Goal: Task Accomplishment & Management: Complete application form

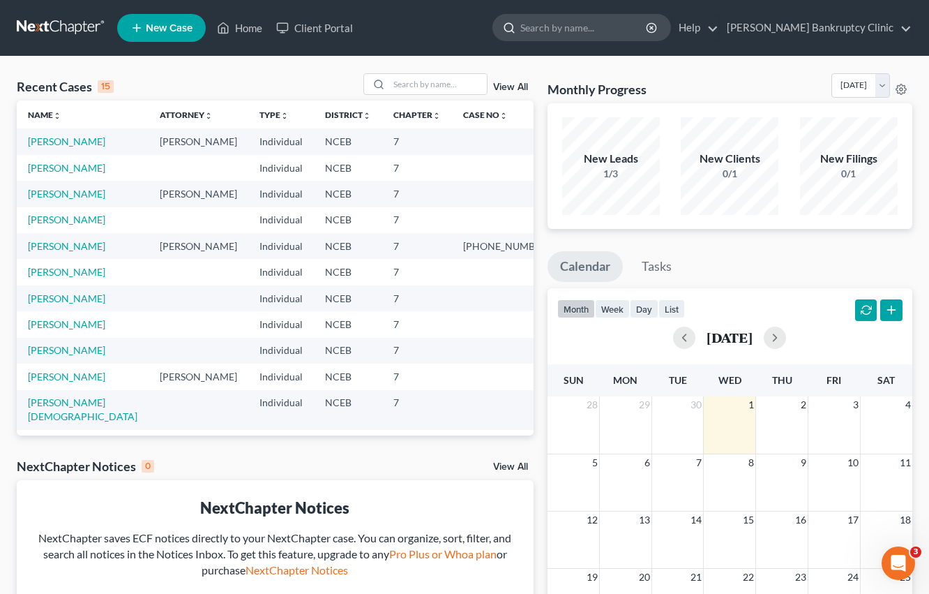
click at [611, 34] on input "search" at bounding box center [584, 28] width 128 height 26
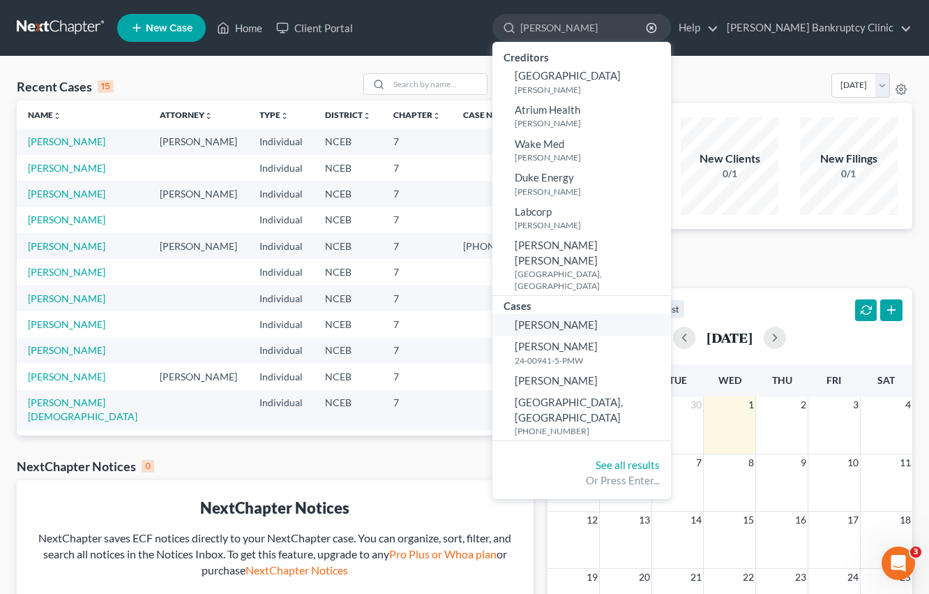
type input "[PERSON_NAME]"
click at [625, 314] on link "[PERSON_NAME]" at bounding box center [582, 325] width 179 height 22
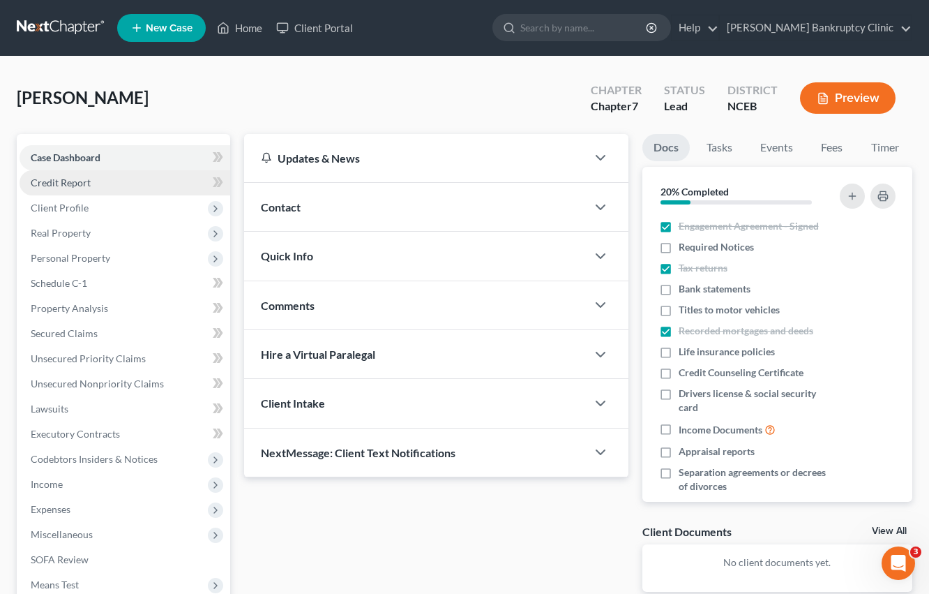
click at [181, 179] on link "Credit Report" at bounding box center [125, 182] width 211 height 25
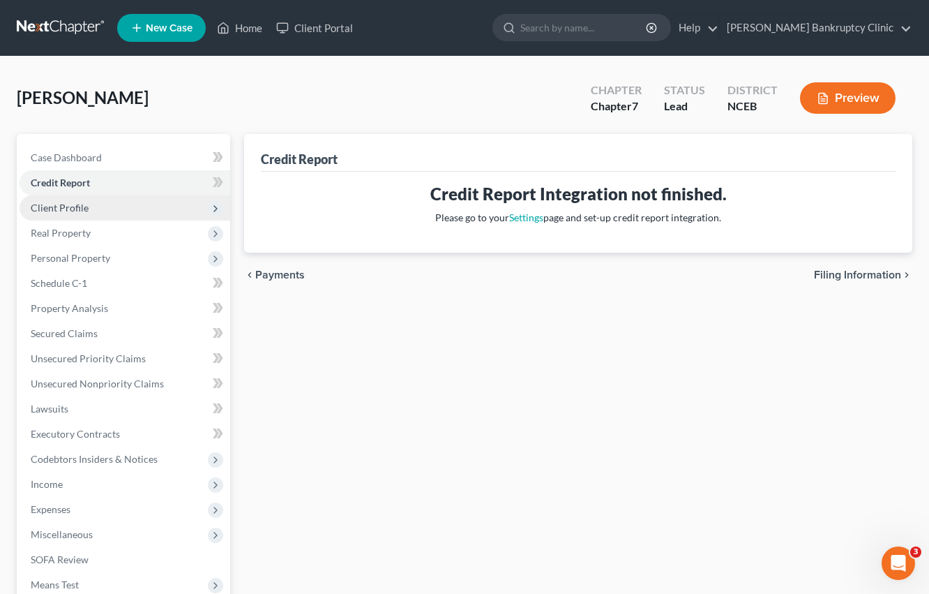
click at [183, 208] on span "Client Profile" at bounding box center [125, 207] width 211 height 25
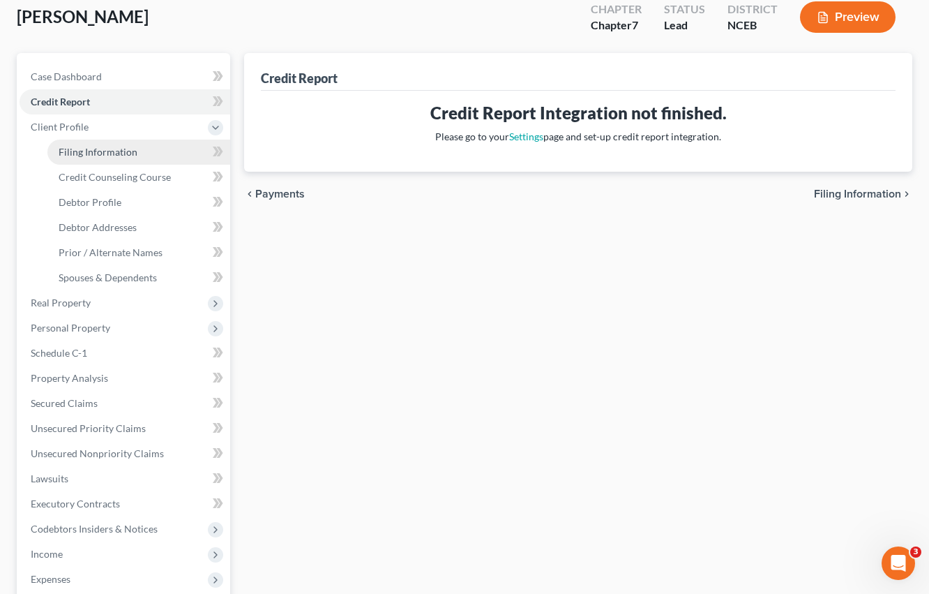
scroll to position [77, 0]
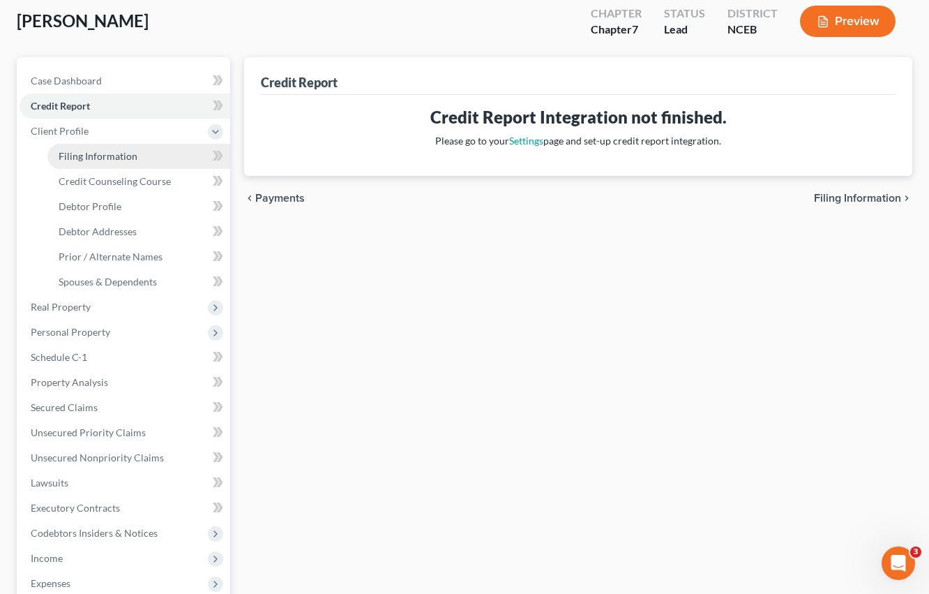
click at [172, 156] on link "Filing Information" at bounding box center [138, 156] width 183 height 25
select select "1"
select select "0"
select select "28"
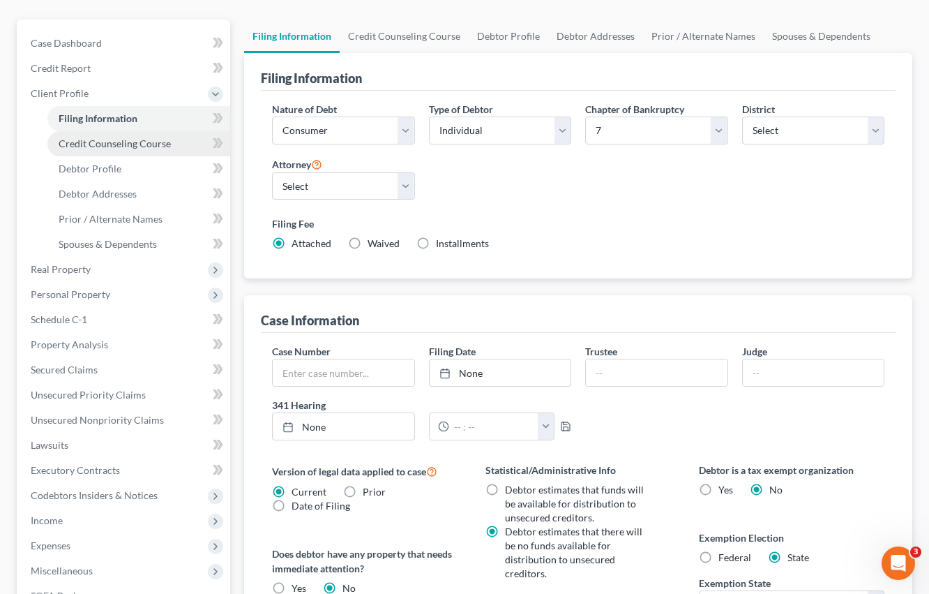
click at [163, 140] on span "Credit Counseling Course" at bounding box center [115, 143] width 112 height 12
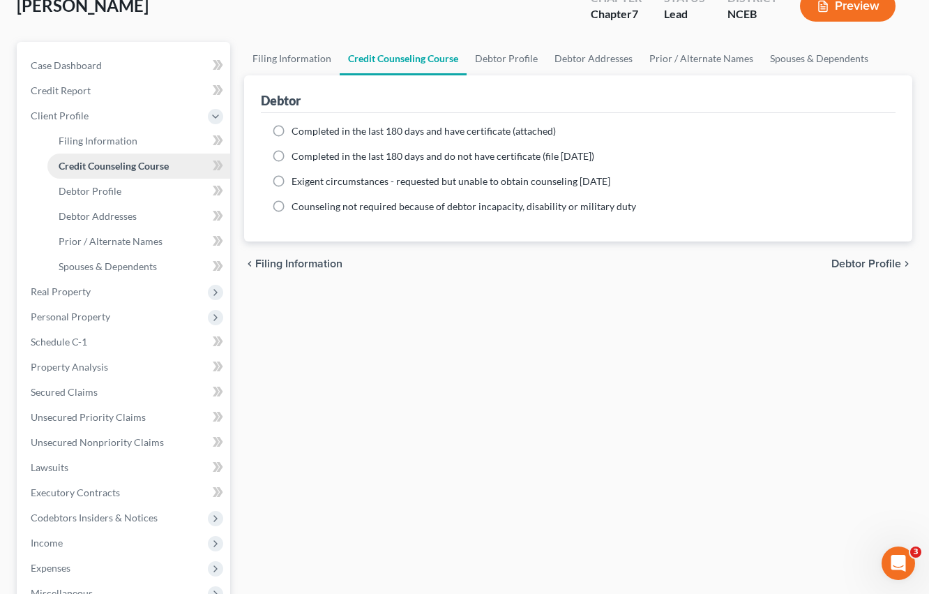
scroll to position [96, 0]
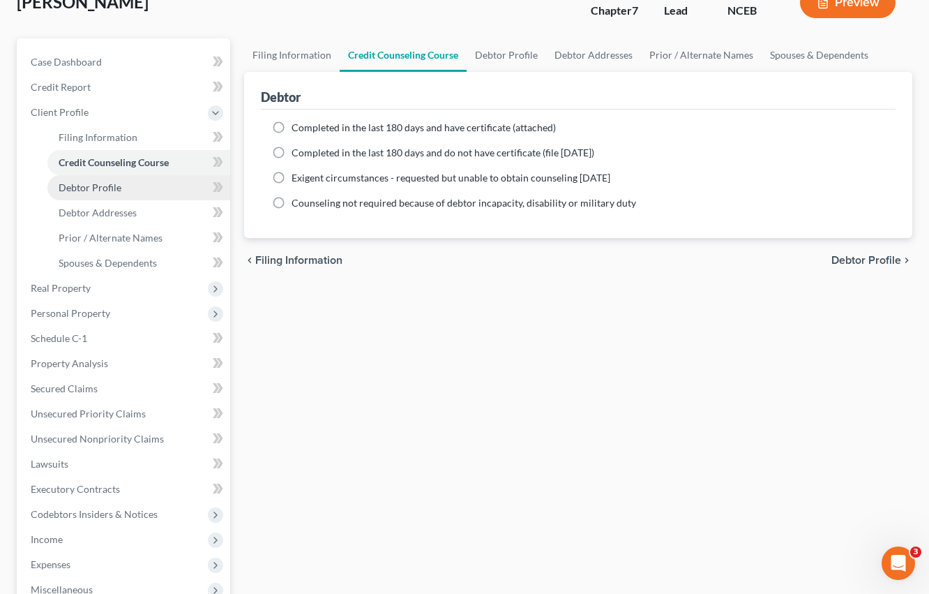
click at [165, 186] on link "Debtor Profile" at bounding box center [138, 187] width 183 height 25
select select "3"
select select "0"
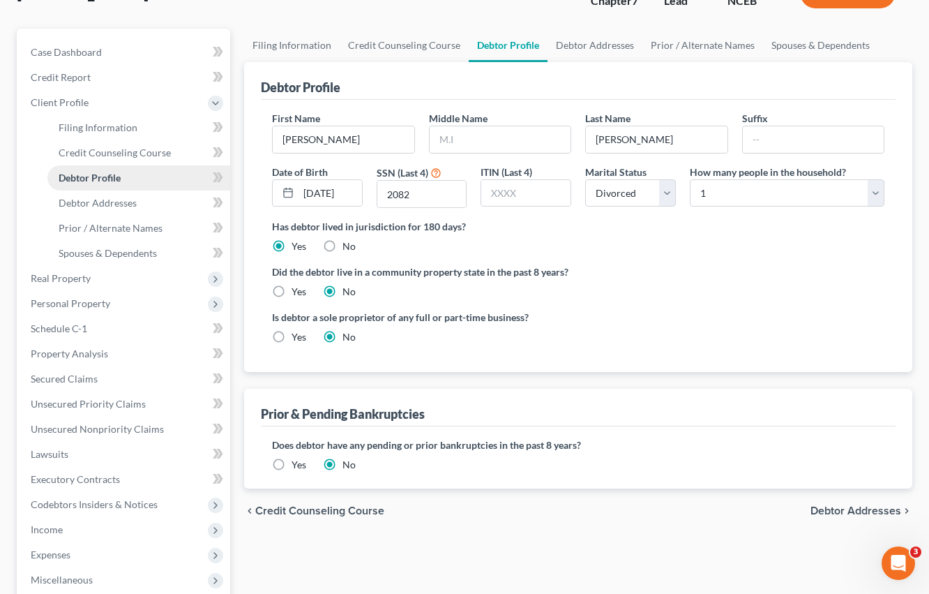
scroll to position [106, 0]
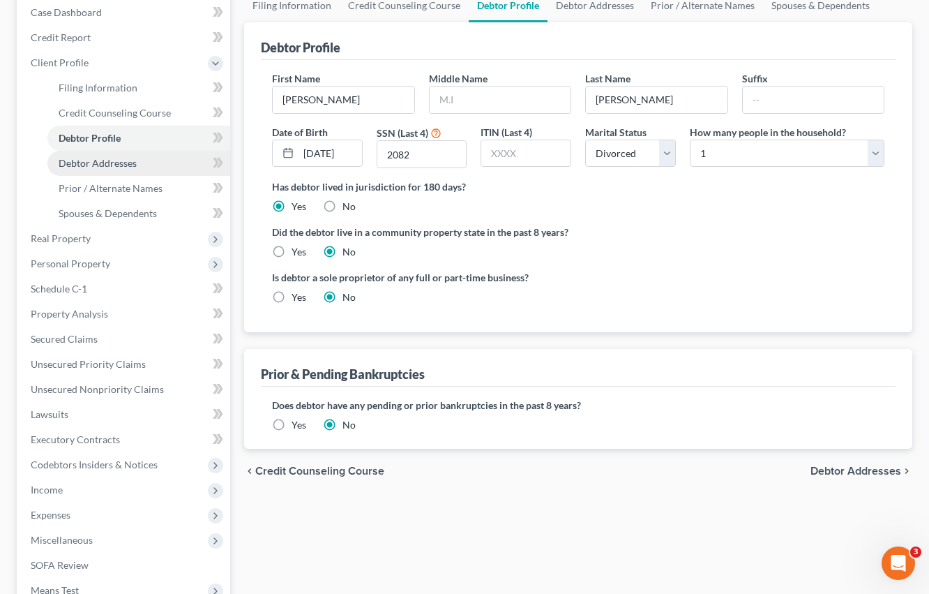
click at [120, 169] on link "Debtor Addresses" at bounding box center [138, 163] width 183 height 25
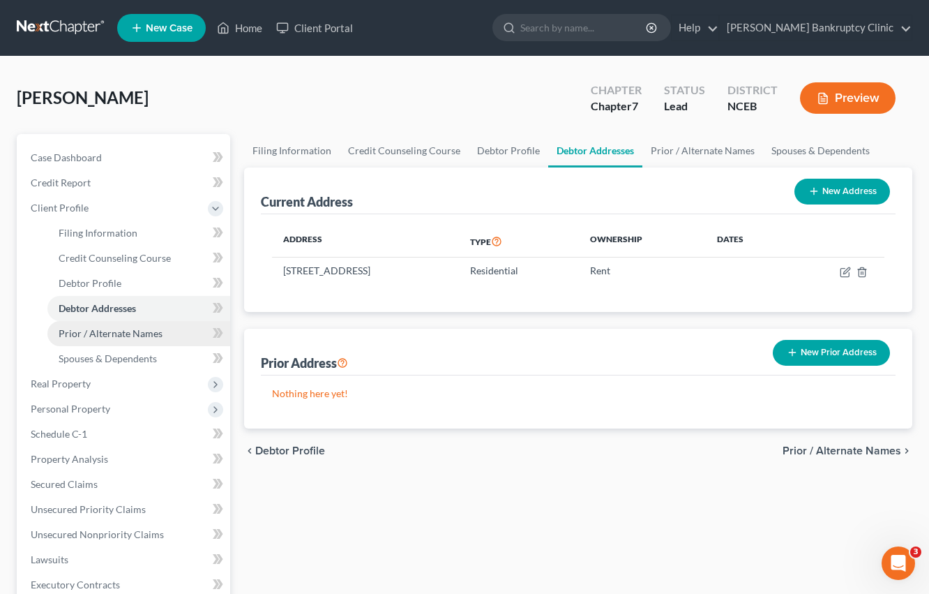
click at [165, 330] on link "Prior / Alternate Names" at bounding box center [138, 333] width 183 height 25
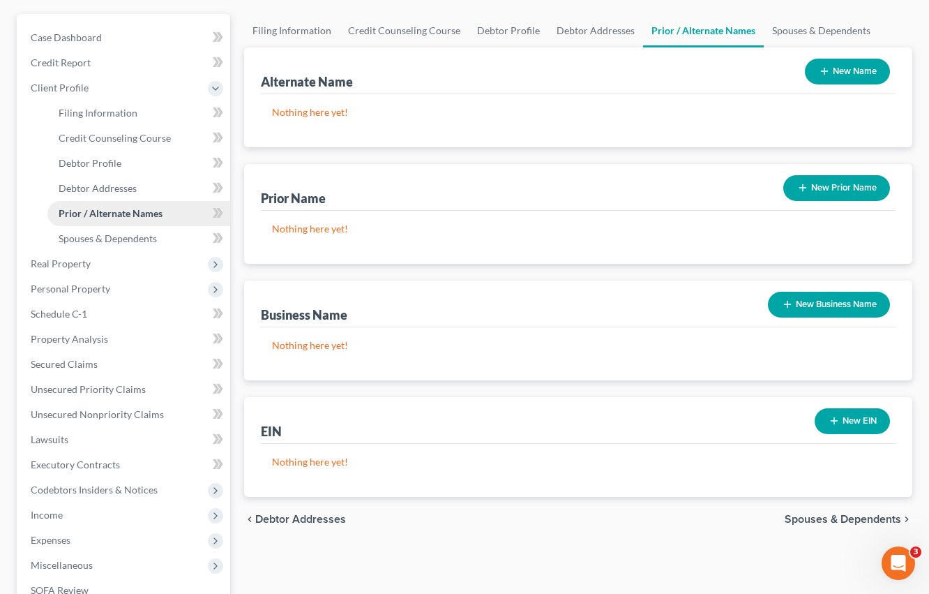
scroll to position [125, 0]
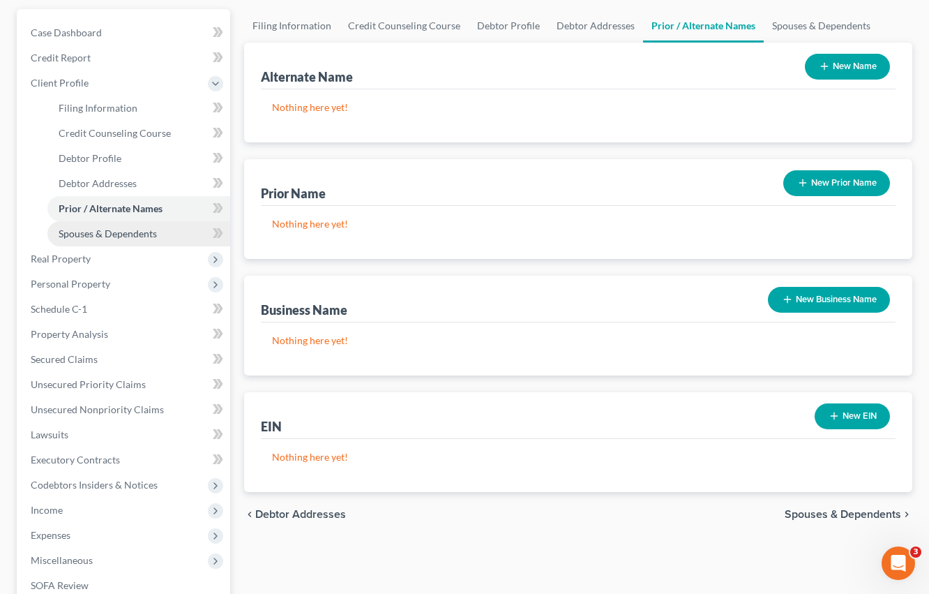
click at [172, 235] on link "Spouses & Dependents" at bounding box center [138, 233] width 183 height 25
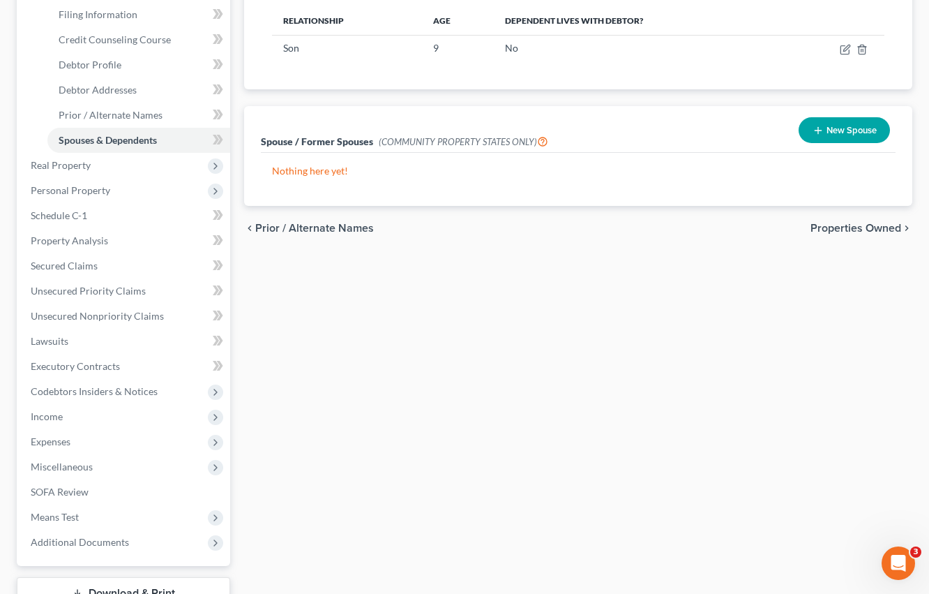
scroll to position [279, 0]
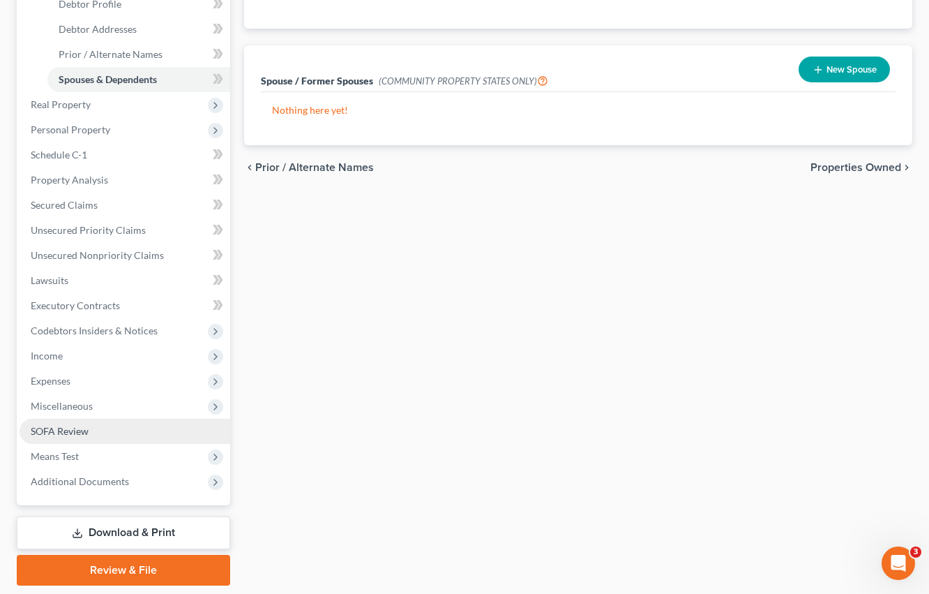
click at [98, 427] on link "SOFA Review" at bounding box center [125, 431] width 211 height 25
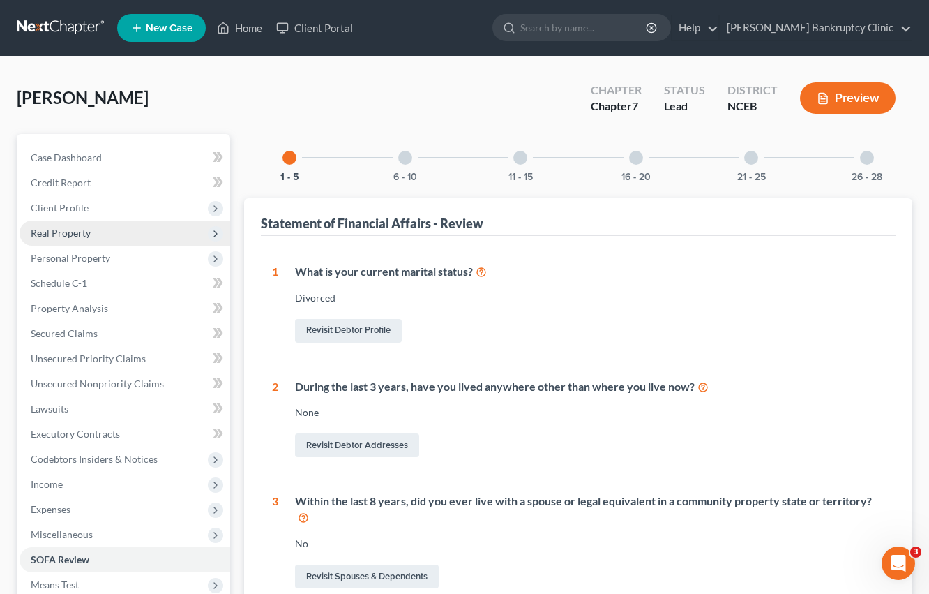
click at [107, 237] on span "Real Property" at bounding box center [125, 232] width 211 height 25
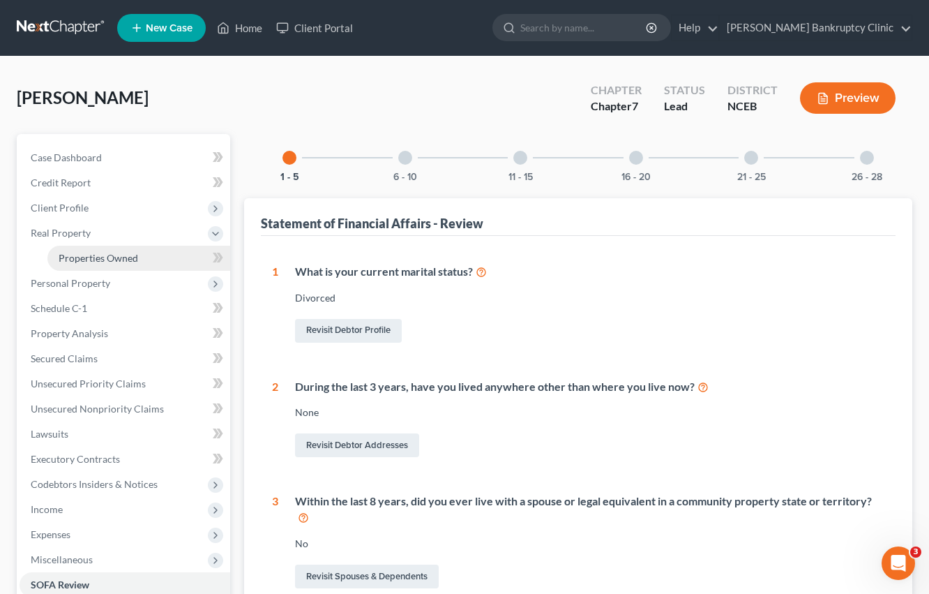
click at [127, 256] on span "Properties Owned" at bounding box center [99, 258] width 80 height 12
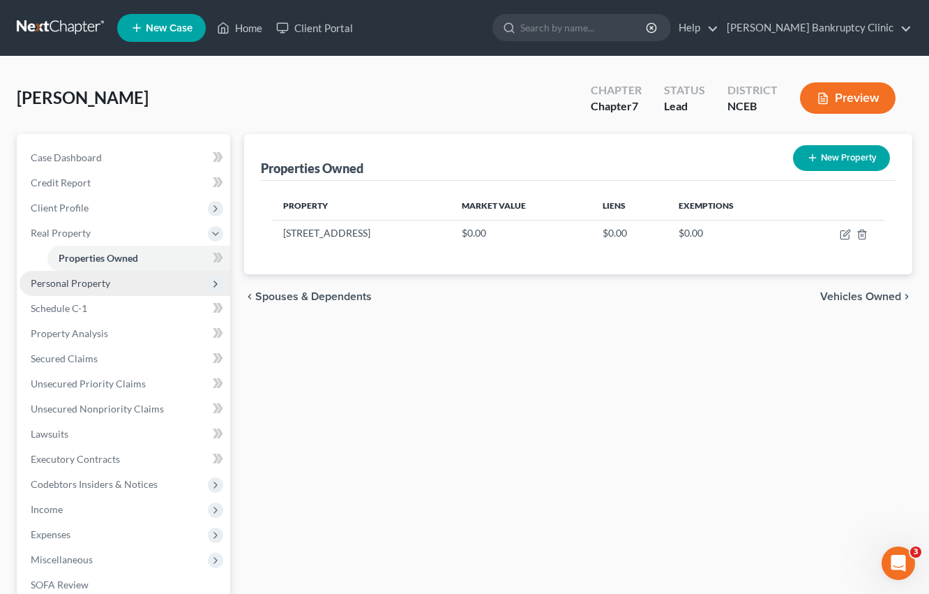
click at [129, 278] on span "Personal Property" at bounding box center [125, 283] width 211 height 25
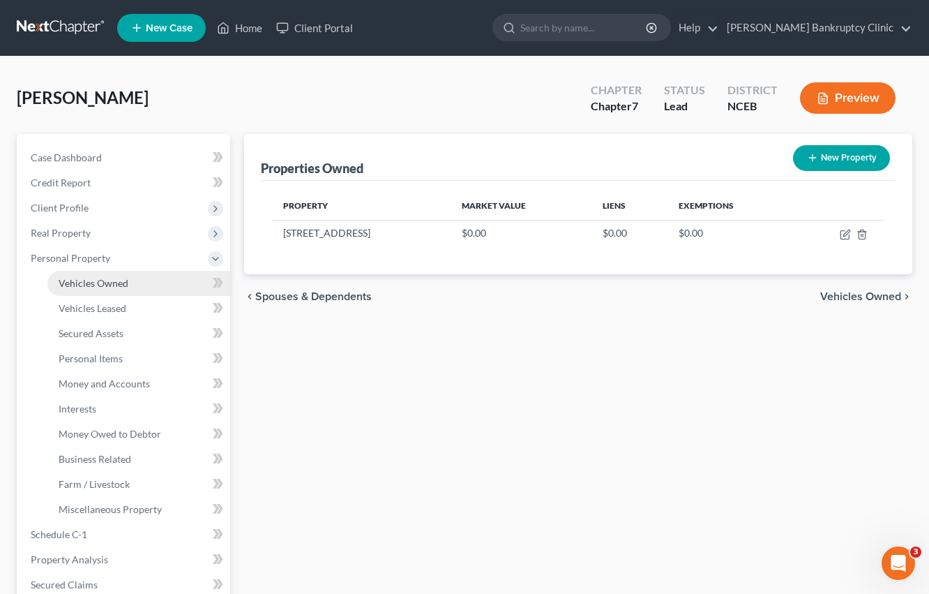
click at [134, 287] on link "Vehicles Owned" at bounding box center [138, 283] width 183 height 25
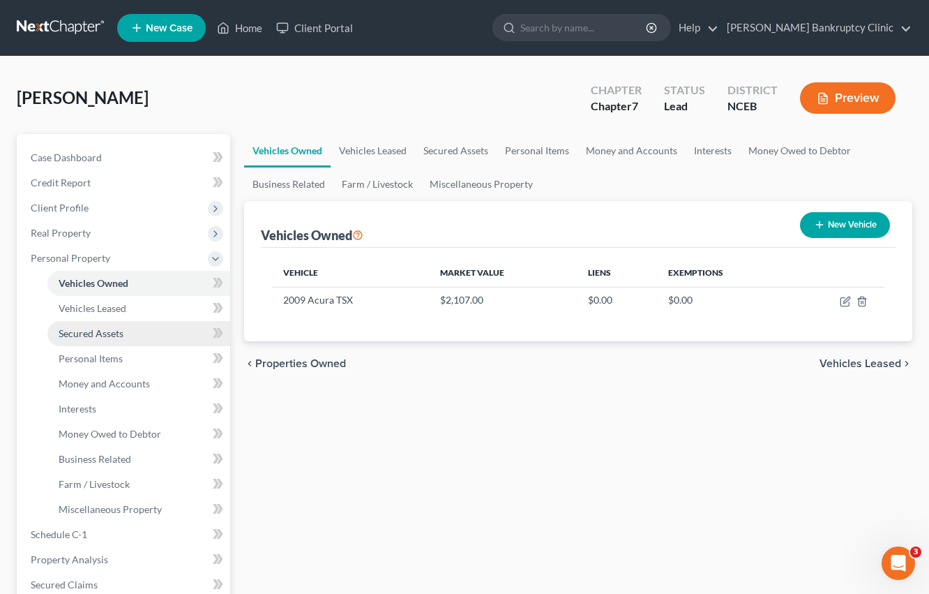
click at [121, 333] on span "Secured Assets" at bounding box center [91, 333] width 65 height 12
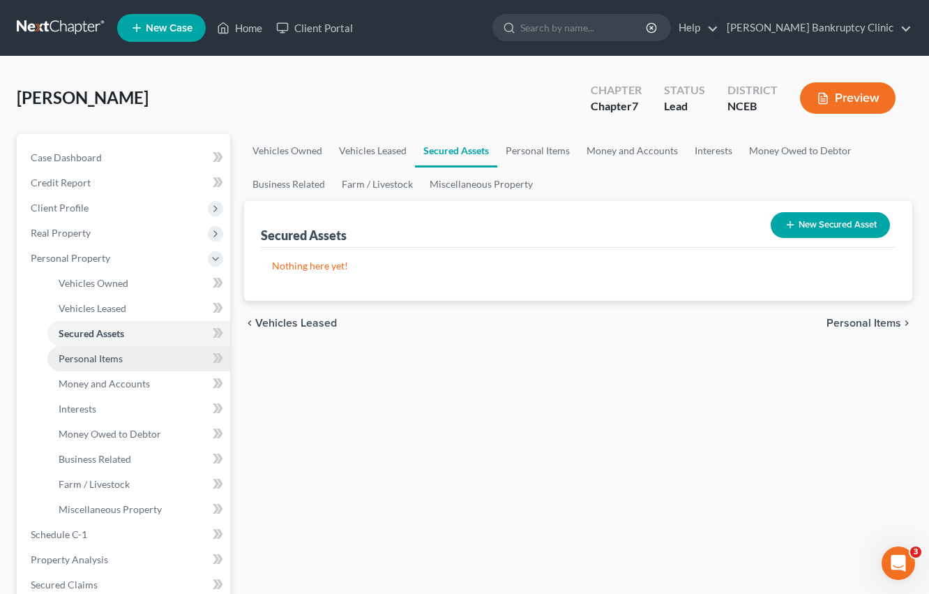
click at [130, 360] on link "Personal Items" at bounding box center [138, 358] width 183 height 25
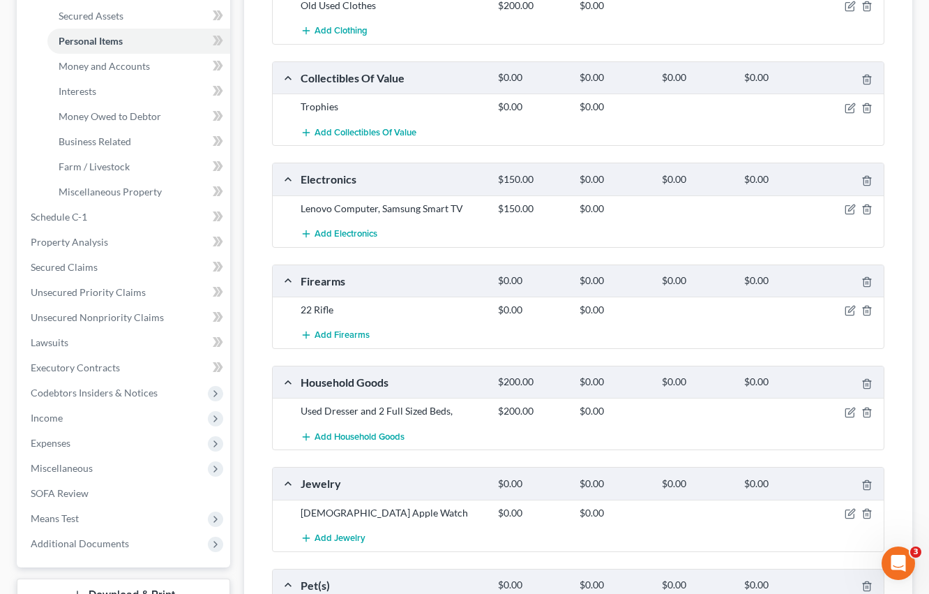
scroll to position [315, 0]
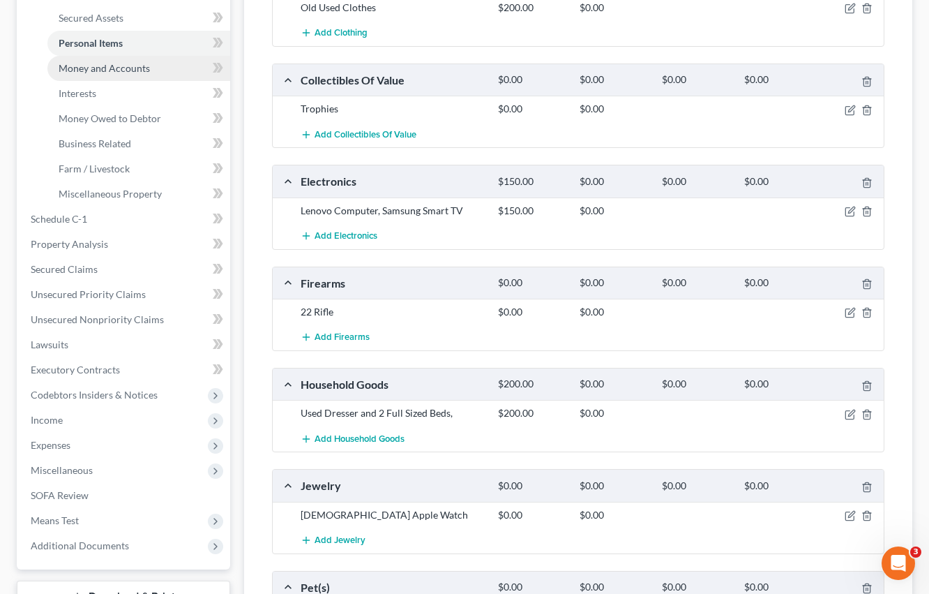
click at [169, 65] on link "Money and Accounts" at bounding box center [138, 68] width 183 height 25
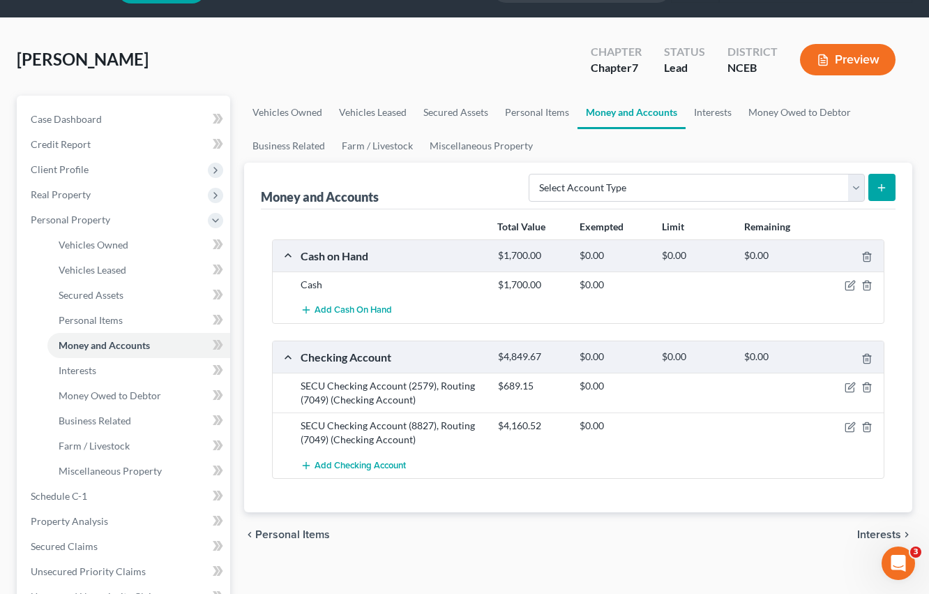
scroll to position [48, 0]
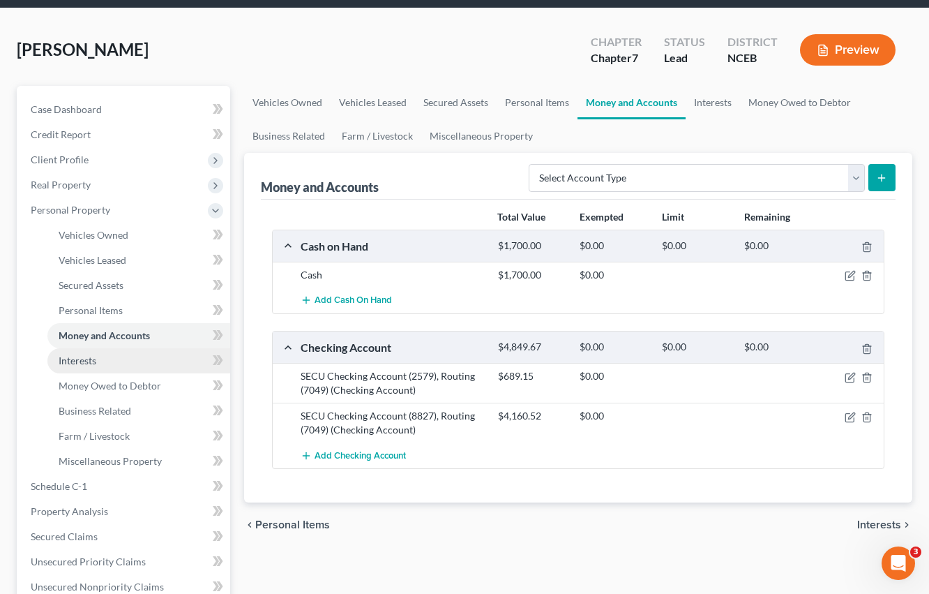
click at [145, 357] on link "Interests" at bounding box center [138, 360] width 183 height 25
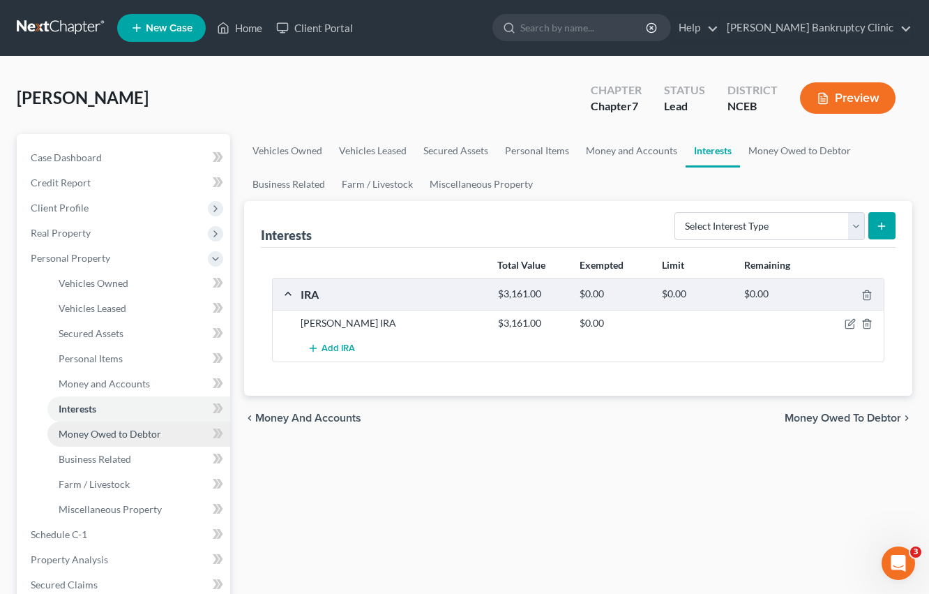
click at [147, 433] on span "Money Owed to Debtor" at bounding box center [110, 434] width 103 height 12
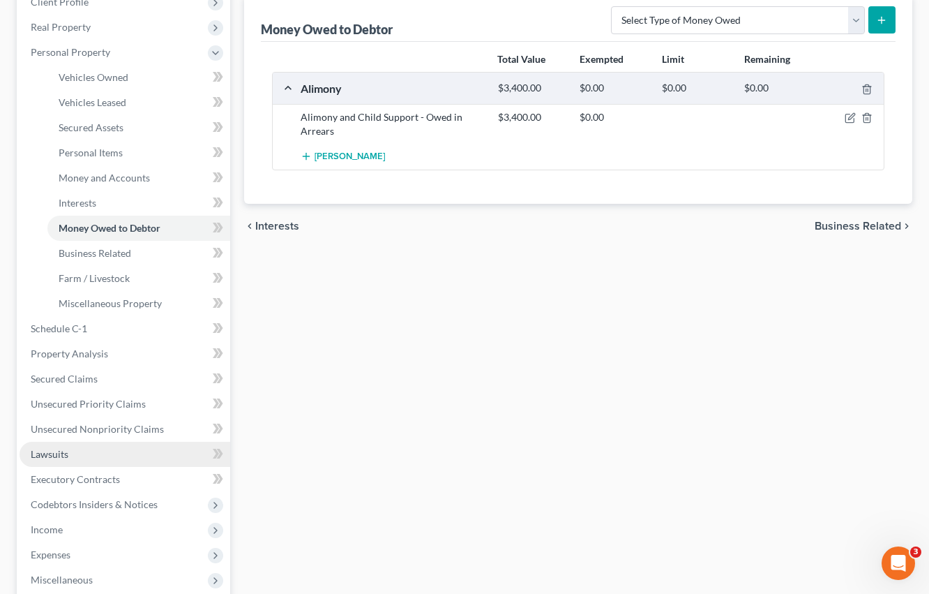
click at [148, 452] on link "Lawsuits" at bounding box center [125, 454] width 211 height 25
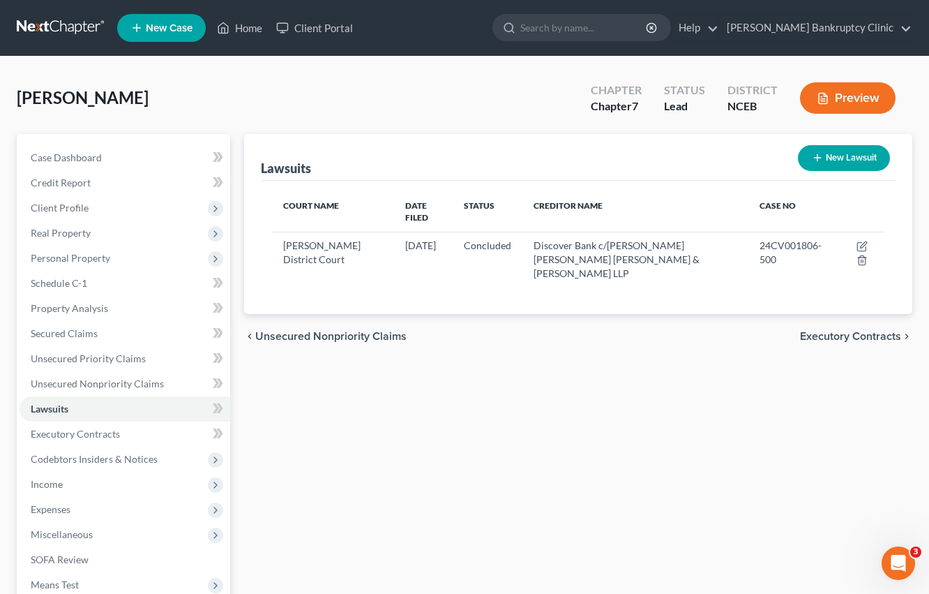
click at [803, 162] on button "New Lawsuit" at bounding box center [844, 158] width 92 height 26
select select "0"
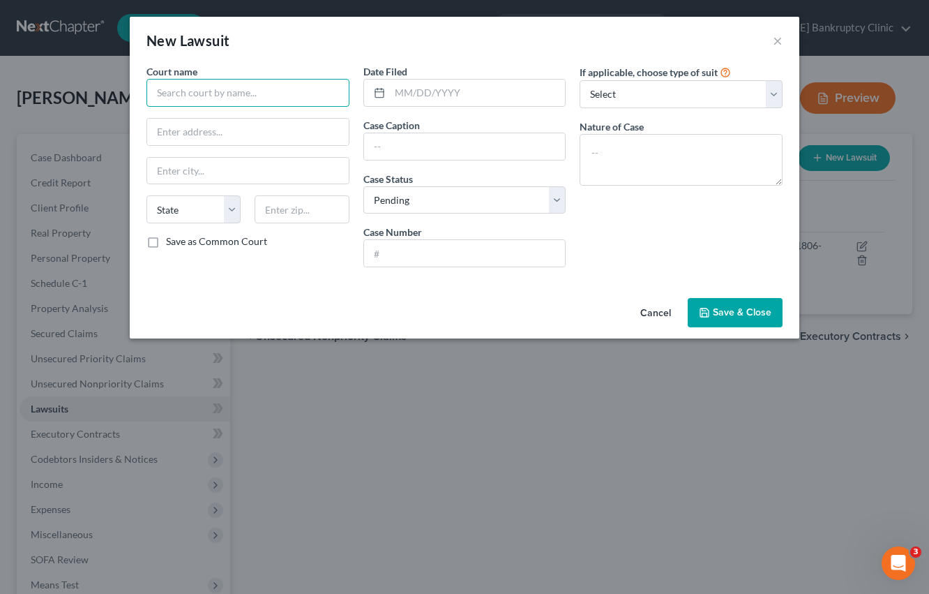
click at [251, 87] on input "text" at bounding box center [248, 93] width 203 height 28
type input "G"
type input "General Court of Justice District Court Division"
click at [276, 126] on input "text" at bounding box center [248, 132] width 202 height 27
type input "[STREET_ADDRESS]"
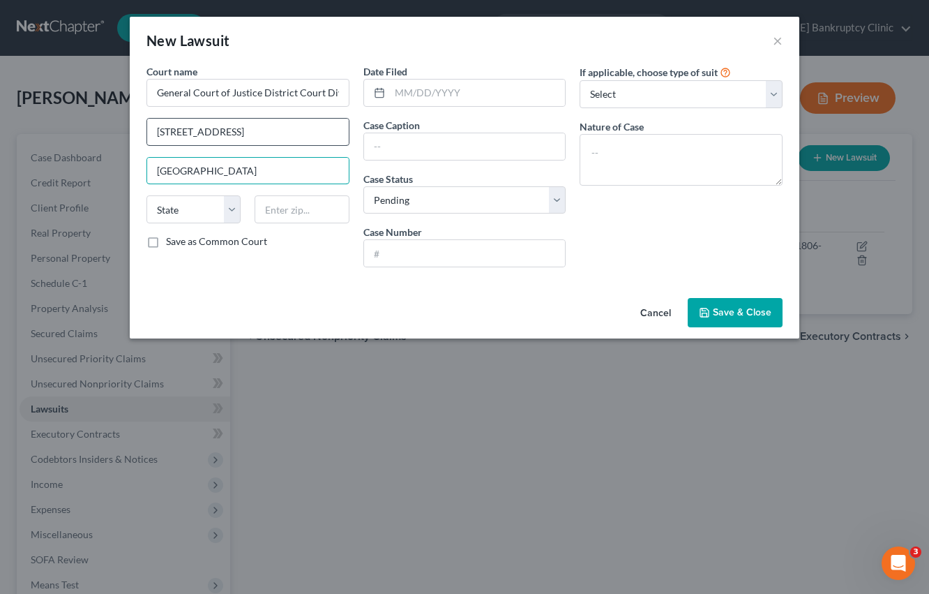
type input "[GEOGRAPHIC_DATA]"
select select "28"
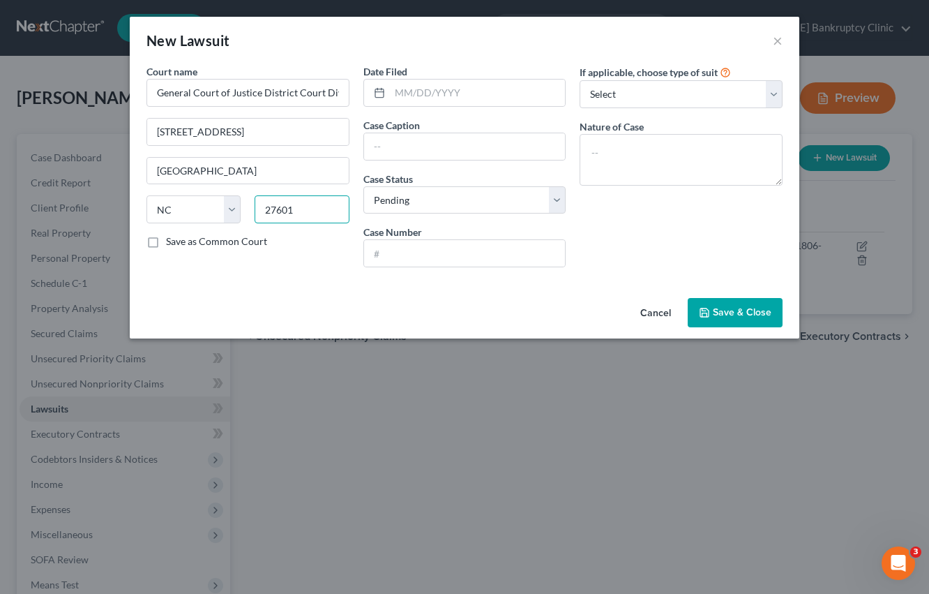
type input "27601"
click at [535, 197] on select "Select Pending On Appeal Concluded" at bounding box center [465, 200] width 203 height 28
select select "2"
click at [364, 186] on select "Select Pending On Appeal Concluded" at bounding box center [465, 200] width 203 height 28
click at [416, 261] on input "text" at bounding box center [465, 253] width 202 height 27
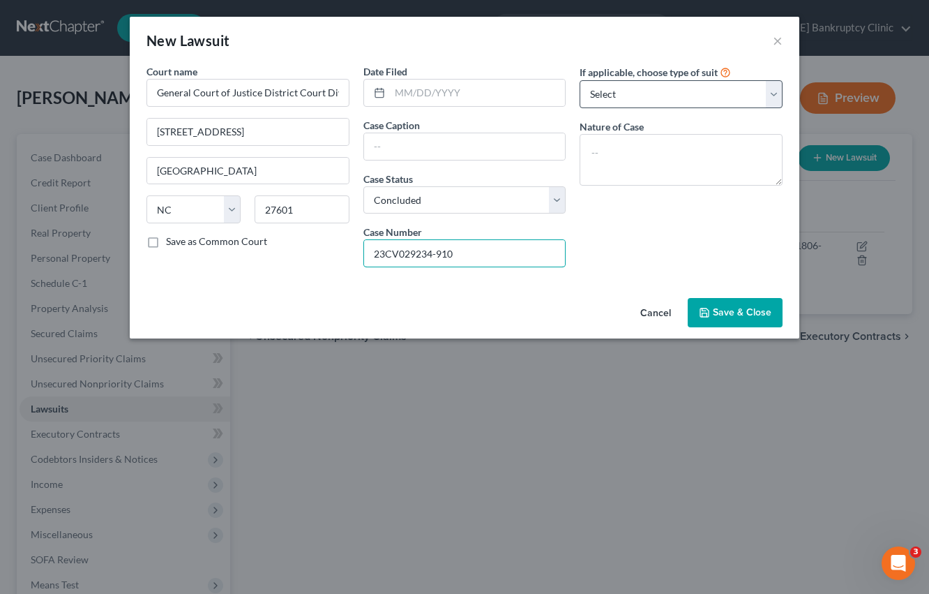
type input "23CV029234-910"
click at [773, 98] on select "Select Repossession Garnishment Foreclosure Attached, Seized, Or Levied Other" at bounding box center [681, 94] width 203 height 28
select select "4"
click at [580, 80] on select "Select Repossession Garnishment Foreclosure Attached, Seized, Or Levied Other" at bounding box center [681, 94] width 203 height 28
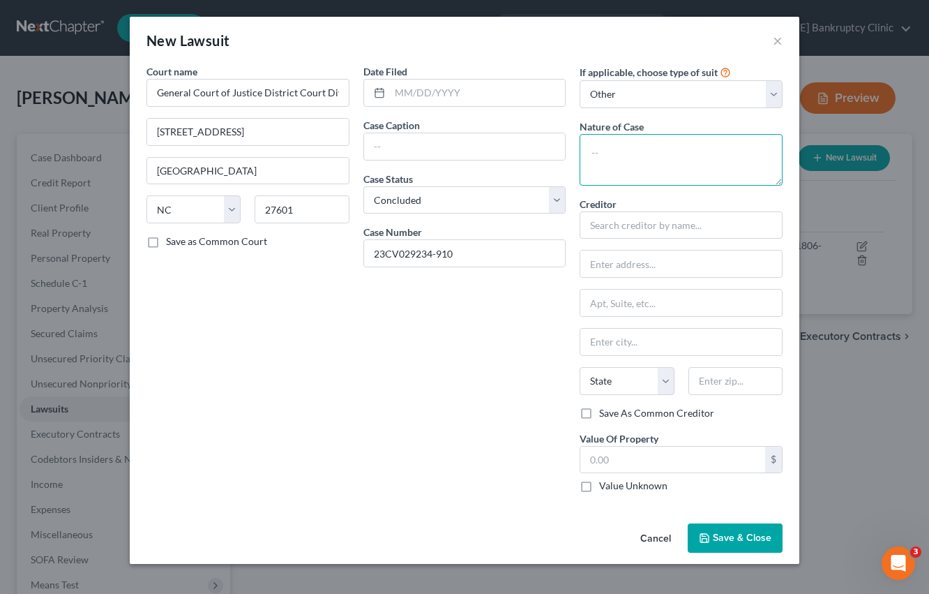
click at [625, 147] on textarea at bounding box center [681, 160] width 203 height 52
click at [659, 224] on input "text" at bounding box center [681, 225] width 203 height 28
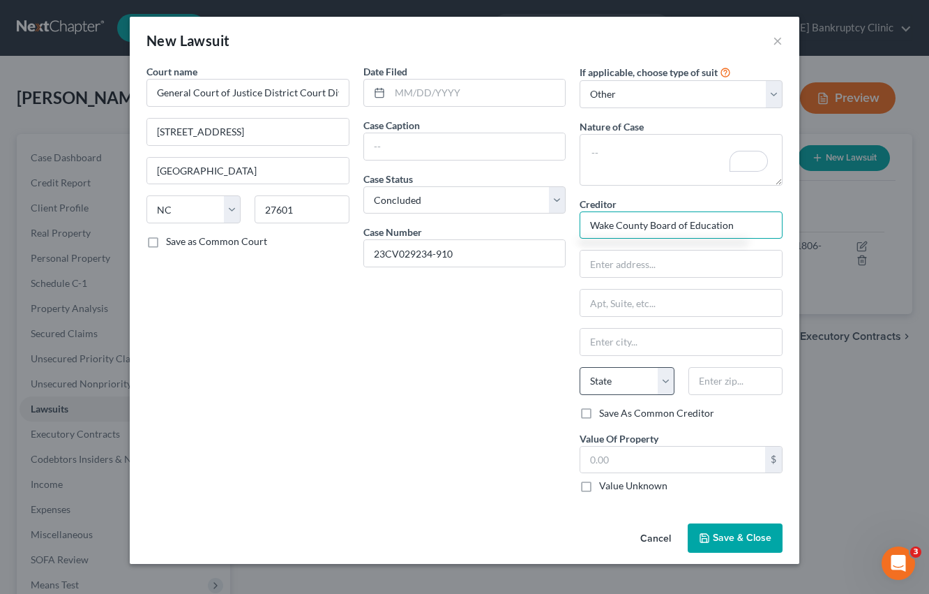
type input "Wake County Board of Education"
click at [667, 381] on select "State [US_STATE] AK AR AZ CA CO CT DE DC [GEOGRAPHIC_DATA] [GEOGRAPHIC_DATA] GU…" at bounding box center [627, 381] width 94 height 28
select select "28"
click at [580, 367] on select "State [US_STATE] AK AR AZ CA CO CT DE DC [GEOGRAPHIC_DATA] [GEOGRAPHIC_DATA] GU…" at bounding box center [627, 381] width 94 height 28
click at [394, 95] on input "text" at bounding box center [478, 93] width 176 height 27
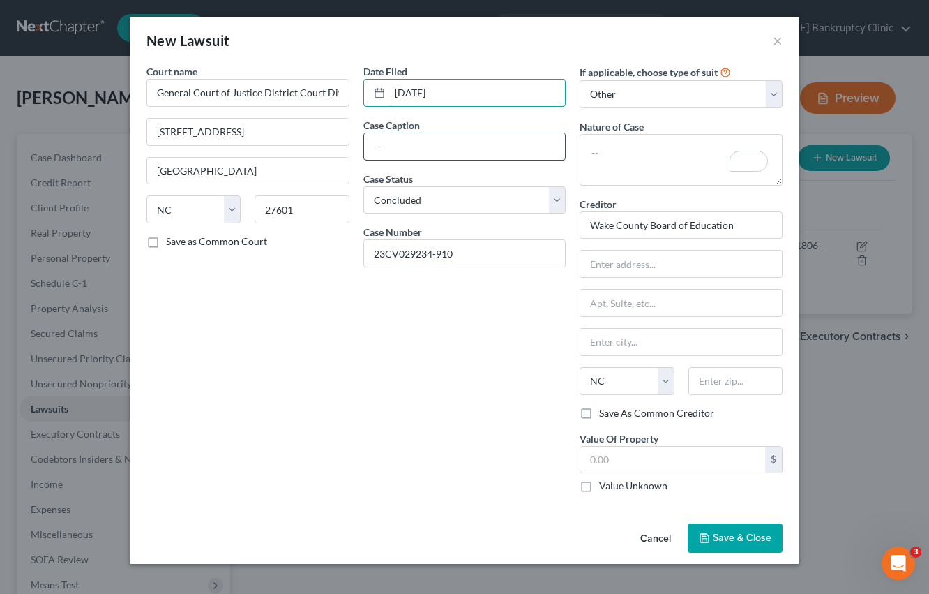
type input "[DATE]"
click at [444, 142] on input "text" at bounding box center [465, 146] width 202 height 27
type input "Wake County Board of Education [PERSON_NAME] [PERSON_NAME]"
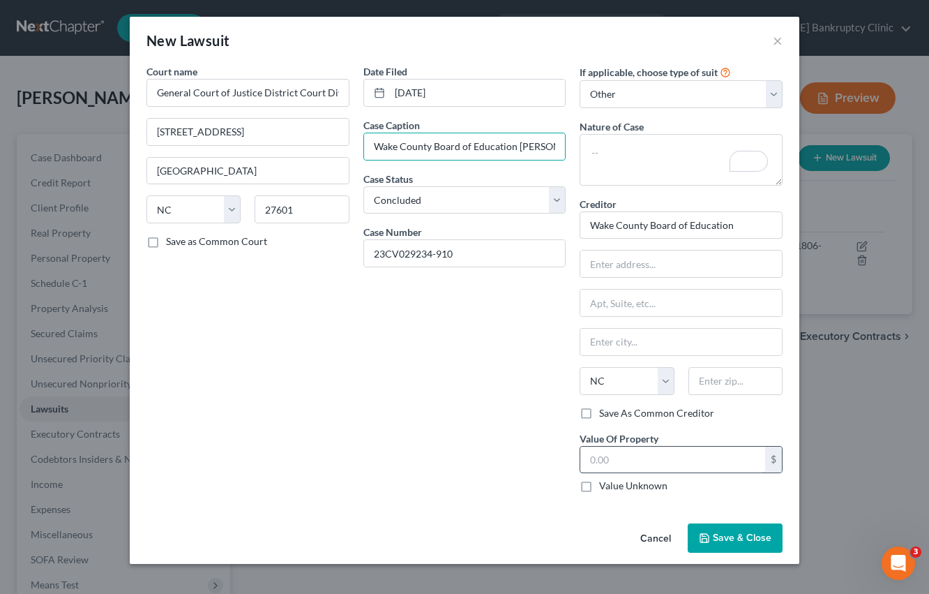
click at [629, 456] on input "text" at bounding box center [673, 460] width 185 height 27
type input "4"
type input "1"
type input "4"
type input "2,196.40"
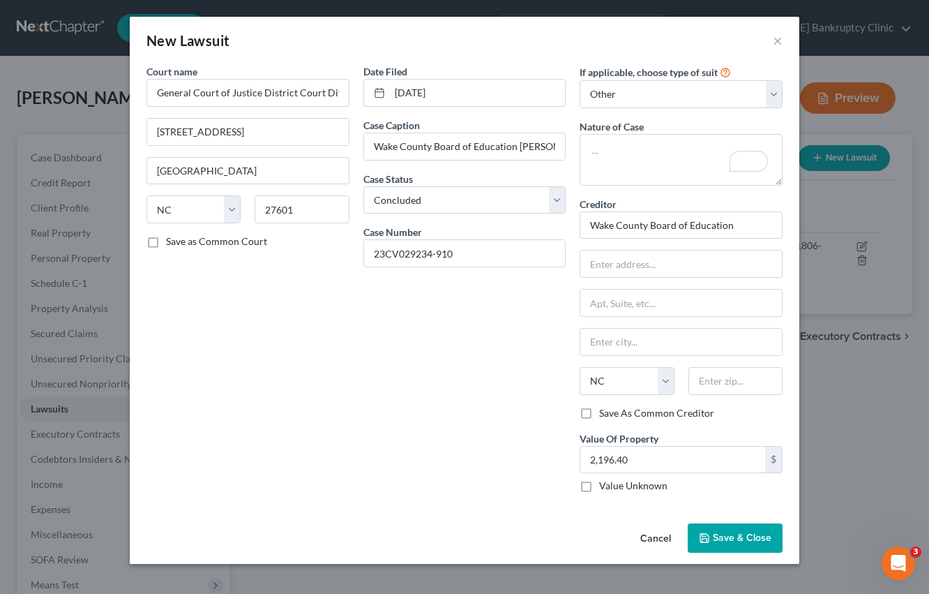
click at [726, 532] on button "Save & Close" at bounding box center [735, 537] width 95 height 29
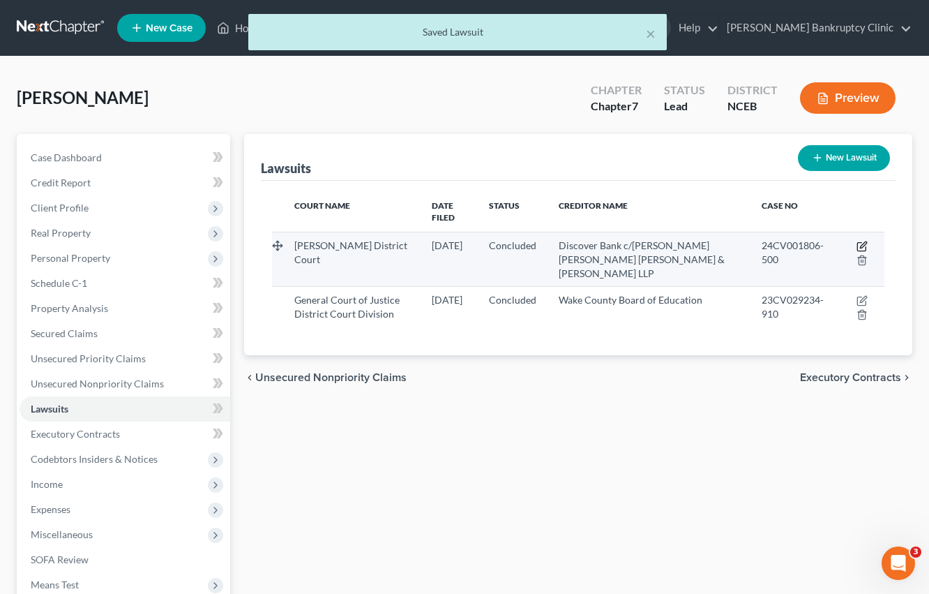
click at [862, 241] on icon "button" at bounding box center [862, 246] width 11 height 11
select select "28"
select select "2"
select select "4"
select select "28"
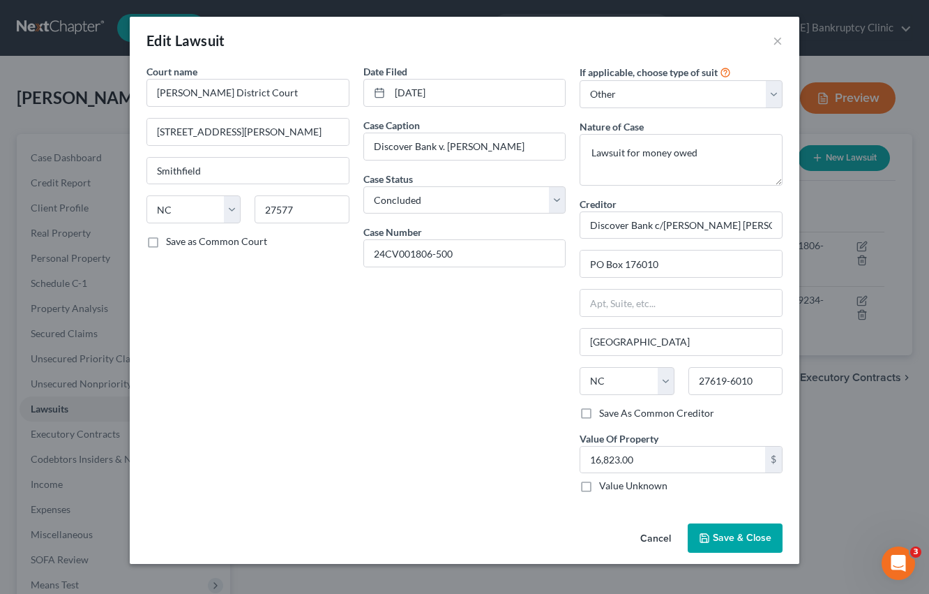
click at [649, 544] on button "Cancel" at bounding box center [655, 539] width 53 height 28
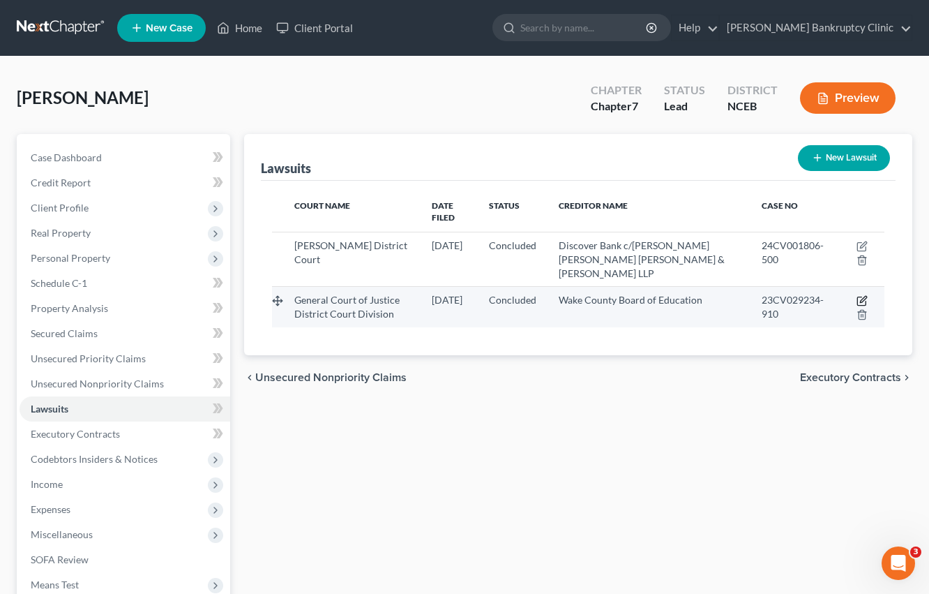
click at [862, 295] on icon "button" at bounding box center [862, 300] width 11 height 11
select select "28"
select select "2"
select select "4"
select select "28"
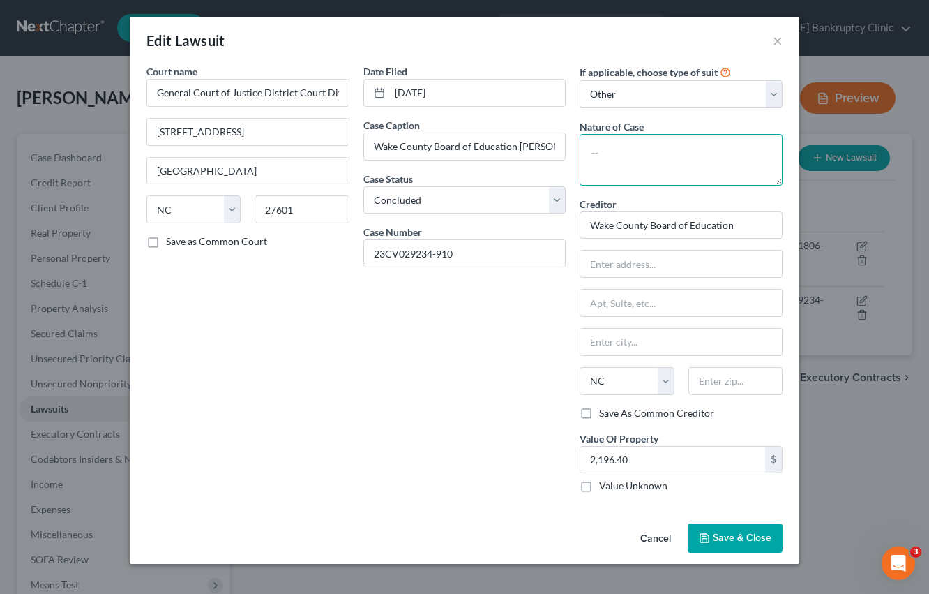
click at [623, 162] on textarea at bounding box center [681, 160] width 203 height 52
type textarea "Lawsuit for money owed."
click at [729, 545] on button "Save & Close" at bounding box center [735, 537] width 95 height 29
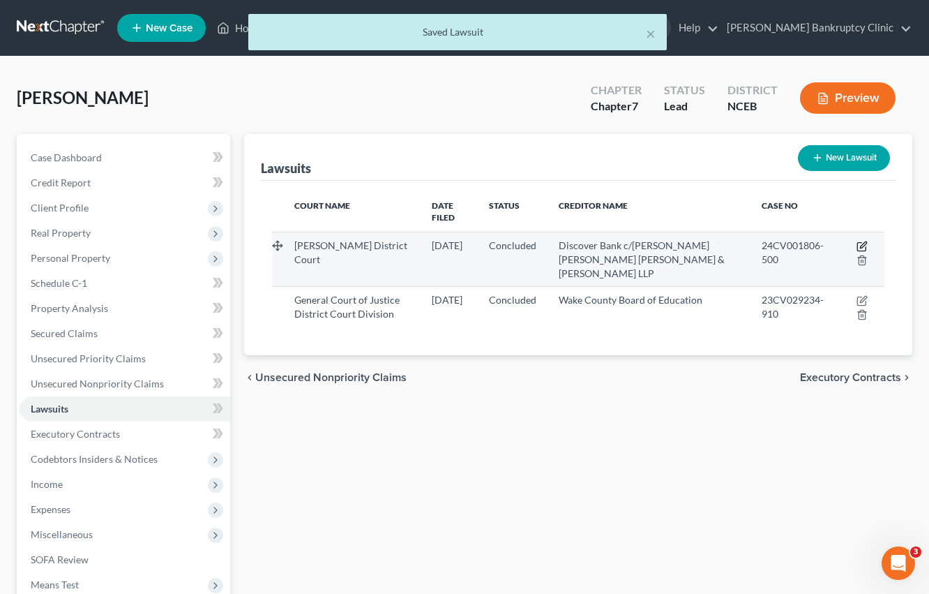
click at [860, 241] on icon "button" at bounding box center [862, 246] width 11 height 11
select select "28"
select select "2"
select select "4"
select select "28"
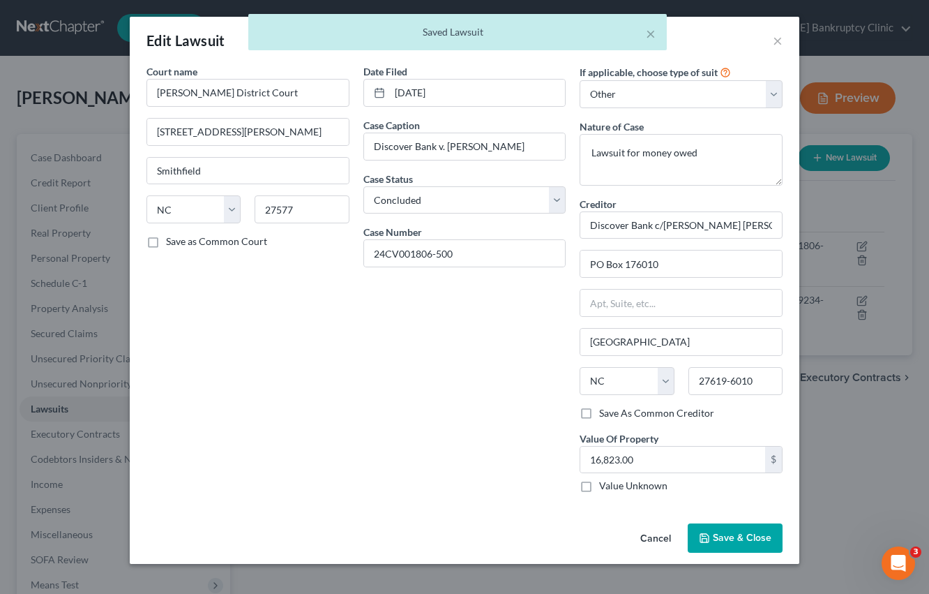
click at [646, 544] on button "Cancel" at bounding box center [655, 539] width 53 height 28
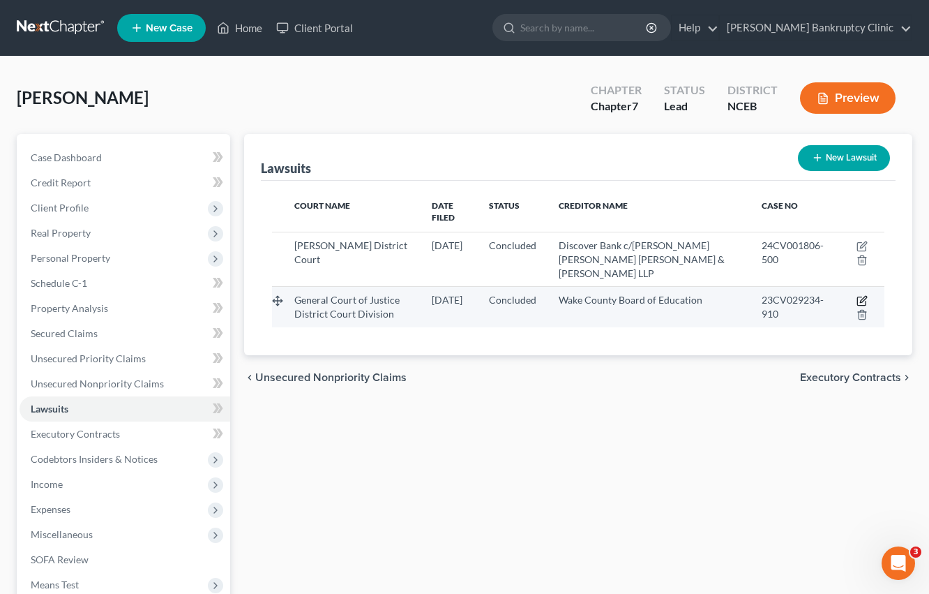
click at [859, 295] on icon "button" at bounding box center [862, 300] width 11 height 11
select select "28"
select select "2"
select select "4"
select select "28"
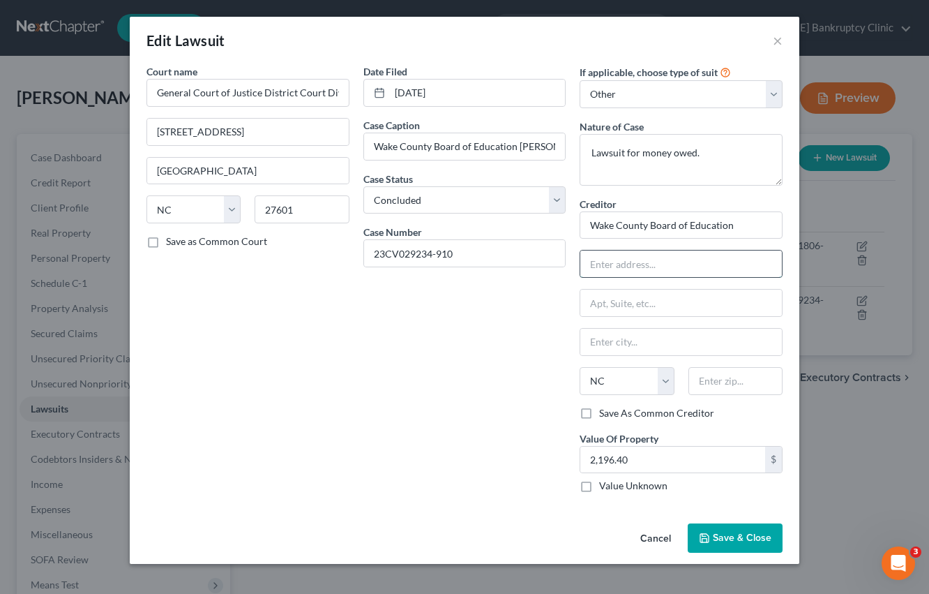
click at [620, 274] on input "text" at bounding box center [682, 263] width 202 height 27
type input "PO Box 1151"
click at [612, 343] on input "text" at bounding box center [682, 342] width 202 height 27
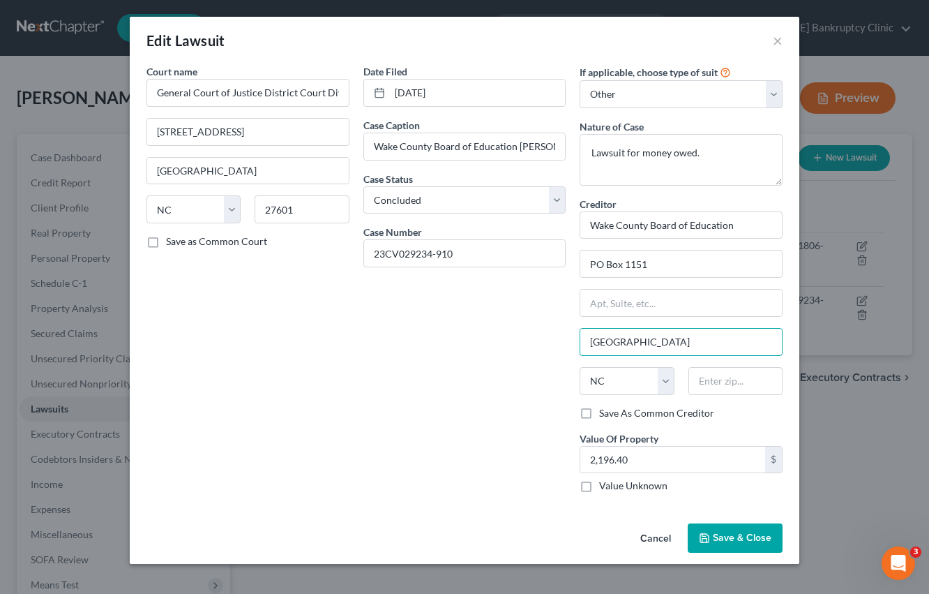
type input "[GEOGRAPHIC_DATA]"
click at [514, 434] on div "Date Filed [DATE] Case Caption Wake County Board of Education [PERSON_NAME] [PE…" at bounding box center [465, 284] width 217 height 440
click at [720, 381] on input "text" at bounding box center [736, 381] width 94 height 28
type input "27602"
click at [706, 544] on button "Save & Close" at bounding box center [735, 537] width 95 height 29
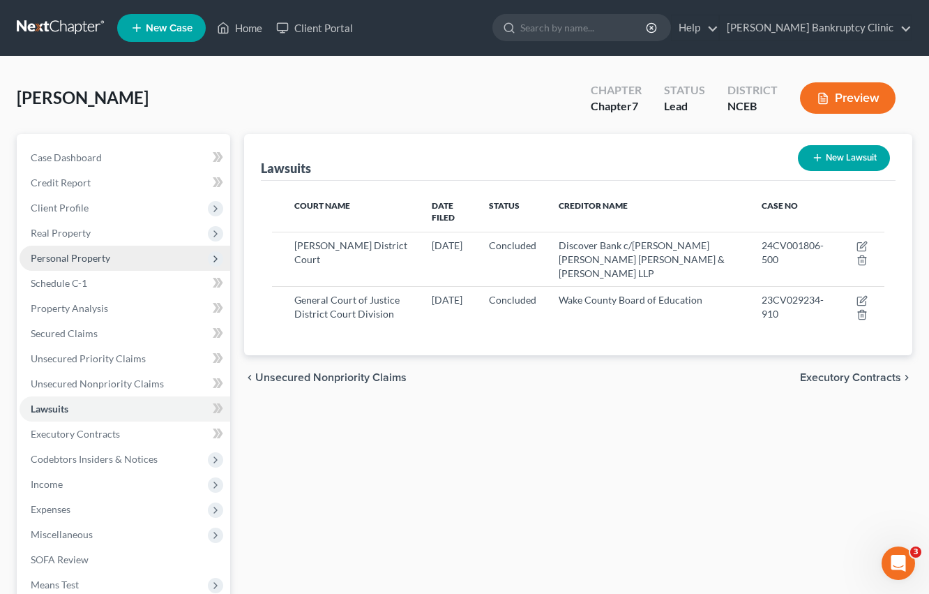
click at [134, 259] on span "Personal Property" at bounding box center [125, 258] width 211 height 25
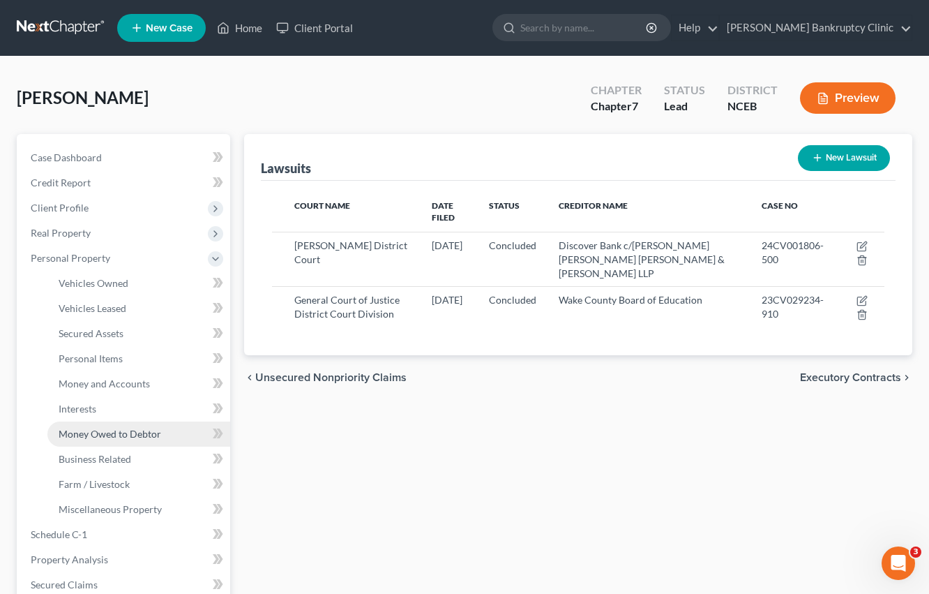
click at [136, 432] on span "Money Owed to Debtor" at bounding box center [110, 434] width 103 height 12
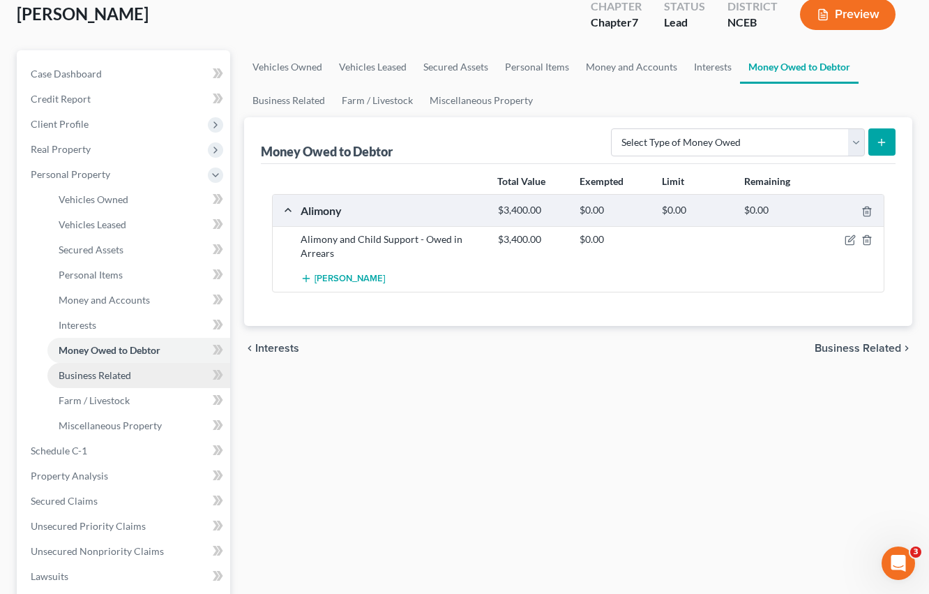
click at [158, 384] on link "Business Related" at bounding box center [138, 375] width 183 height 25
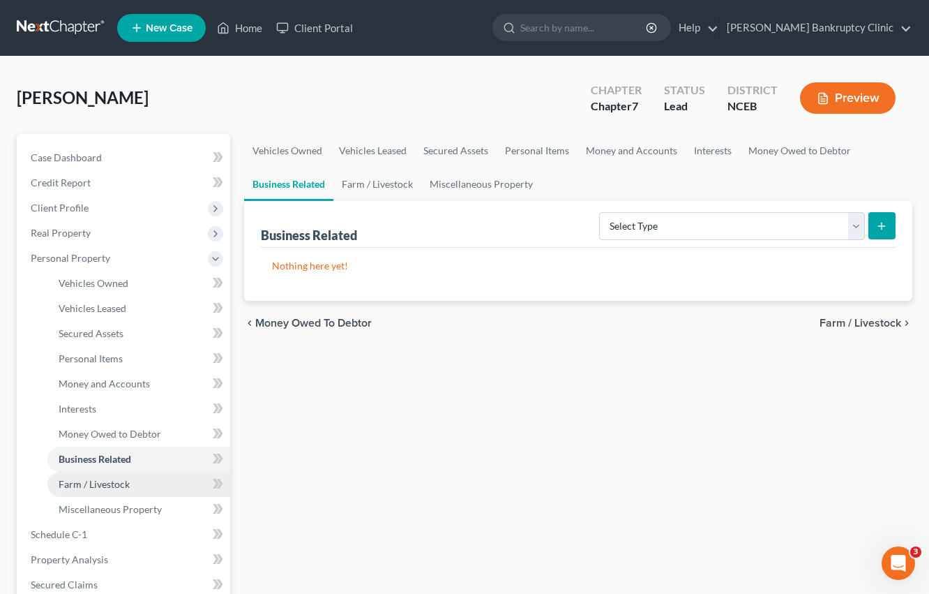
click at [148, 484] on link "Farm / Livestock" at bounding box center [138, 484] width 183 height 25
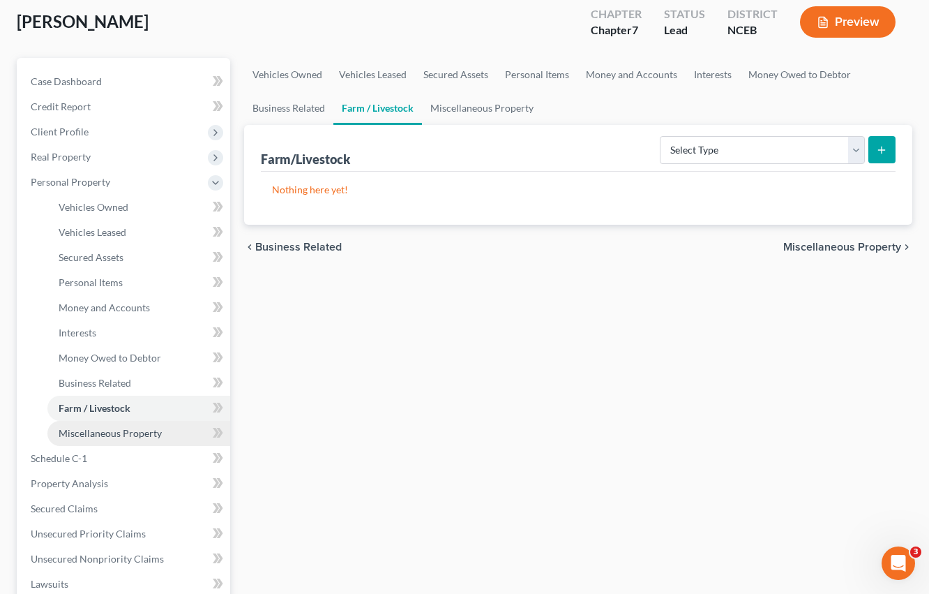
click at [138, 435] on span "Miscellaneous Property" at bounding box center [110, 433] width 103 height 12
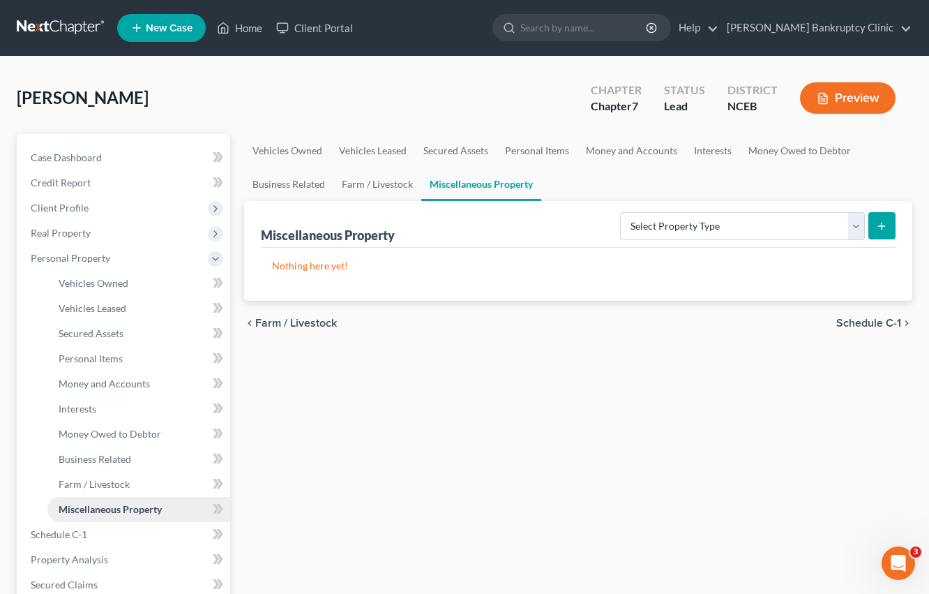
scroll to position [6, 0]
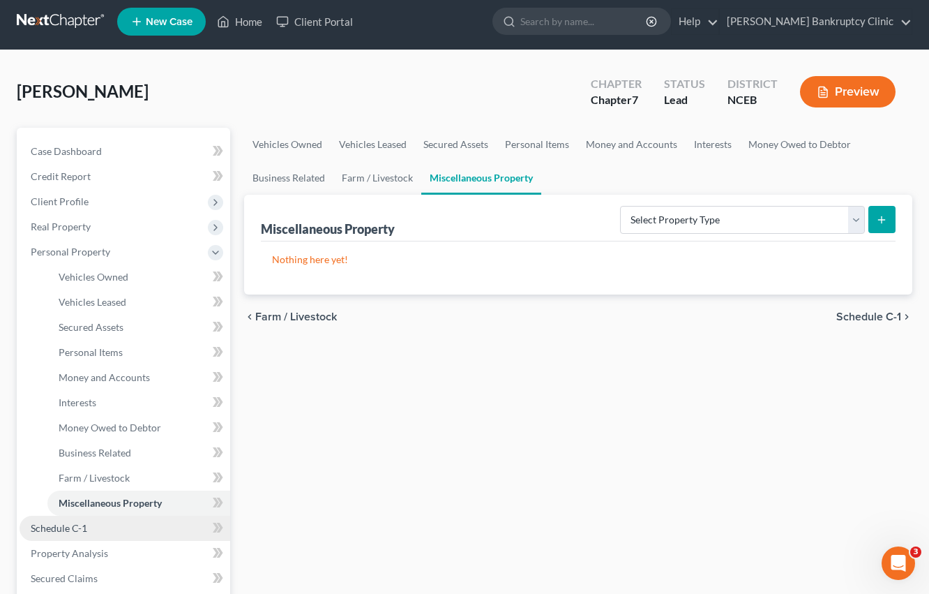
click at [98, 526] on link "Schedule C-1" at bounding box center [125, 528] width 211 height 25
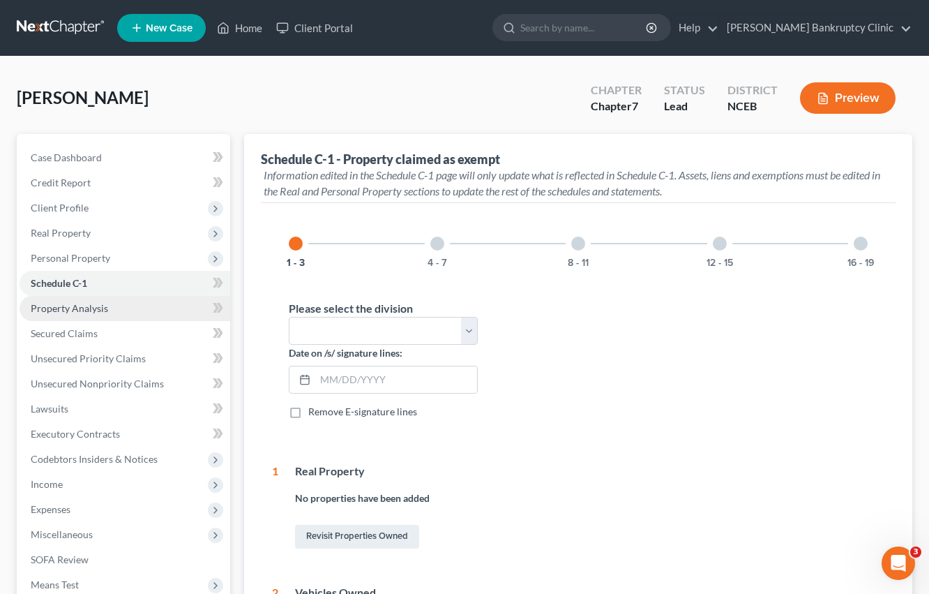
click at [155, 304] on link "Property Analysis" at bounding box center [125, 308] width 211 height 25
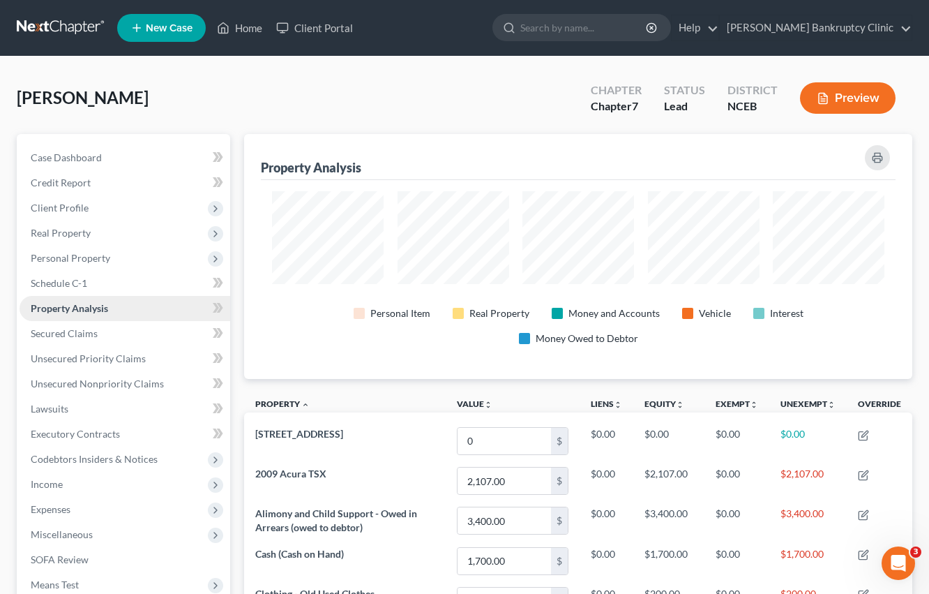
scroll to position [220, 668]
click at [155, 331] on link "Secured Claims" at bounding box center [125, 333] width 211 height 25
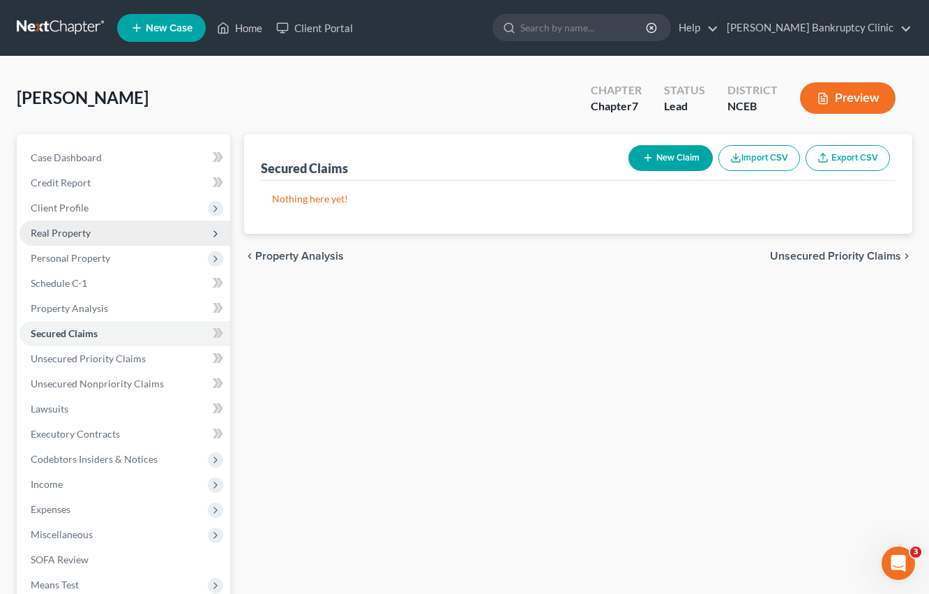
click at [119, 232] on span "Real Property" at bounding box center [125, 232] width 211 height 25
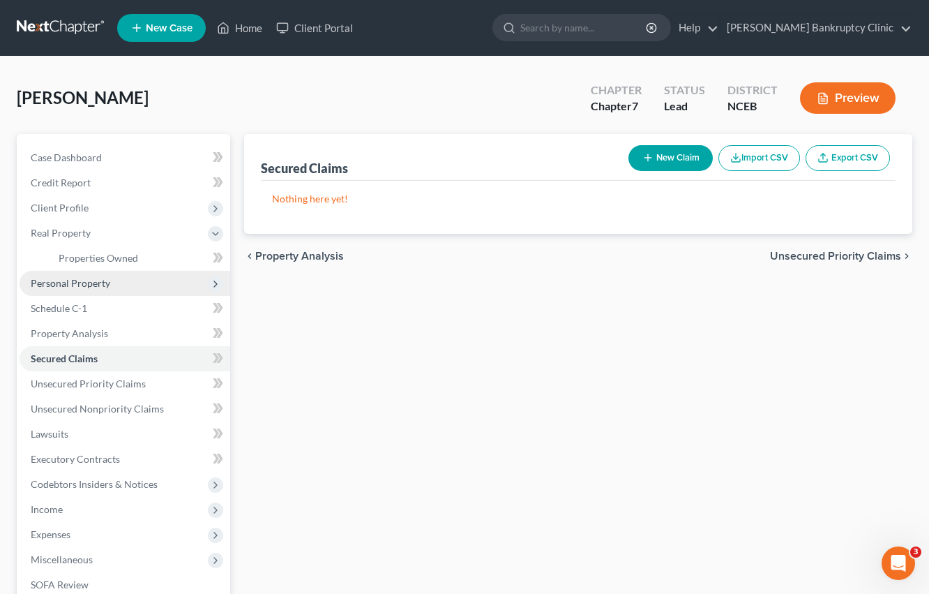
click at [130, 279] on span "Personal Property" at bounding box center [125, 283] width 211 height 25
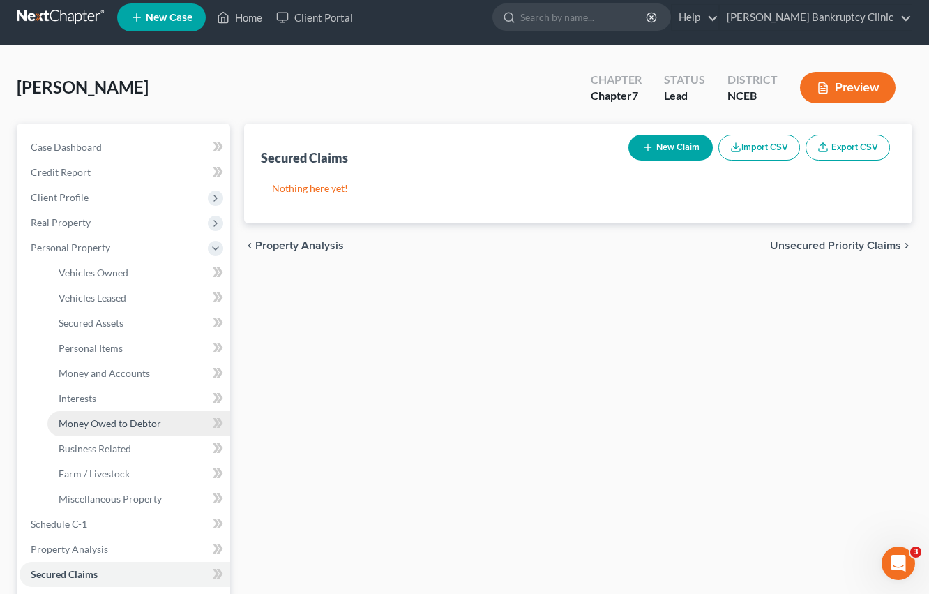
scroll to position [11, 0]
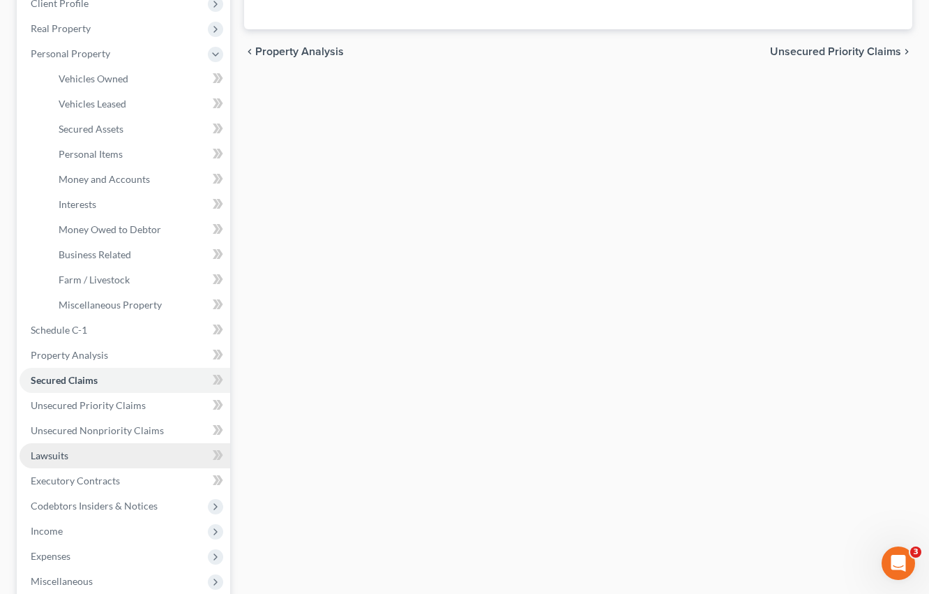
click at [113, 461] on link "Lawsuits" at bounding box center [125, 455] width 211 height 25
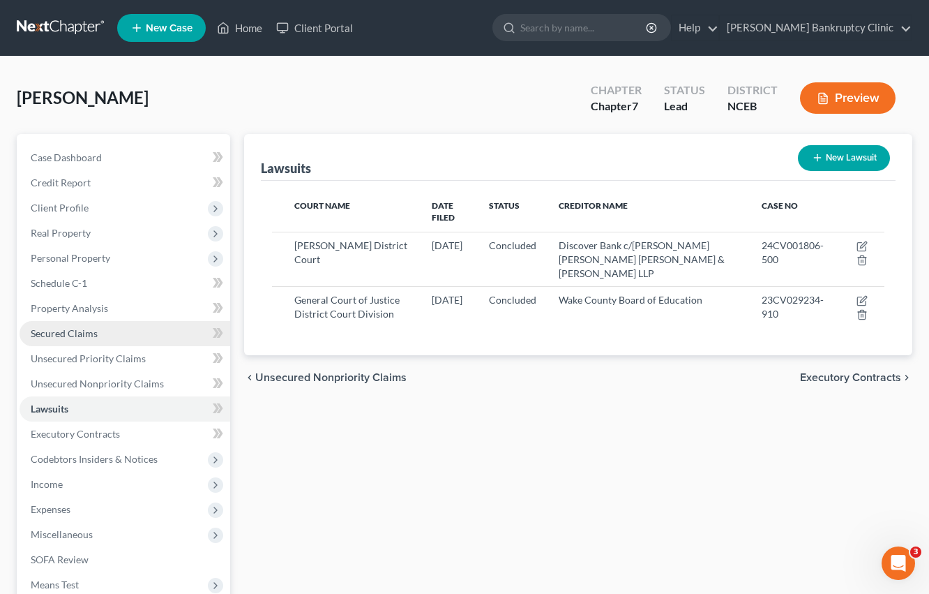
click at [129, 334] on link "Secured Claims" at bounding box center [125, 333] width 211 height 25
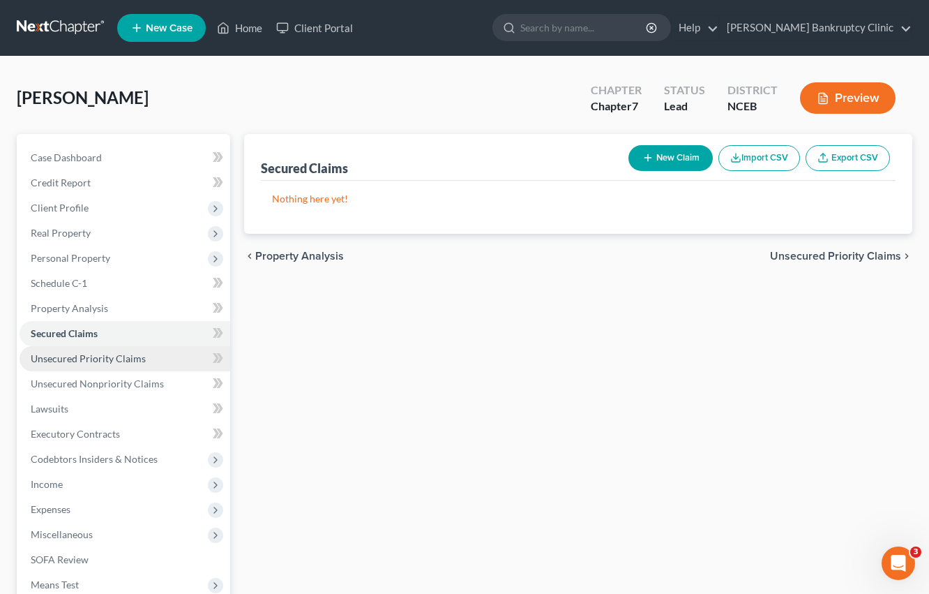
click at [127, 357] on span "Unsecured Priority Claims" at bounding box center [88, 358] width 115 height 12
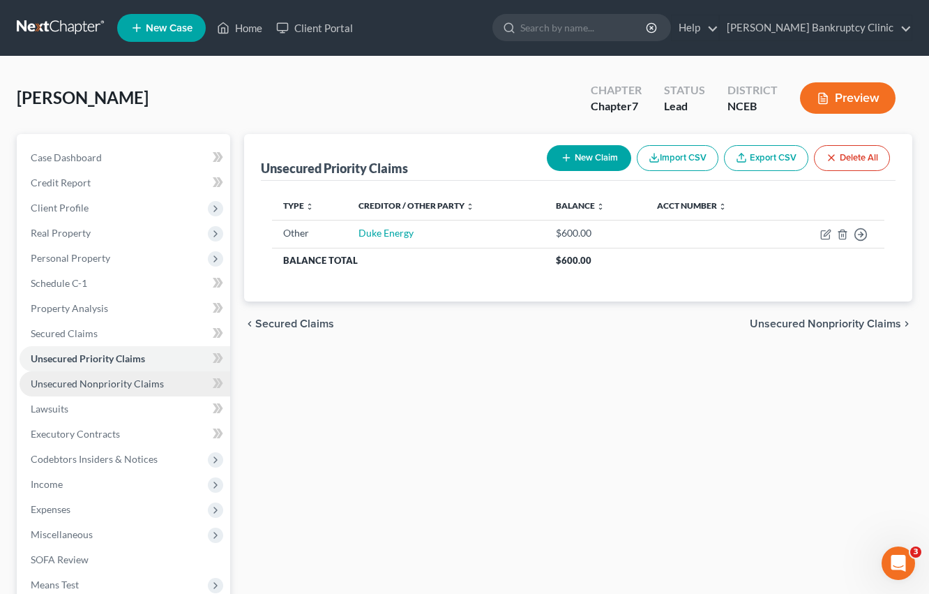
click at [129, 380] on span "Unsecured Nonpriority Claims" at bounding box center [97, 383] width 133 height 12
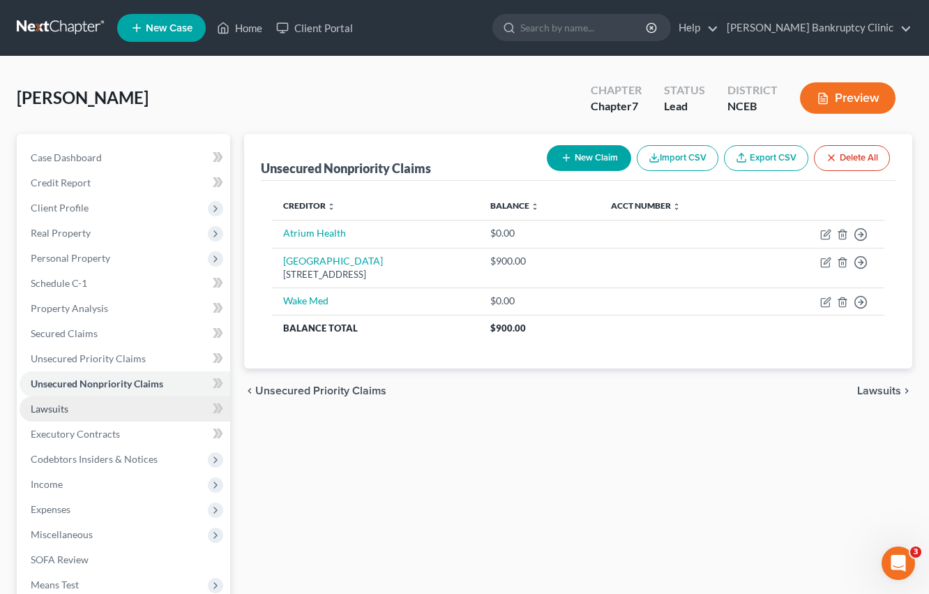
click at [134, 407] on link "Lawsuits" at bounding box center [125, 408] width 211 height 25
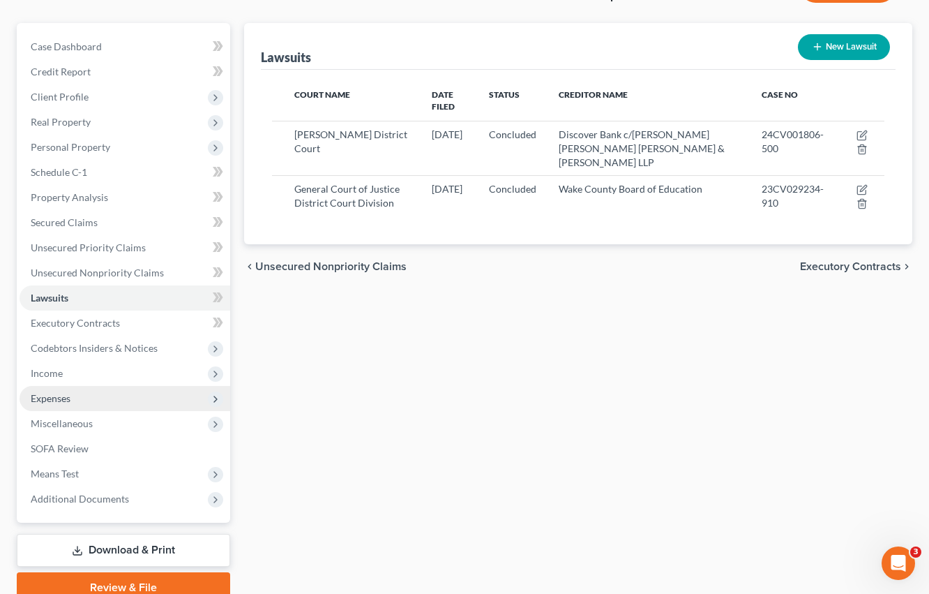
scroll to position [123, 0]
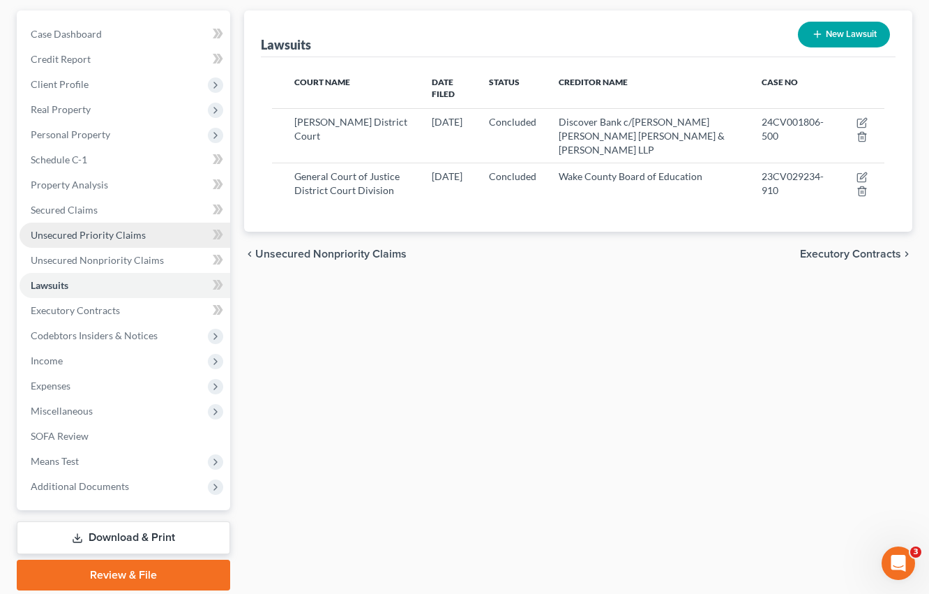
click at [113, 232] on span "Unsecured Priority Claims" at bounding box center [88, 235] width 115 height 12
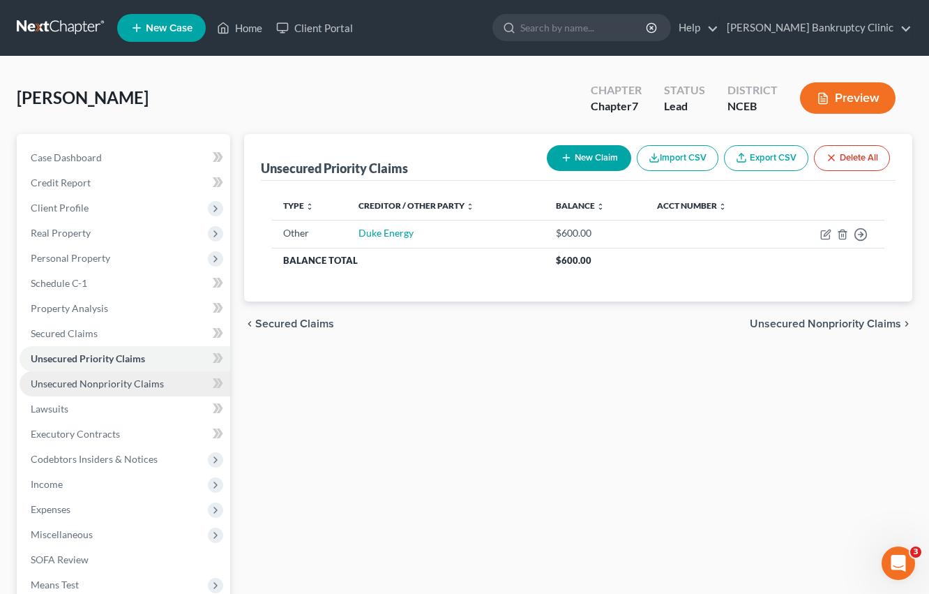
click at [121, 389] on span "Unsecured Nonpriority Claims" at bounding box center [97, 383] width 133 height 12
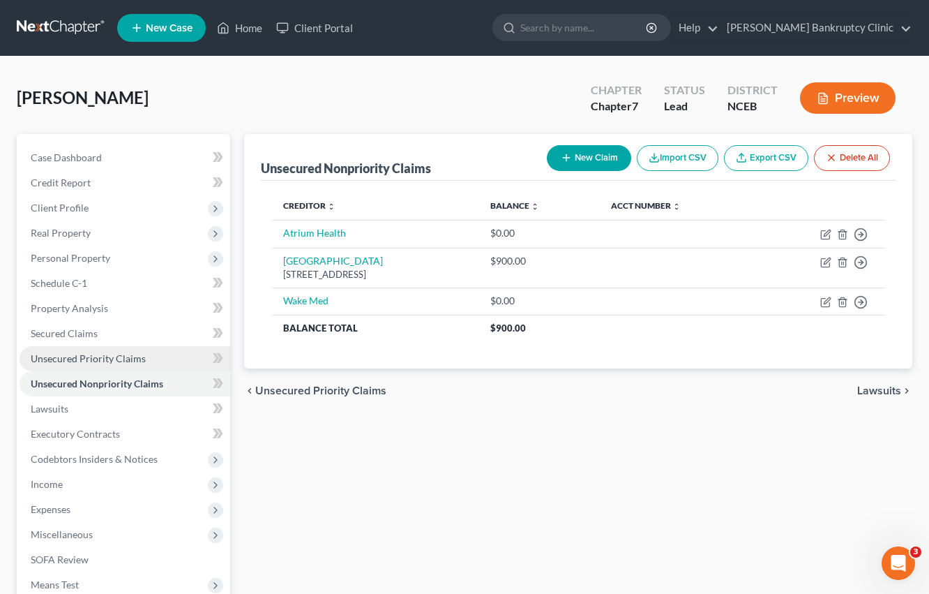
scroll to position [6, 0]
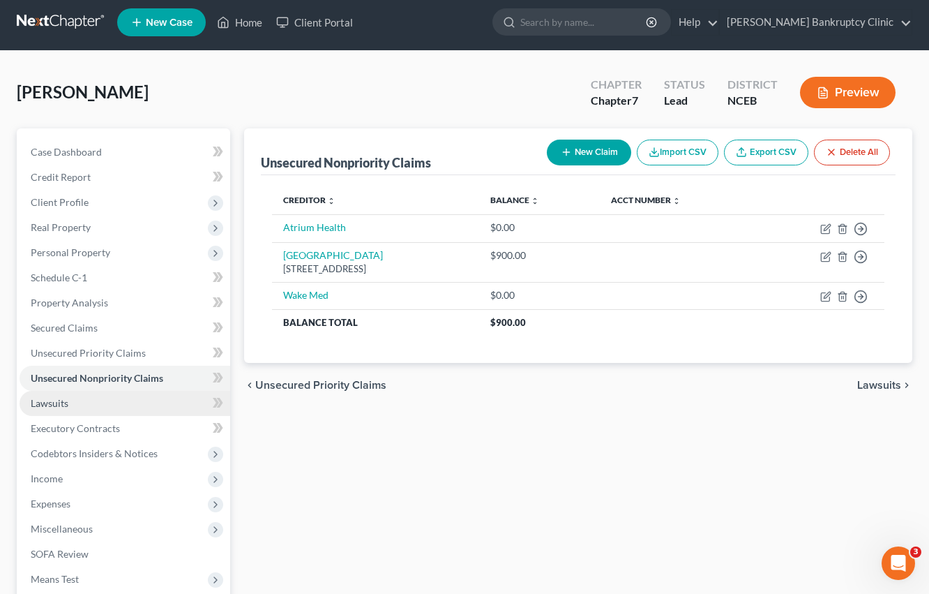
click at [128, 397] on link "Lawsuits" at bounding box center [125, 403] width 211 height 25
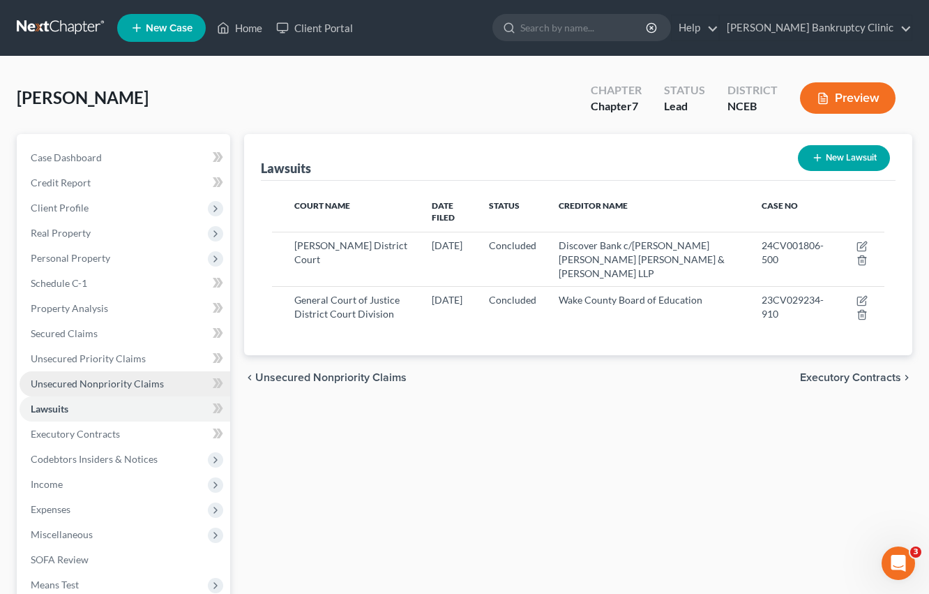
click at [147, 381] on span "Unsecured Nonpriority Claims" at bounding box center [97, 383] width 133 height 12
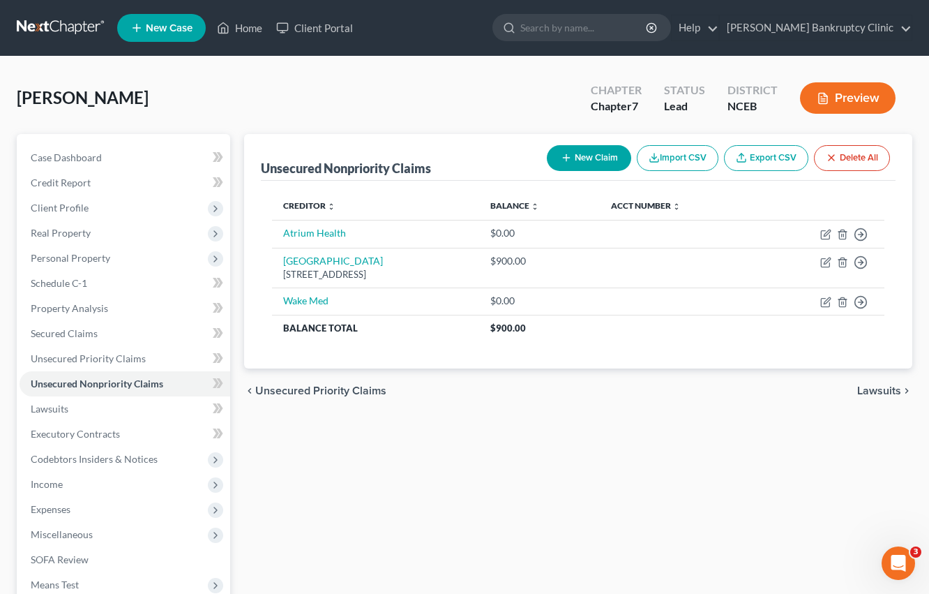
click at [562, 152] on icon "button" at bounding box center [566, 157] width 11 height 11
select select "0"
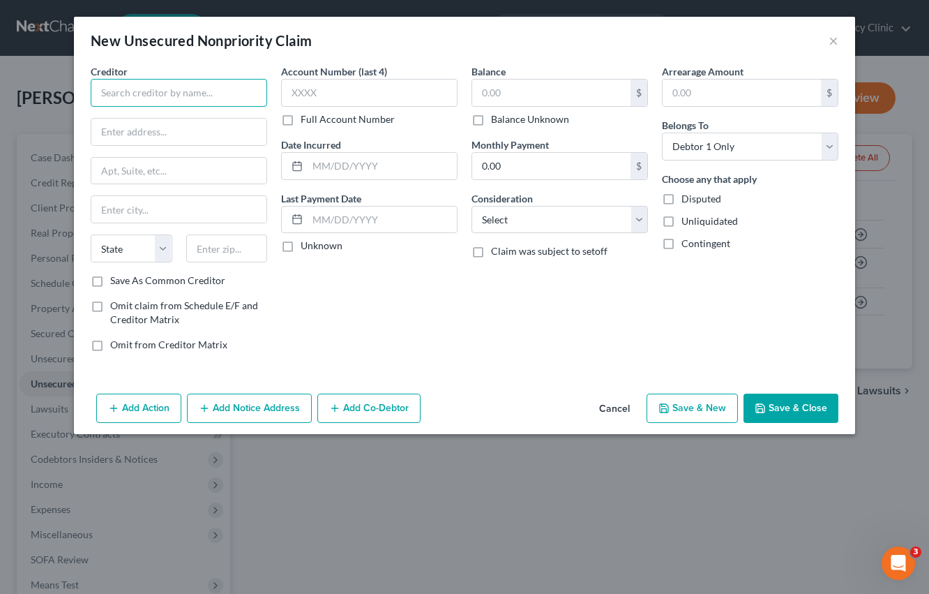
click at [126, 101] on input "text" at bounding box center [179, 93] width 177 height 28
click at [135, 130] on input "text" at bounding box center [178, 132] width 175 height 27
type input "Discover Card"
type input "[STREET_ADDRESS][PERSON_NAME]"
drag, startPoint x: 197, startPoint y: 130, endPoint x: 87, endPoint y: 130, distance: 110.2
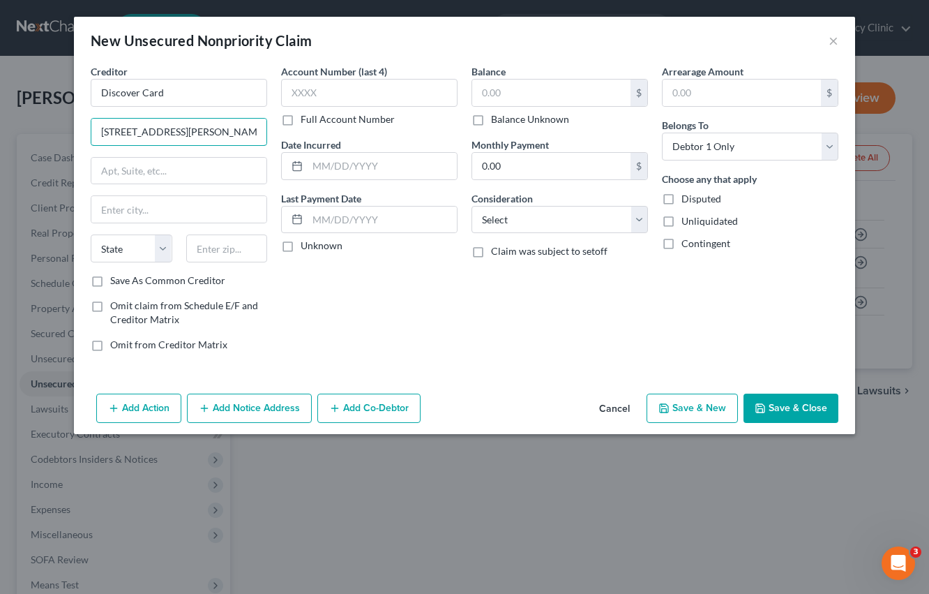
click at [87, 130] on div "Creditor * Discover Card [STREET_ADDRESS][GEOGRAPHIC_DATA][PERSON_NAME] [US_STA…" at bounding box center [179, 213] width 190 height 299
click at [266, 54] on div "New Unsecured Nonpriority Claim ×" at bounding box center [464, 40] width 781 height 47
click at [544, 97] on input "text" at bounding box center [551, 93] width 158 height 27
type input "16,823"
click at [187, 130] on input "text" at bounding box center [178, 132] width 175 height 27
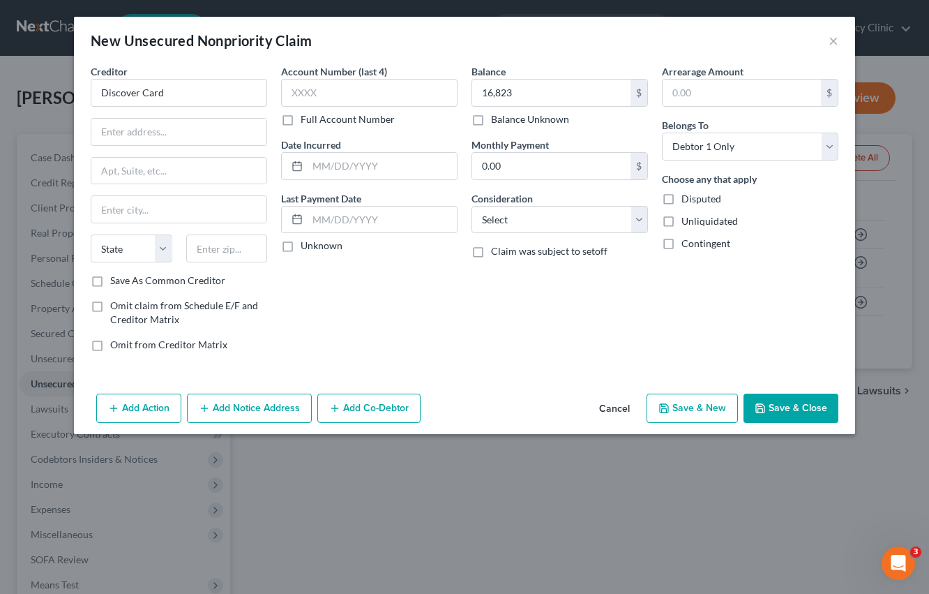
click at [507, 330] on div "Balance 16,823.00 $ Balance Unknown Balance Undetermined 16,823 $ Balance Unkno…" at bounding box center [560, 213] width 190 height 299
click at [207, 407] on icon "button" at bounding box center [204, 408] width 11 height 11
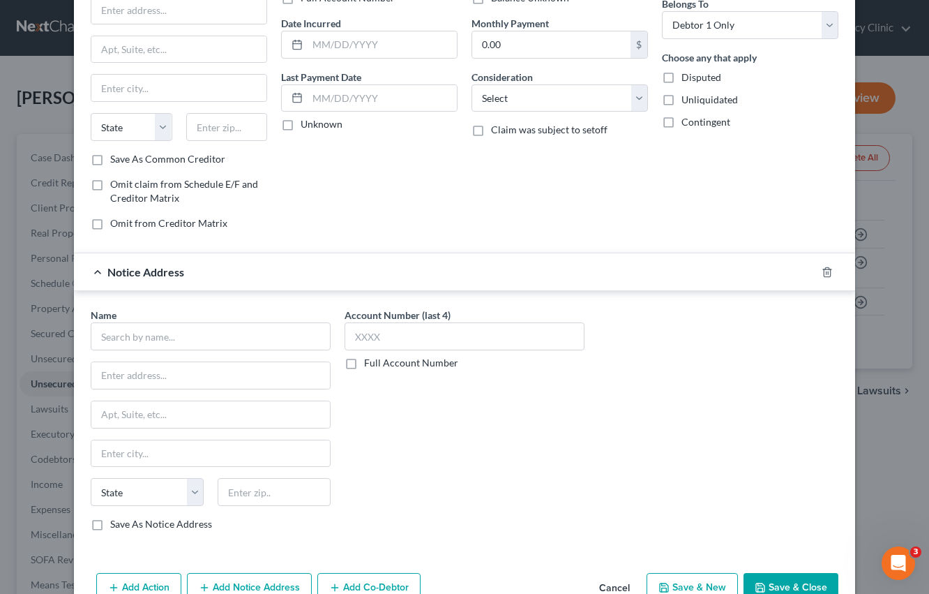
scroll to position [158, 0]
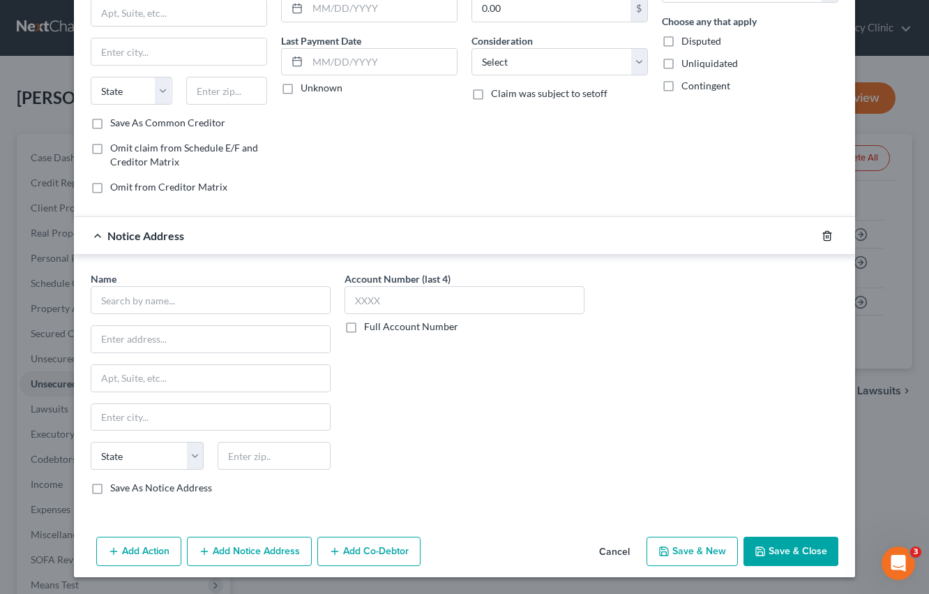
click at [827, 234] on icon "button" at bounding box center [827, 235] width 11 height 11
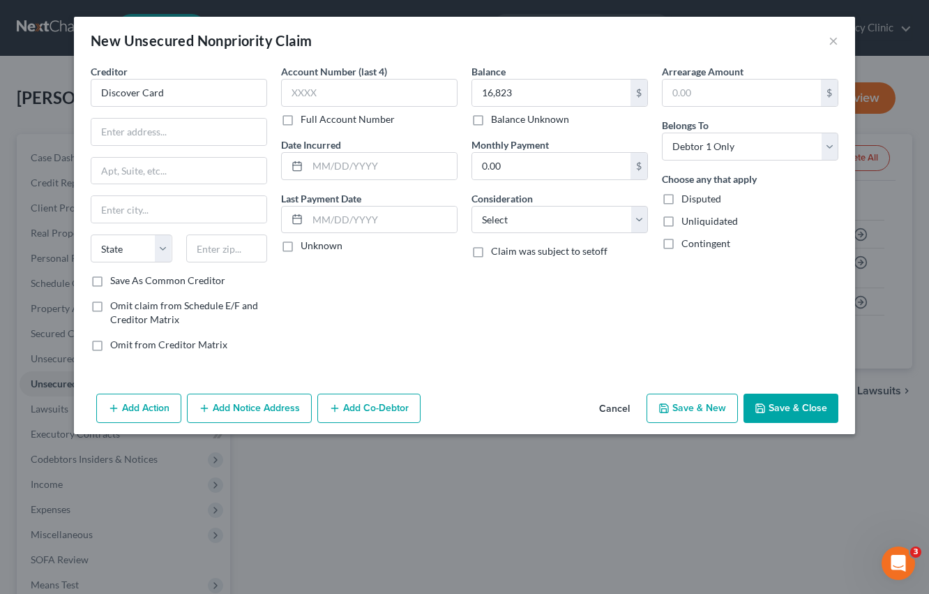
click at [812, 398] on button "Save & Close" at bounding box center [791, 408] width 95 height 29
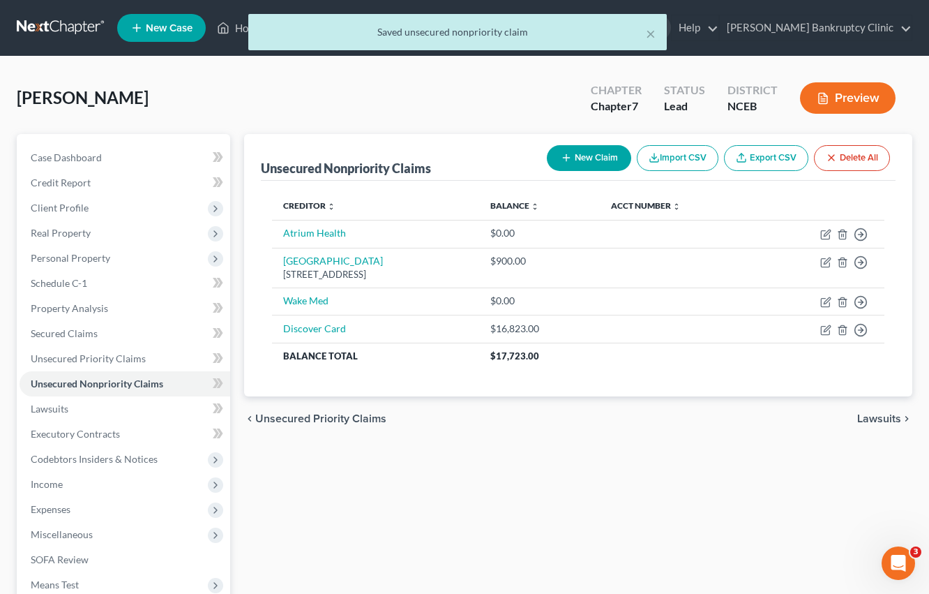
click at [567, 158] on line "button" at bounding box center [567, 158] width 0 height 6
select select "0"
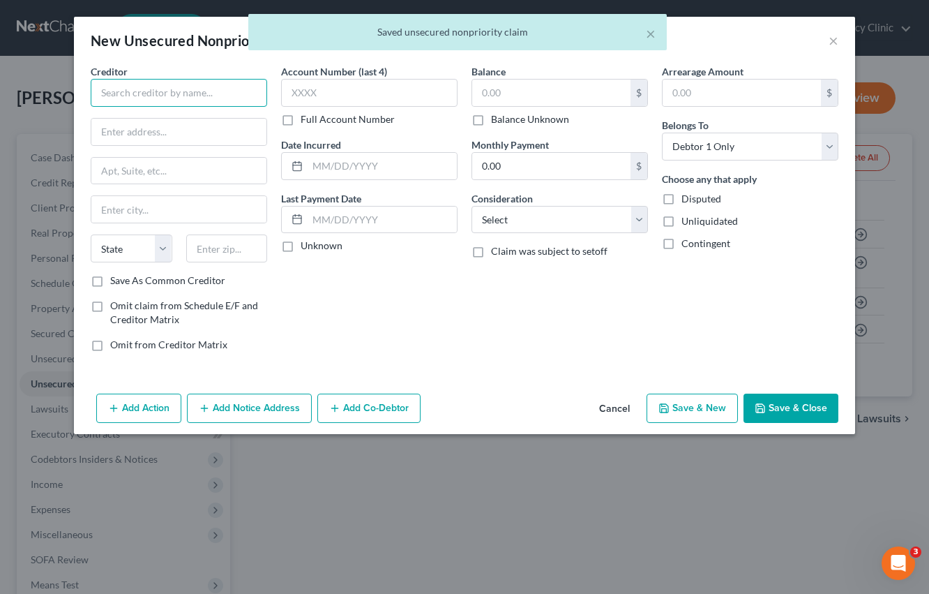
click at [173, 93] on input "text" at bounding box center [179, 93] width 177 height 28
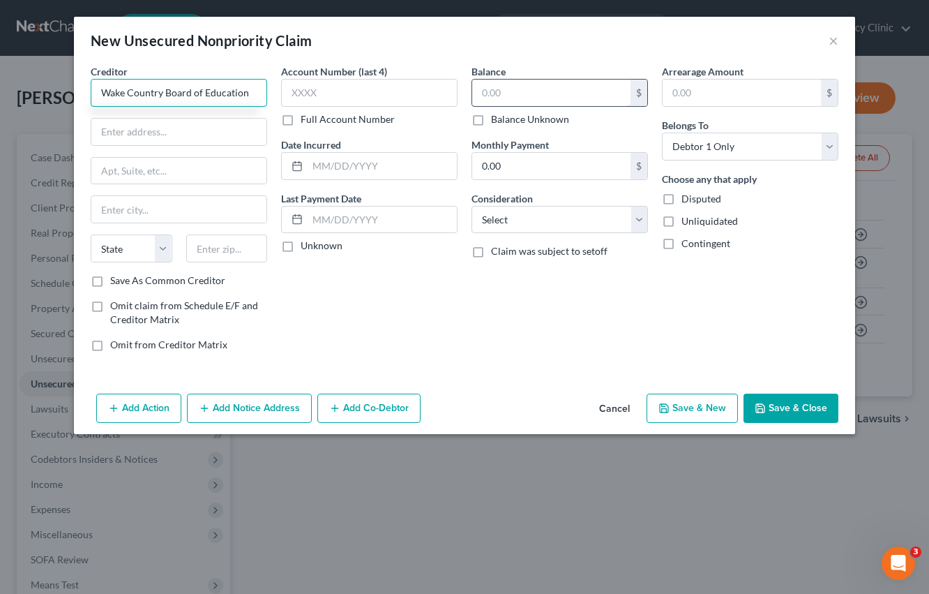
type input "Wake Country Board of Education"
click at [564, 88] on input "text" at bounding box center [551, 93] width 158 height 27
type input "2,196.40"
click at [553, 313] on div "Balance 2,196.40 $ Balance Unknown Balance Undetermined 2,196.40 $ Balance Unkn…" at bounding box center [560, 213] width 190 height 299
click at [816, 411] on button "Save & Close" at bounding box center [791, 408] width 95 height 29
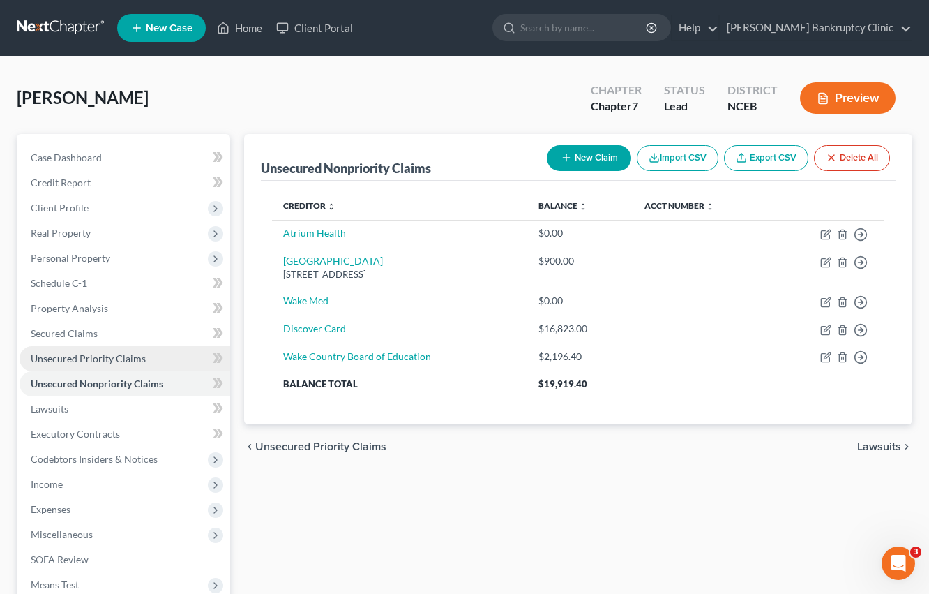
click at [103, 358] on span "Unsecured Priority Claims" at bounding box center [88, 358] width 115 height 12
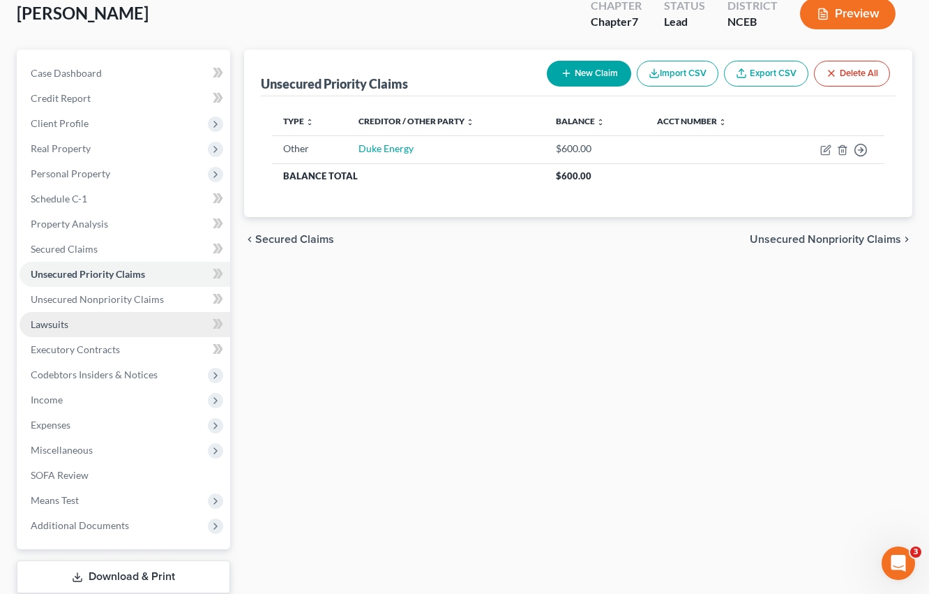
scroll to position [84, 0]
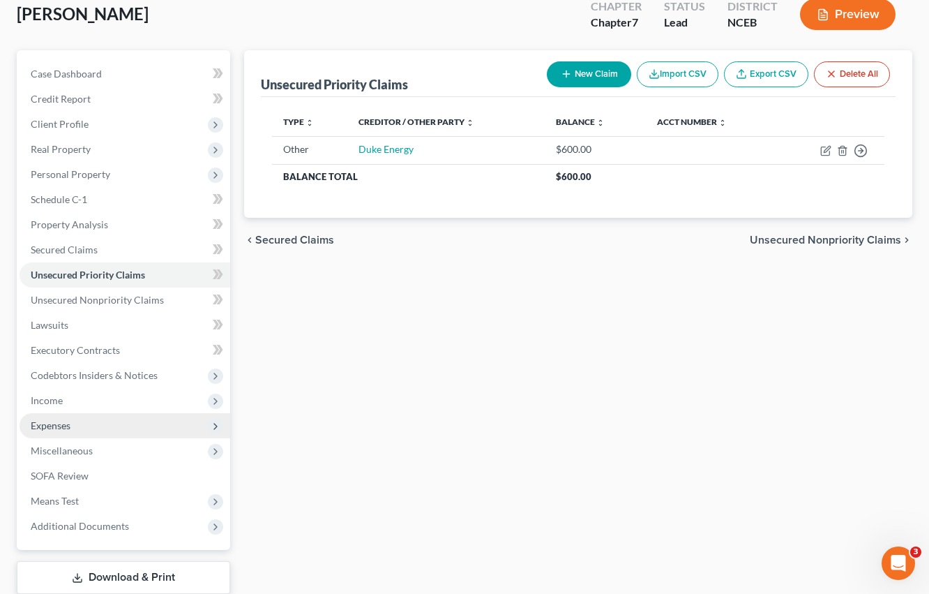
click at [73, 418] on span "Expenses" at bounding box center [125, 425] width 211 height 25
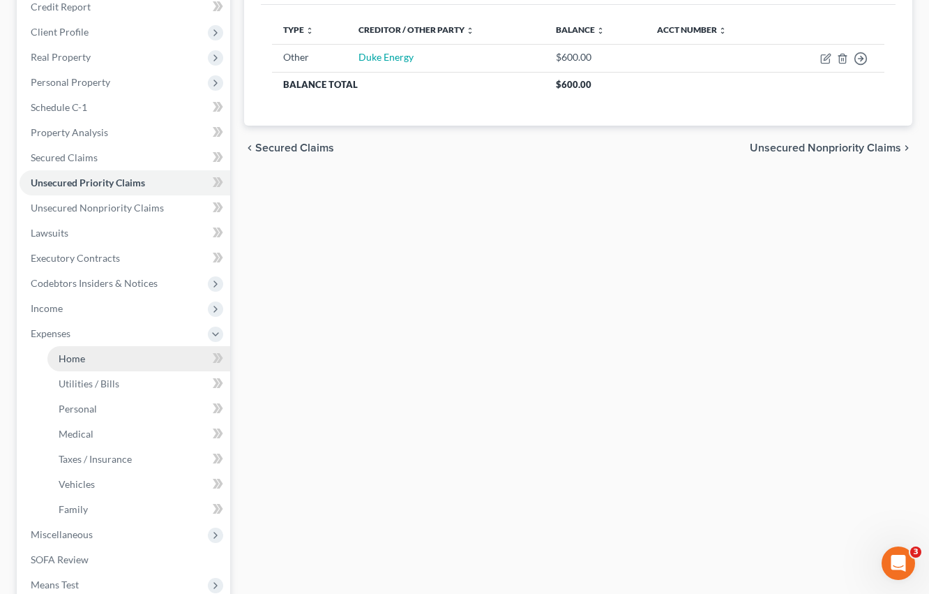
click at [82, 362] on span "Home" at bounding box center [72, 358] width 27 height 12
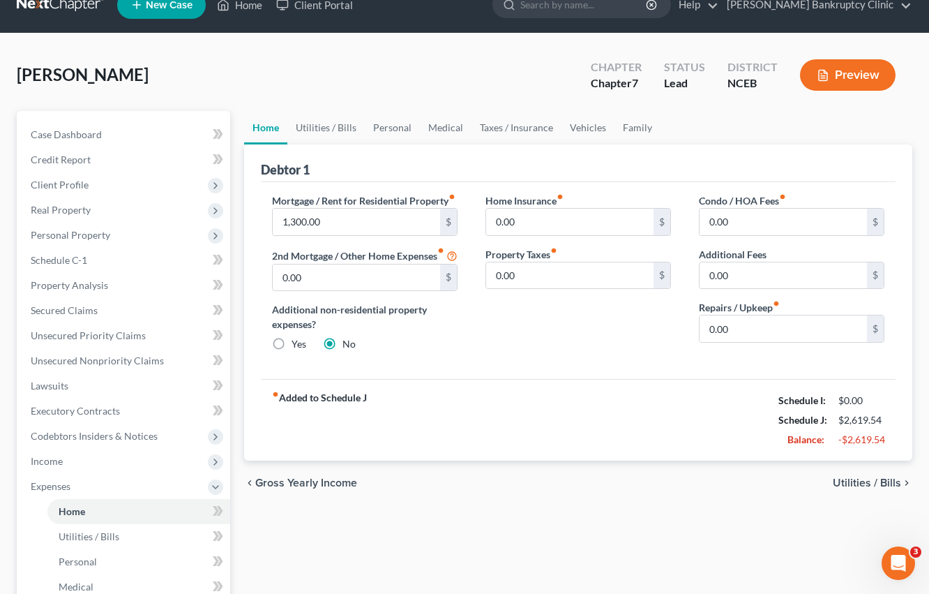
scroll to position [40, 0]
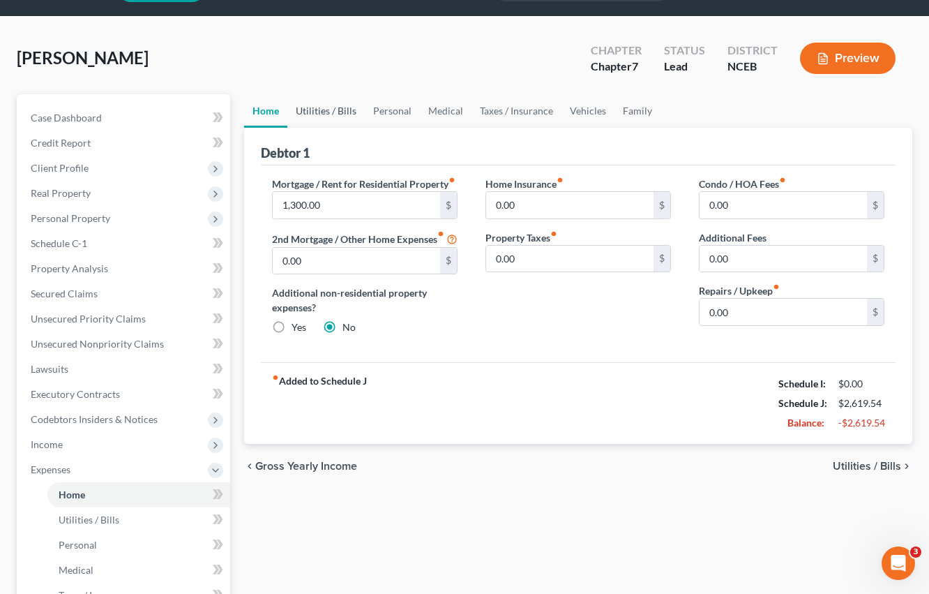
click at [336, 105] on link "Utilities / Bills" at bounding box center [325, 110] width 77 height 33
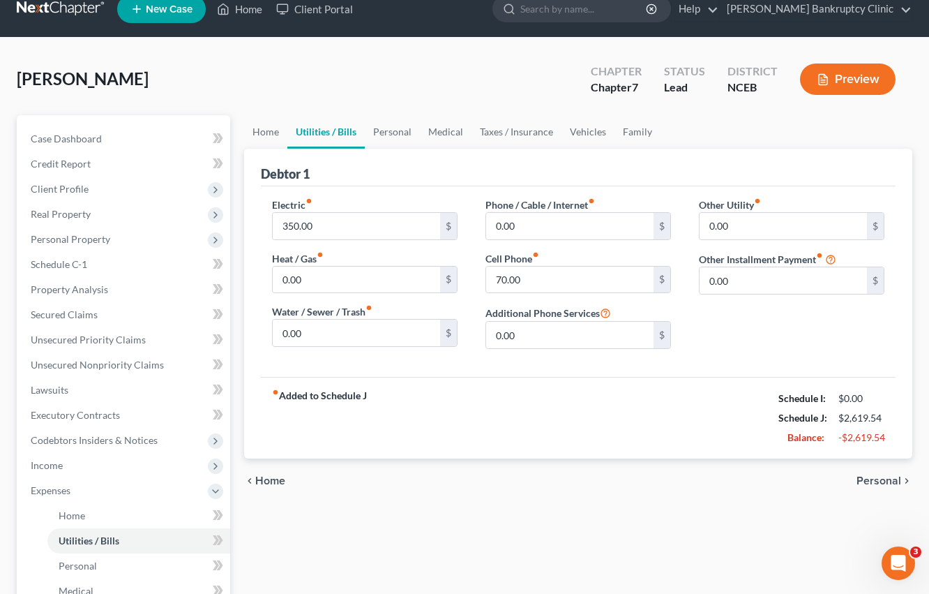
scroll to position [20, 0]
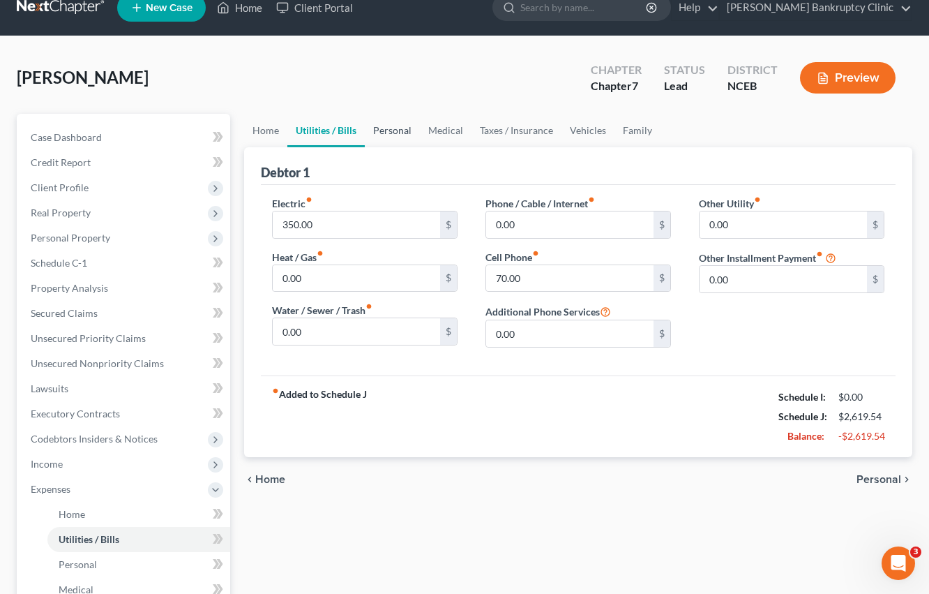
click at [391, 128] on link "Personal" at bounding box center [392, 130] width 55 height 33
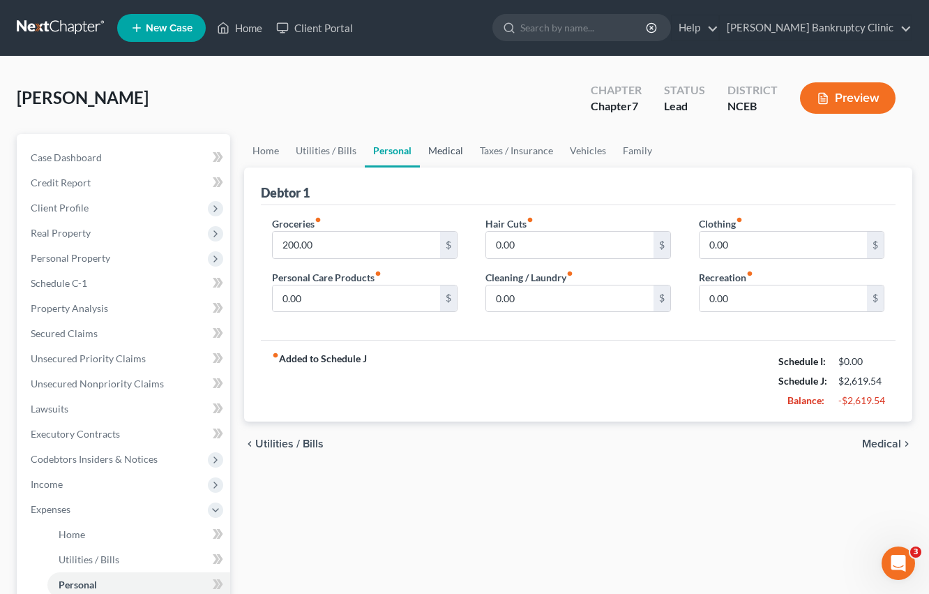
click at [436, 151] on link "Medical" at bounding box center [446, 150] width 52 height 33
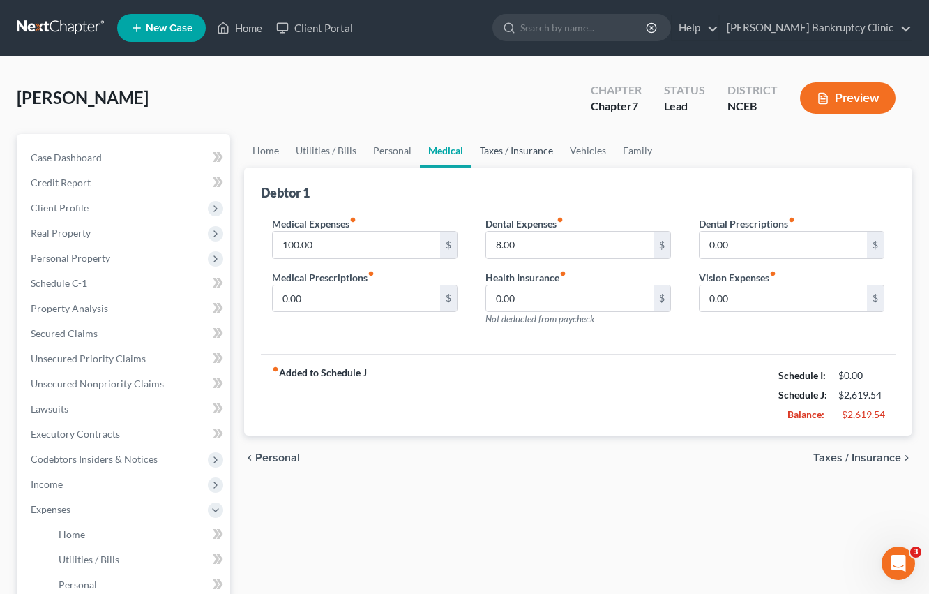
click at [524, 153] on link "Taxes / Insurance" at bounding box center [517, 150] width 90 height 33
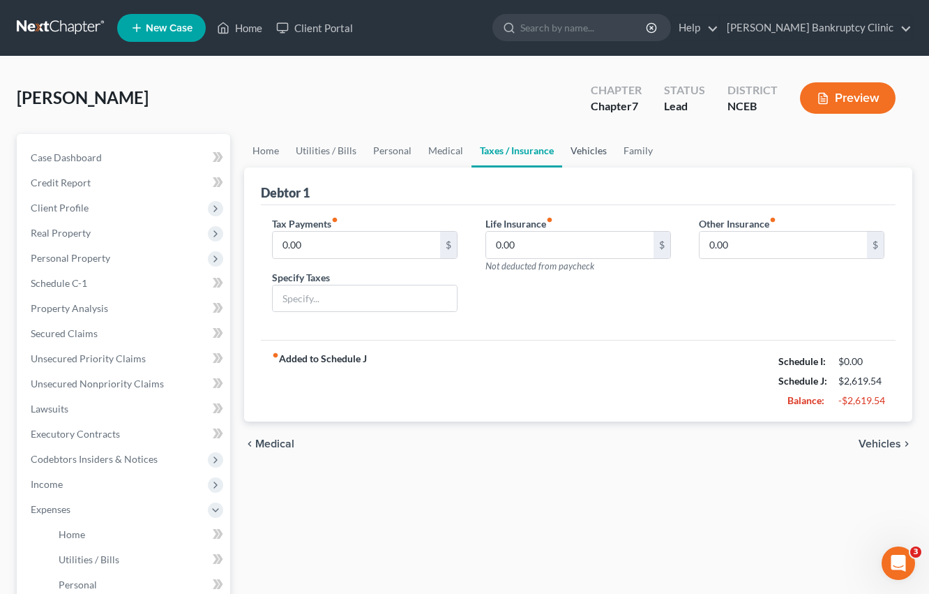
click at [604, 153] on link "Vehicles" at bounding box center [588, 150] width 53 height 33
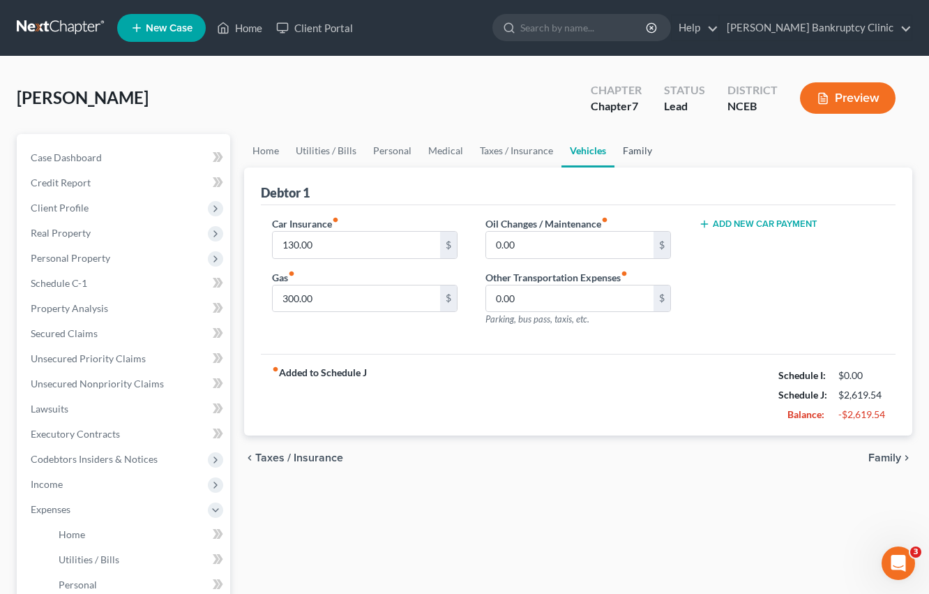
click at [628, 151] on link "Family" at bounding box center [638, 150] width 46 height 33
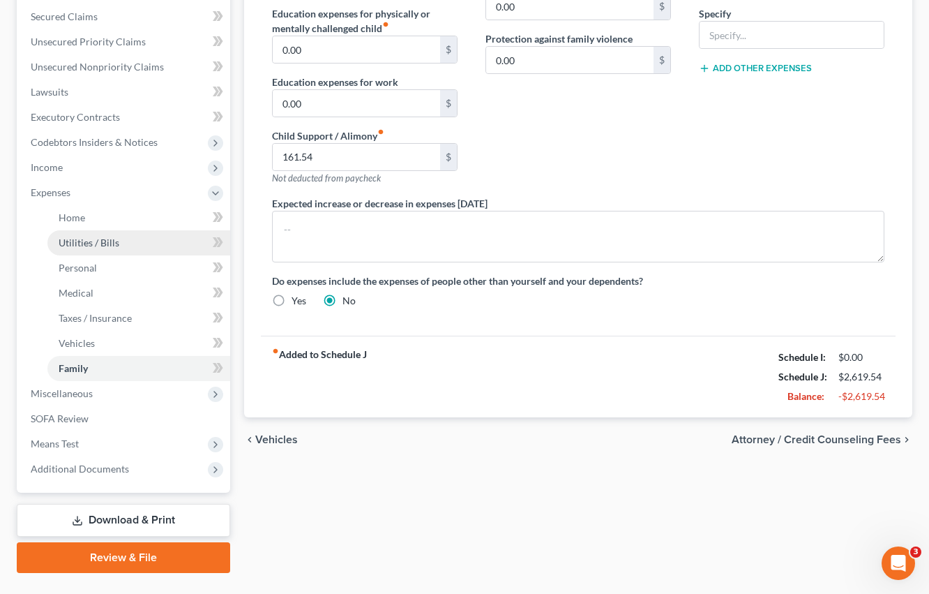
scroll to position [317, 0]
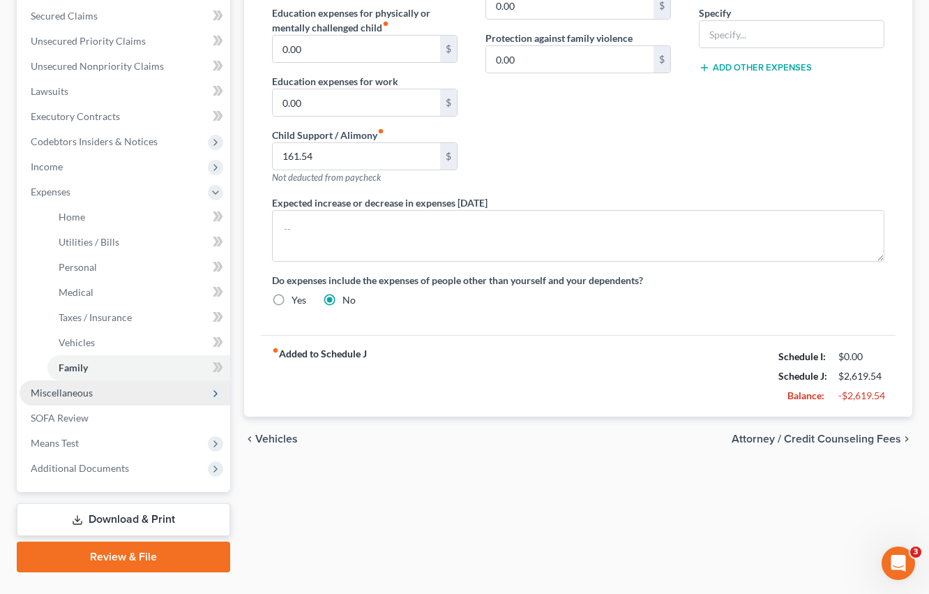
click at [130, 386] on span "Miscellaneous" at bounding box center [125, 392] width 211 height 25
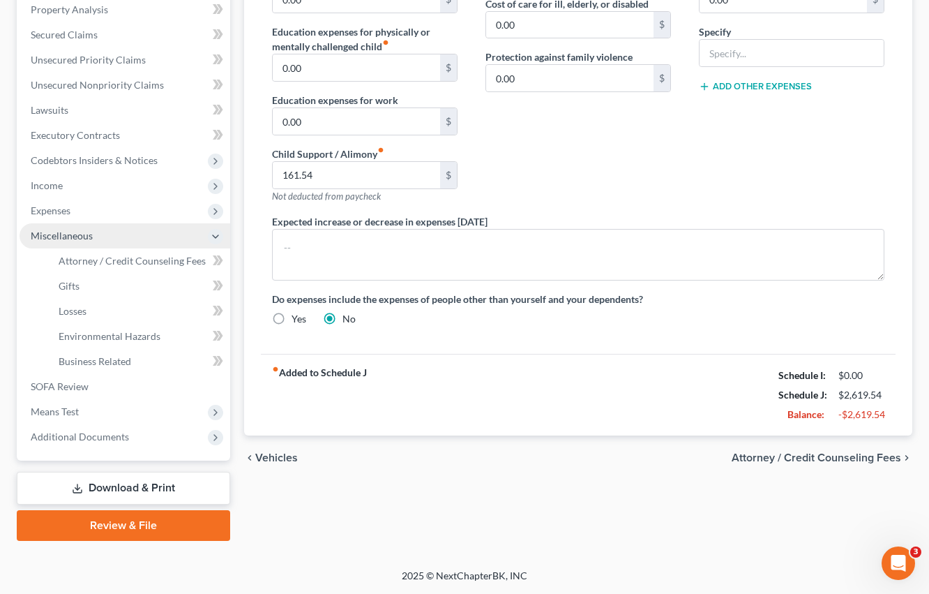
scroll to position [297, 0]
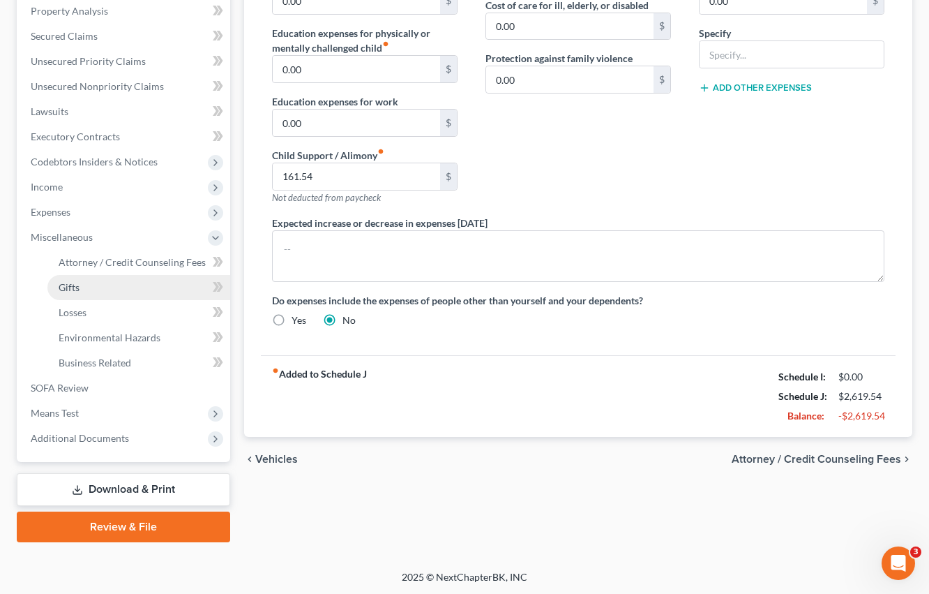
click at [94, 282] on link "Gifts" at bounding box center [138, 287] width 183 height 25
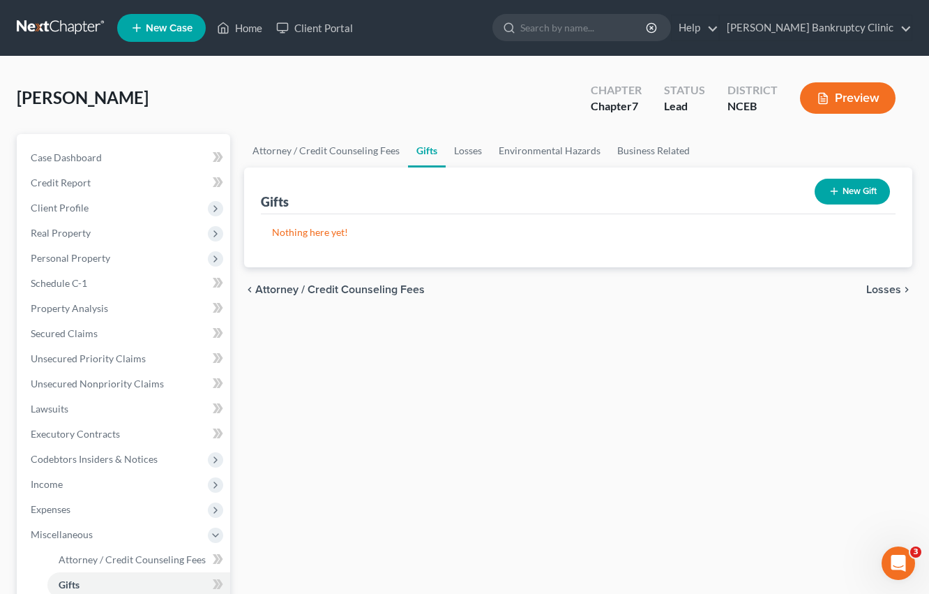
click at [829, 186] on icon "button" at bounding box center [834, 191] width 11 height 11
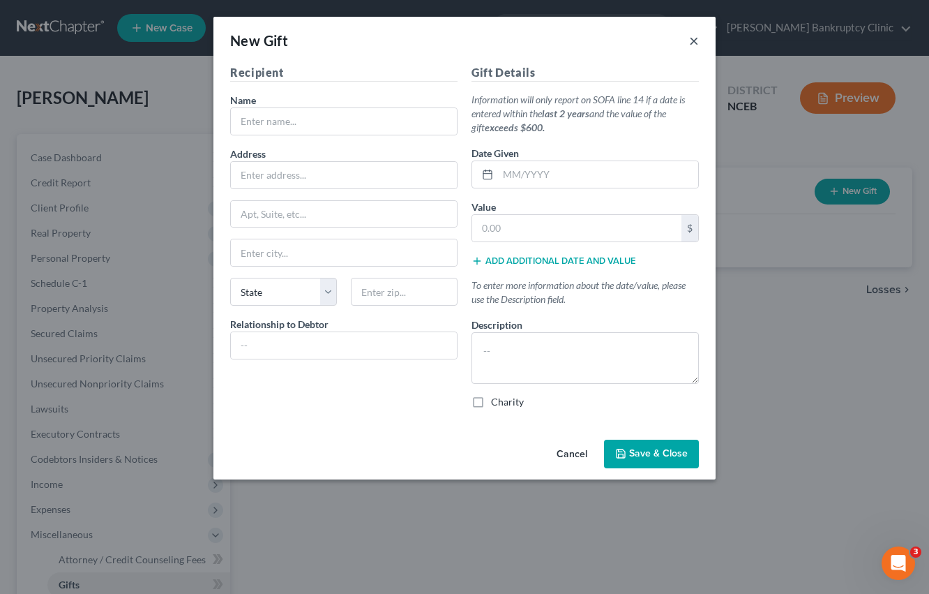
click at [694, 40] on button "×" at bounding box center [694, 40] width 10 height 17
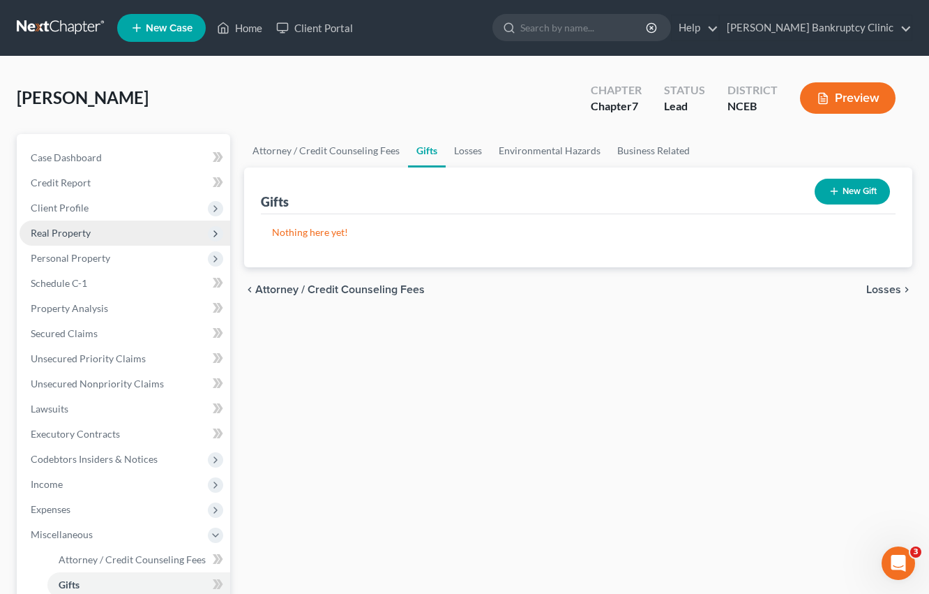
click at [151, 237] on span "Real Property" at bounding box center [125, 232] width 211 height 25
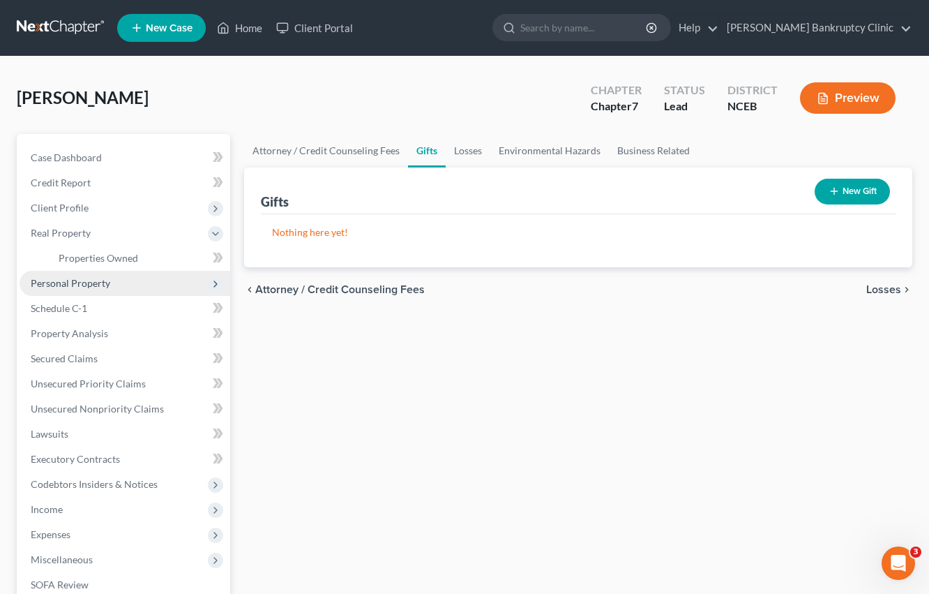
click at [151, 286] on span "Personal Property" at bounding box center [125, 283] width 211 height 25
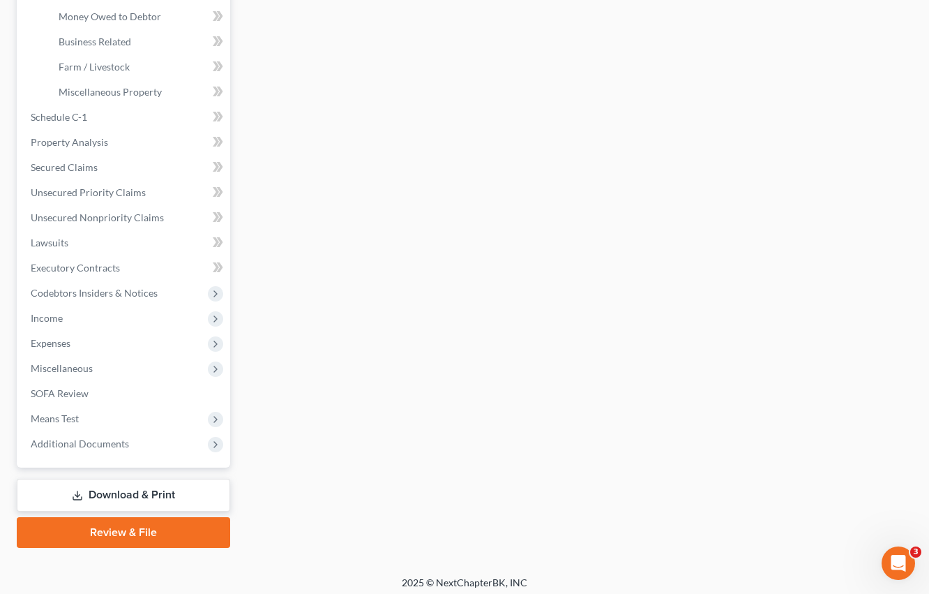
scroll to position [419, 0]
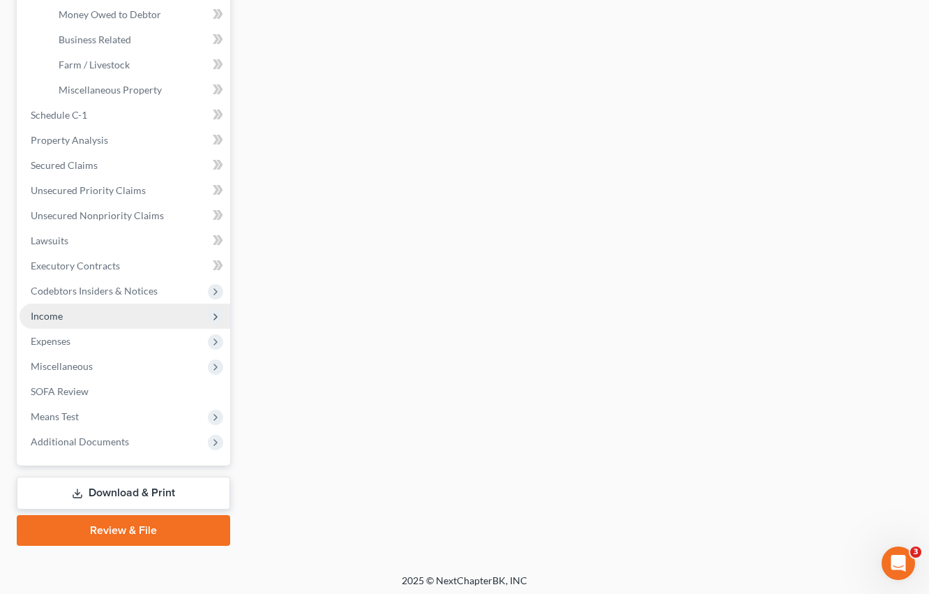
click at [101, 313] on span "Income" at bounding box center [125, 316] width 211 height 25
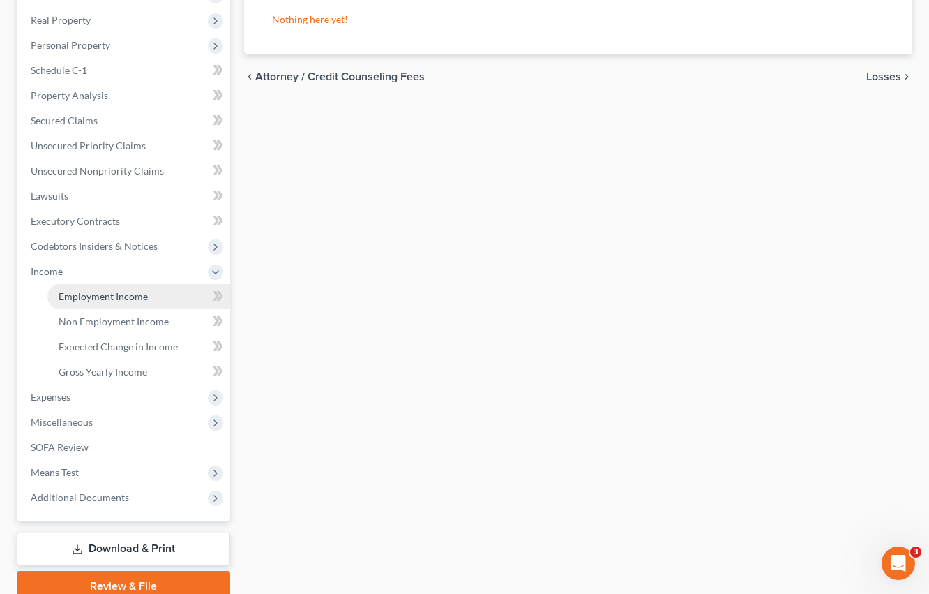
click at [105, 297] on span "Employment Income" at bounding box center [103, 296] width 89 height 12
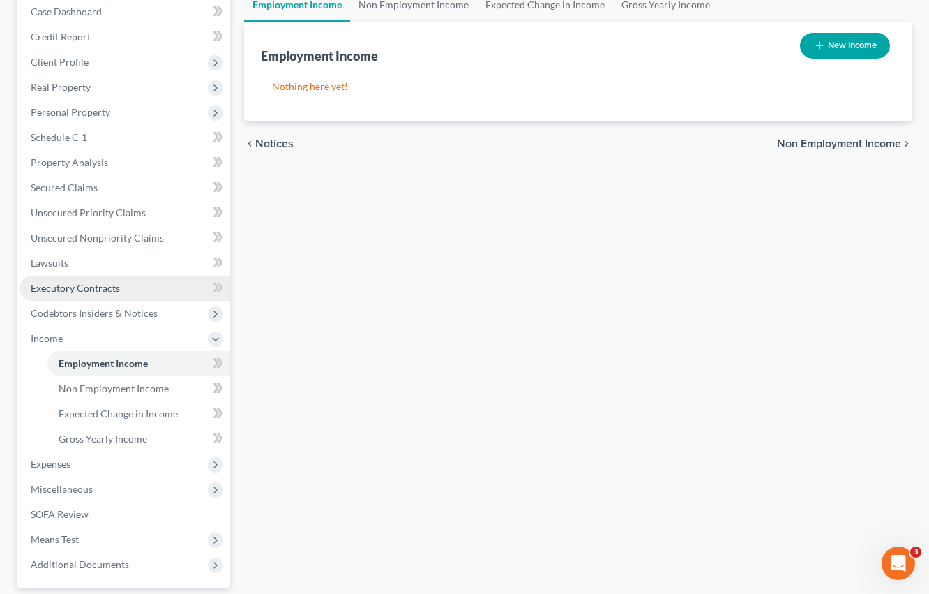
scroll to position [197, 0]
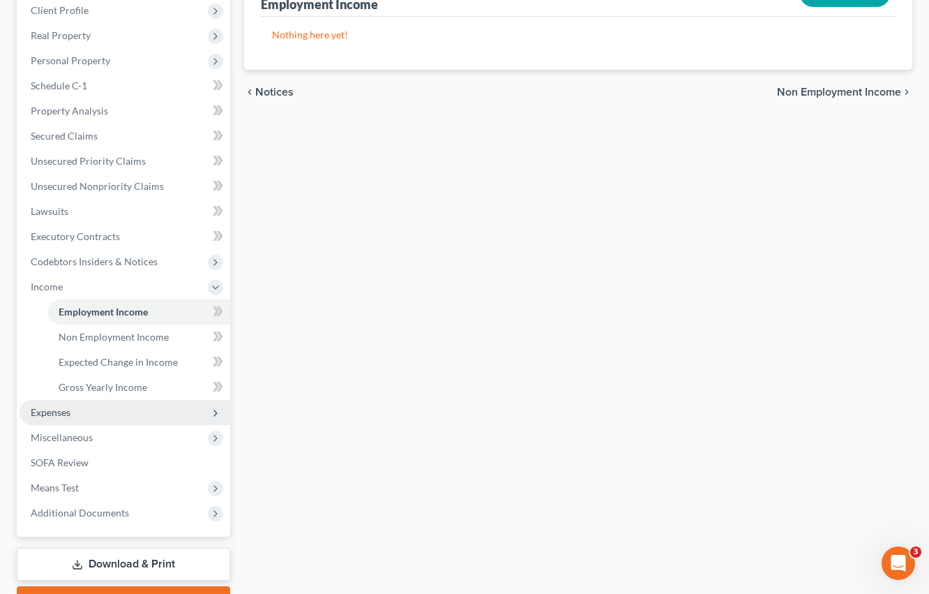
click at [95, 409] on span "Expenses" at bounding box center [125, 412] width 211 height 25
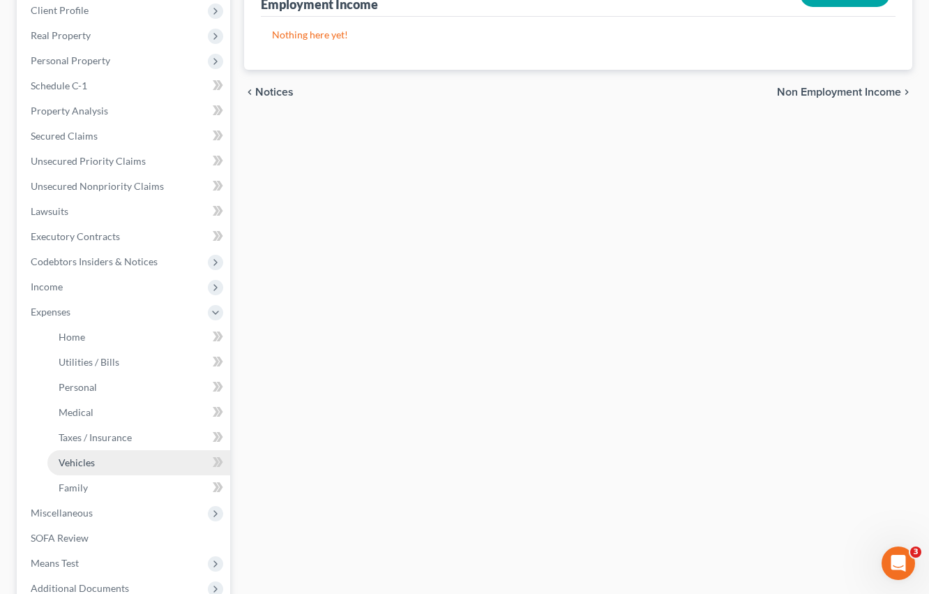
click at [98, 460] on link "Vehicles" at bounding box center [138, 462] width 183 height 25
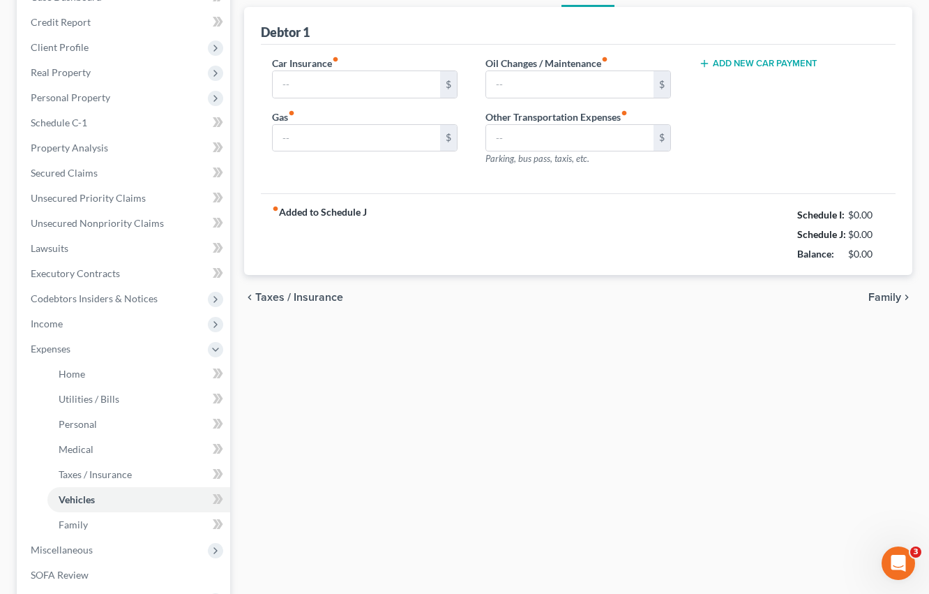
type input "130.00"
type input "300.00"
type input "0.00"
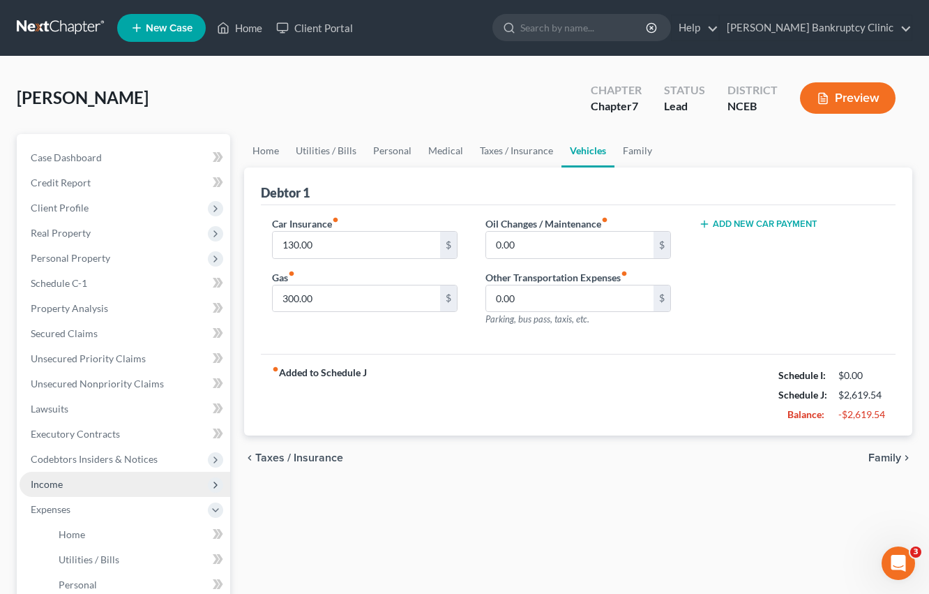
click at [108, 484] on span "Income" at bounding box center [125, 484] width 211 height 25
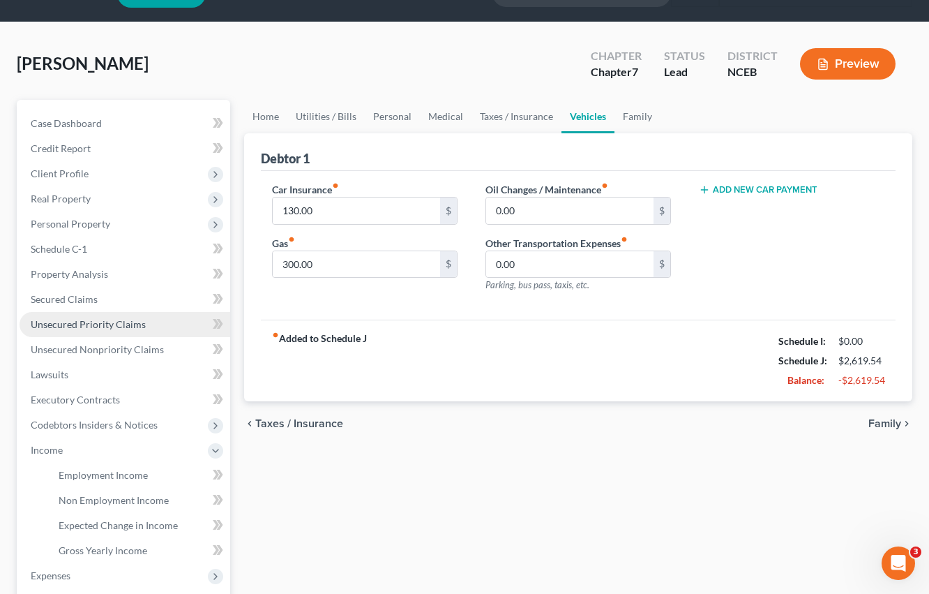
scroll to position [33, 0]
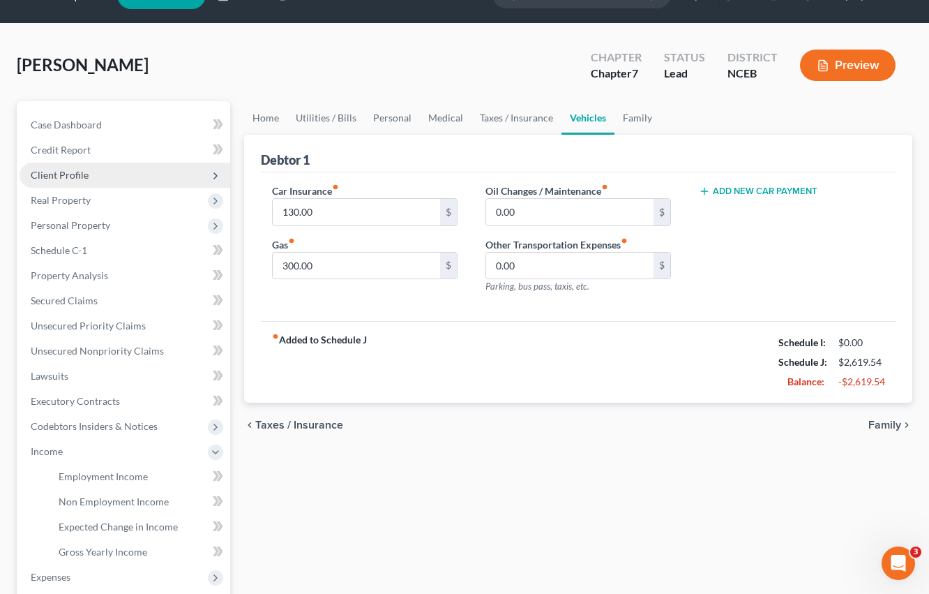
click at [119, 173] on span "Client Profile" at bounding box center [125, 175] width 211 height 25
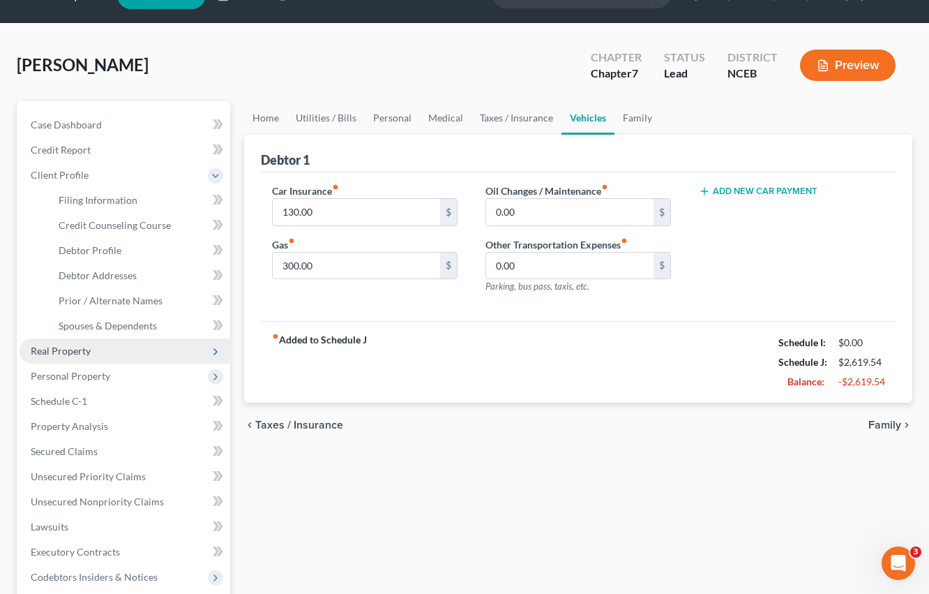
click at [131, 352] on span "Real Property" at bounding box center [125, 350] width 211 height 25
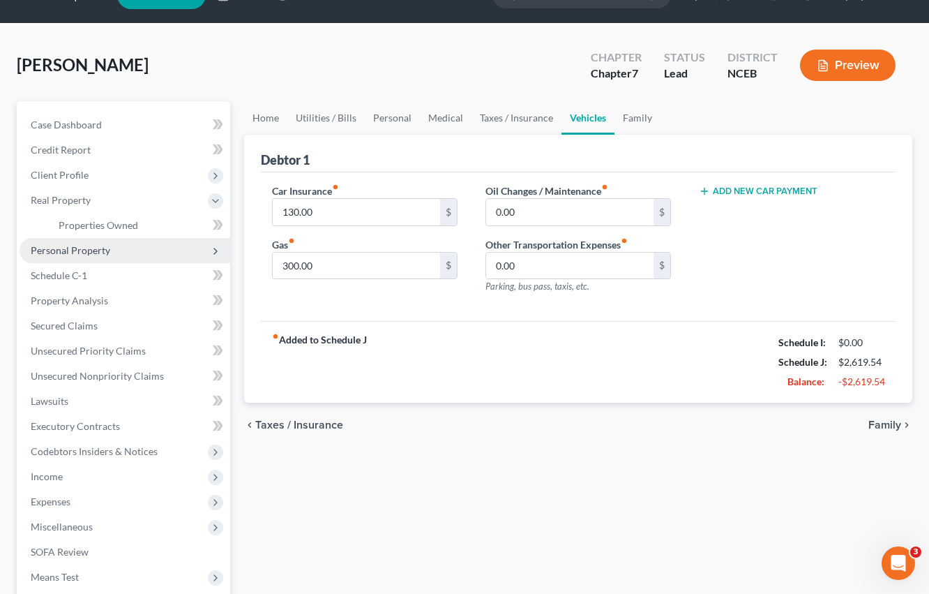
click at [153, 250] on span "Personal Property" at bounding box center [125, 250] width 211 height 25
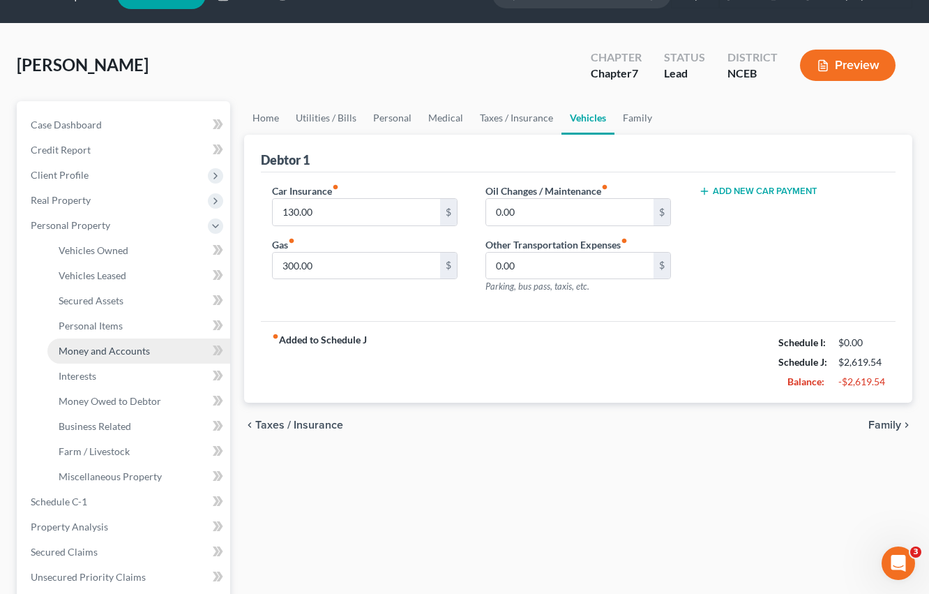
click at [144, 348] on span "Money and Accounts" at bounding box center [104, 351] width 91 height 12
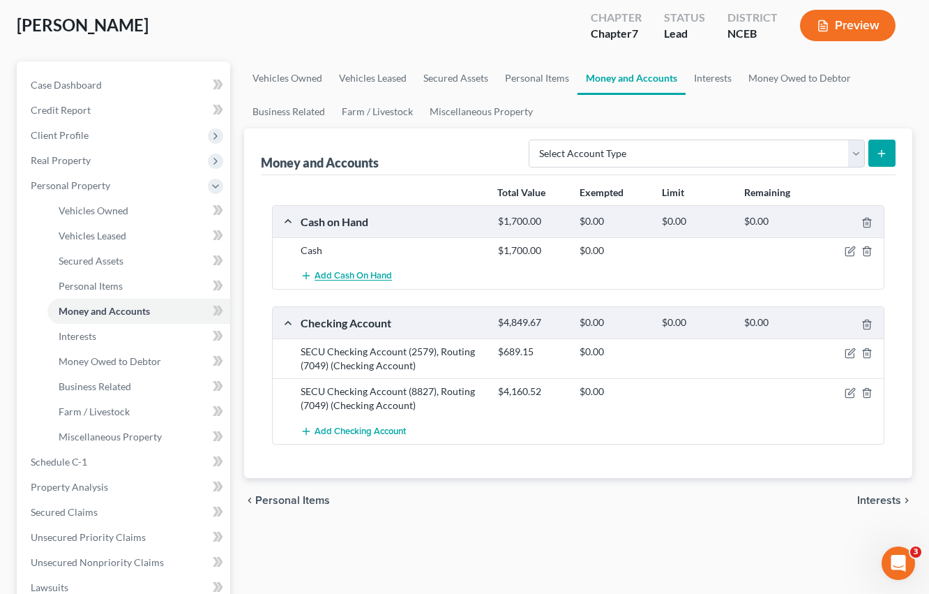
scroll to position [77, 0]
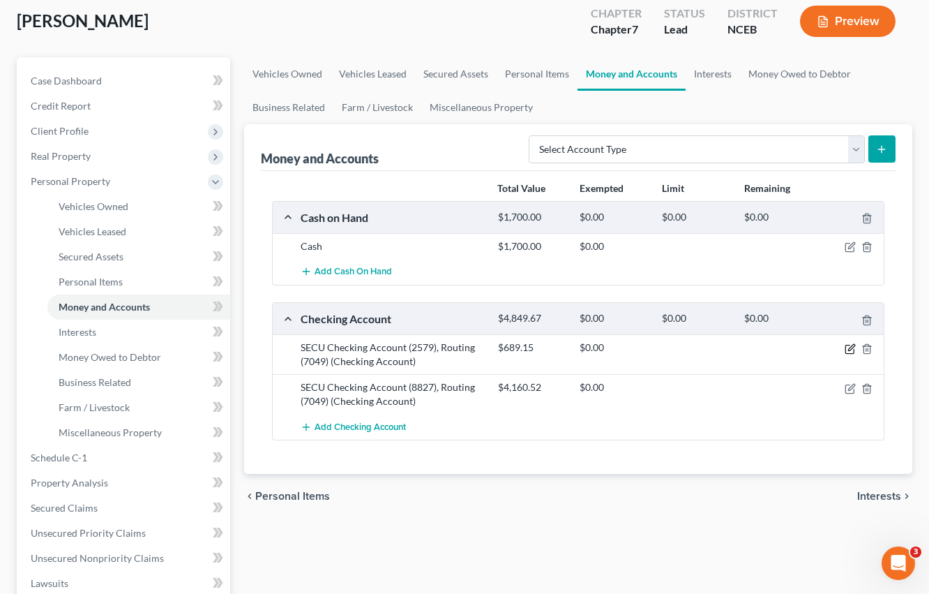
click at [849, 346] on icon "button" at bounding box center [850, 348] width 11 height 11
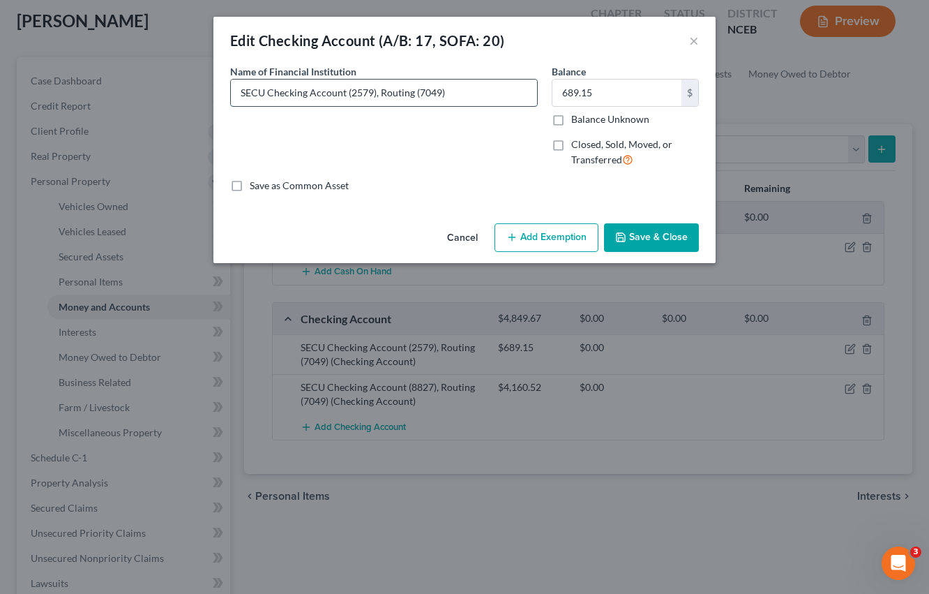
click at [472, 92] on input "SECU Checking Account (2579), Routing (7049)" at bounding box center [384, 93] width 306 height 27
click at [467, 92] on input "SECU Checking Account (2579), Routing (7049)" at bounding box center [384, 93] width 306 height 27
click at [350, 93] on input "SECU Checking Account (2579), Routing (7049)" at bounding box center [384, 93] width 306 height 27
click at [412, 91] on input "SECU Checking Account [FINANCIAL_ID]), Routing (7049)" at bounding box center [384, 93] width 306 height 27
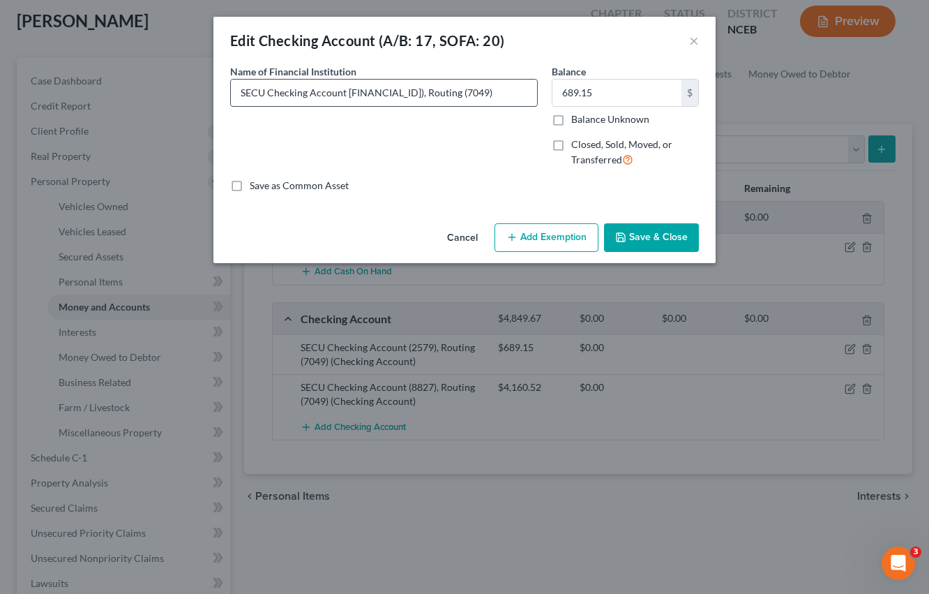
click at [348, 96] on input "SECU Checking Account [FINANCIAL_ID]), Routing (7049)" at bounding box center [384, 93] width 306 height 27
click at [466, 97] on input "SECU Checking Account ([FINANCIAL_ID]), Routing (7049)" at bounding box center [384, 93] width 306 height 27
type input "SECU Checking Account ([FINANCIAL_ID]), Routing (7049)"
click at [695, 40] on button "×" at bounding box center [694, 40] width 10 height 17
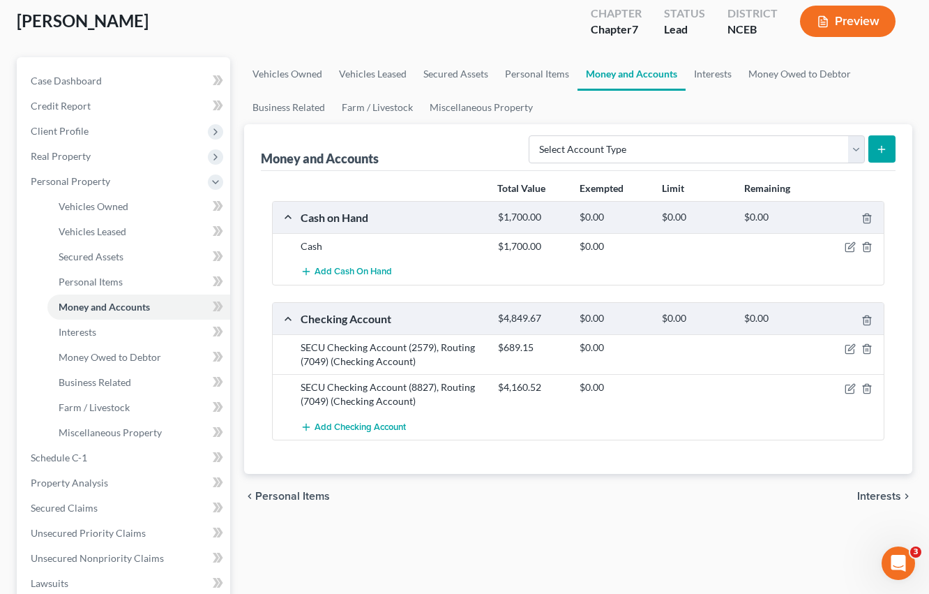
click at [463, 311] on div "Checking Account" at bounding box center [392, 318] width 197 height 15
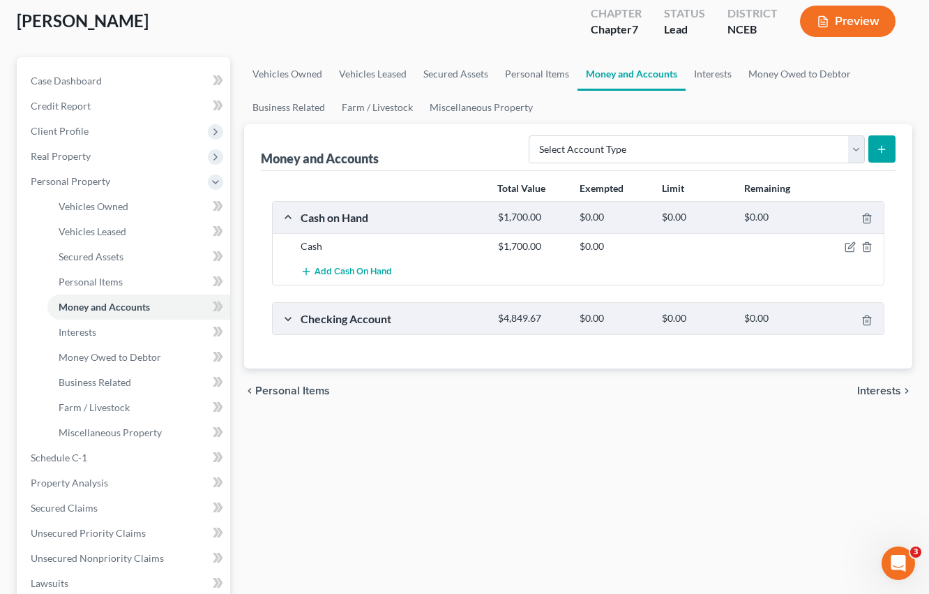
click at [463, 311] on div "Checking Account" at bounding box center [392, 318] width 197 height 15
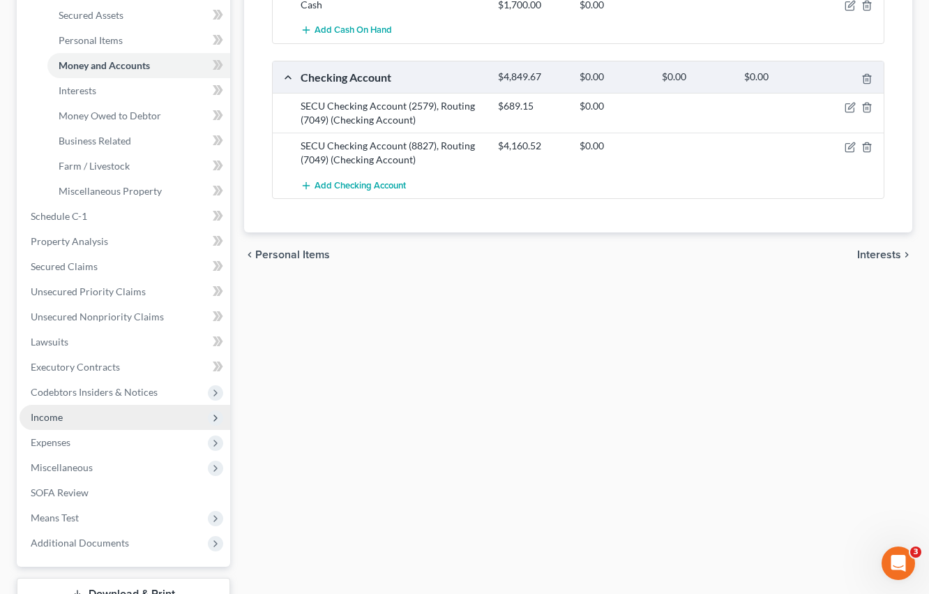
click at [92, 414] on span "Income" at bounding box center [125, 417] width 211 height 25
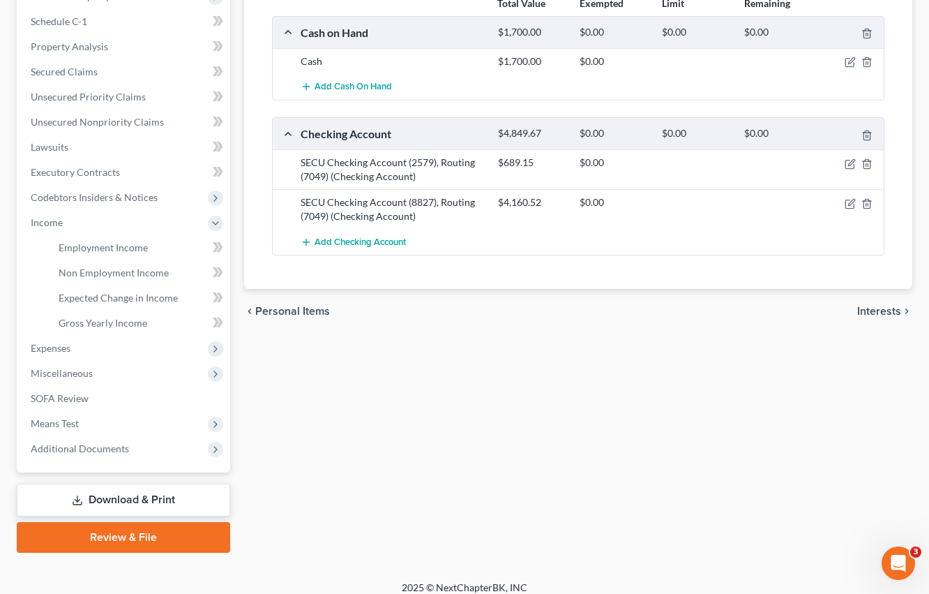
scroll to position [262, 0]
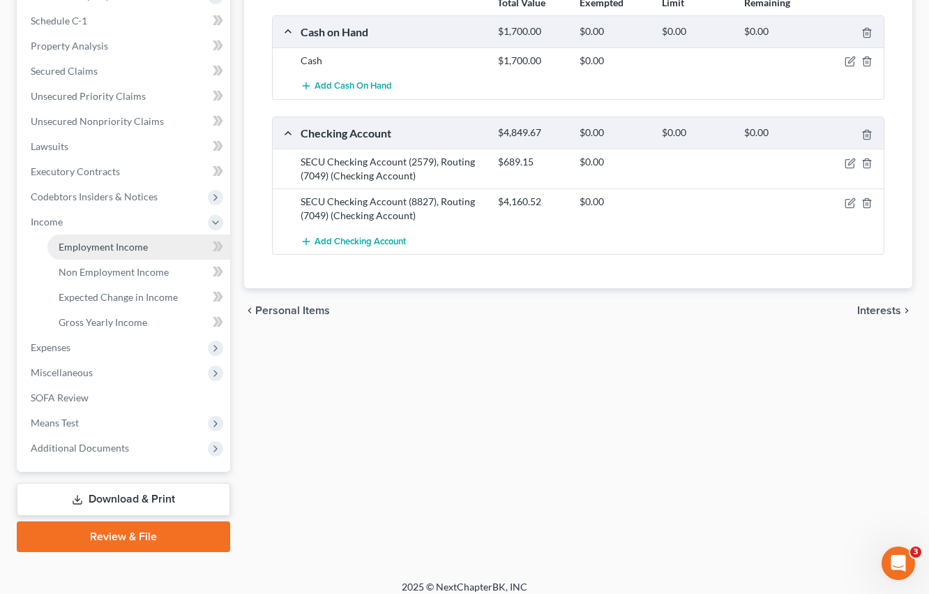
click at [150, 241] on link "Employment Income" at bounding box center [138, 246] width 183 height 25
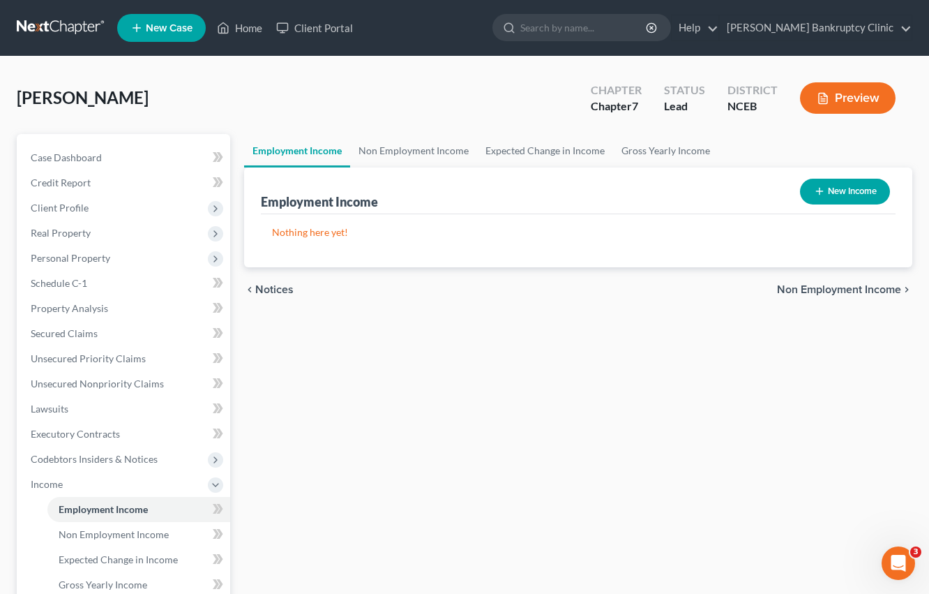
click at [810, 189] on button "New Income" at bounding box center [845, 192] width 90 height 26
select select "0"
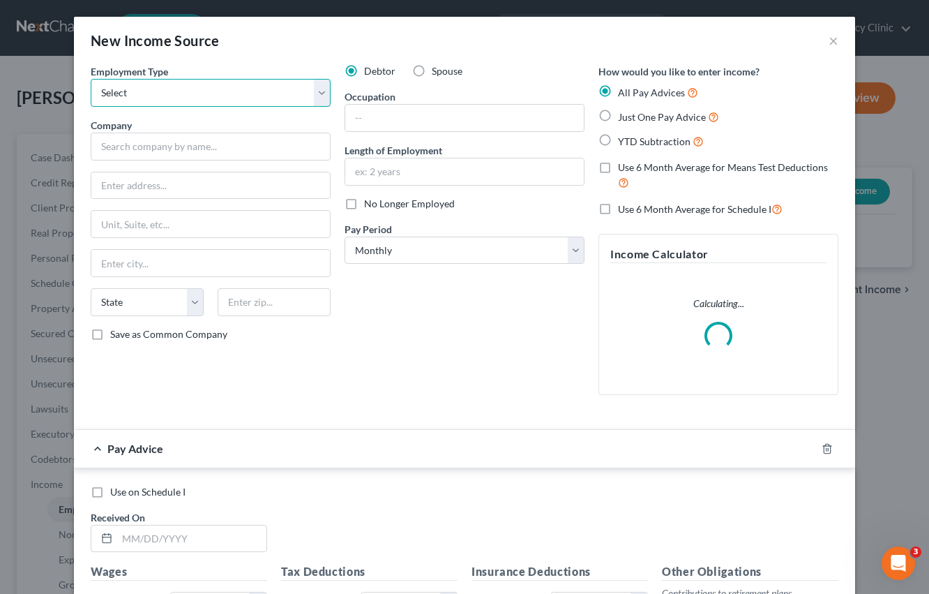
click at [310, 91] on select "Select Full or [DEMOGRAPHIC_DATA] Employment Self Employment" at bounding box center [211, 93] width 240 height 28
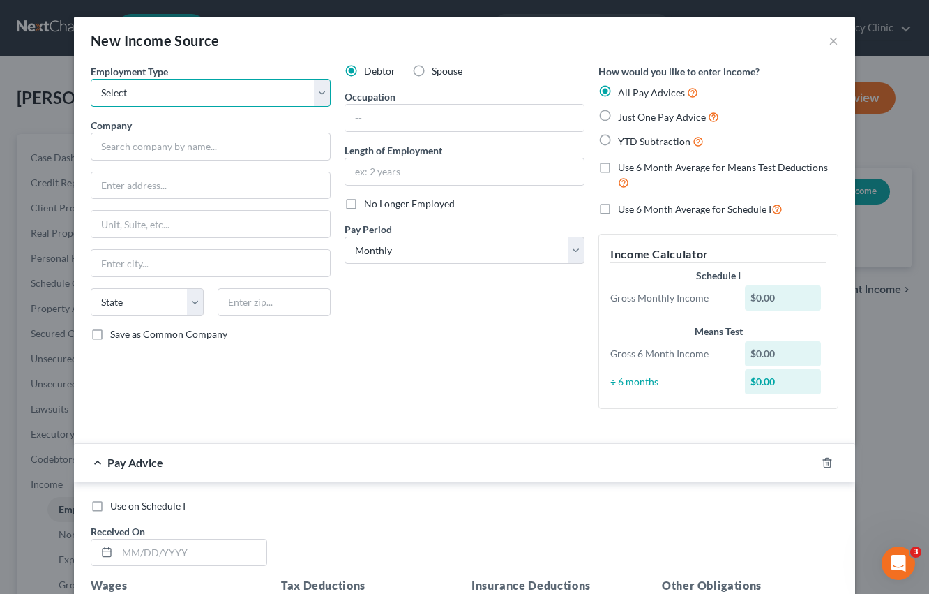
select select "0"
click at [91, 79] on select "Select Full or [DEMOGRAPHIC_DATA] Employment Self Employment" at bounding box center [211, 93] width 240 height 28
click at [295, 149] on input "text" at bounding box center [211, 147] width 240 height 28
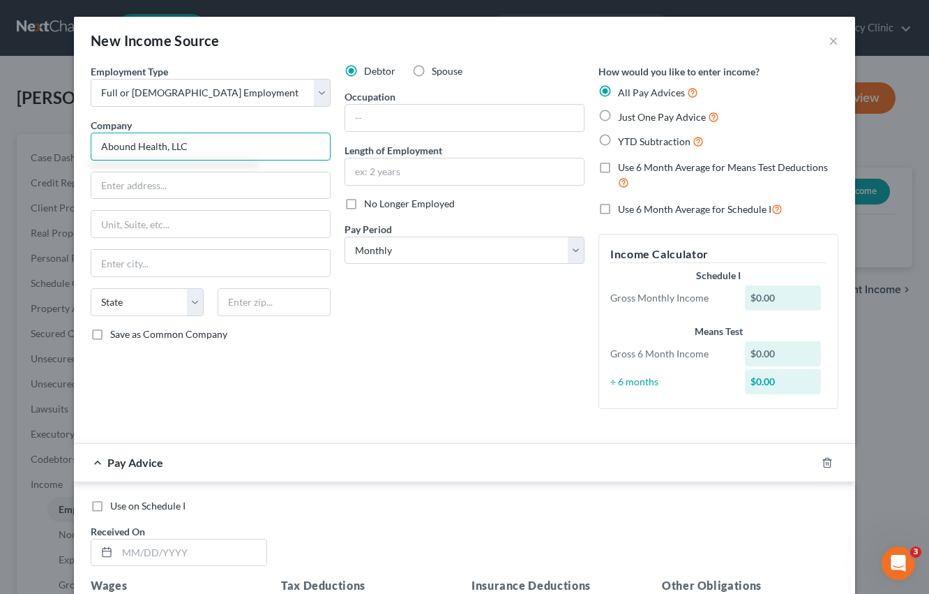
type input "Abound Health, LLC"
click at [133, 190] on input "text" at bounding box center [210, 185] width 239 height 27
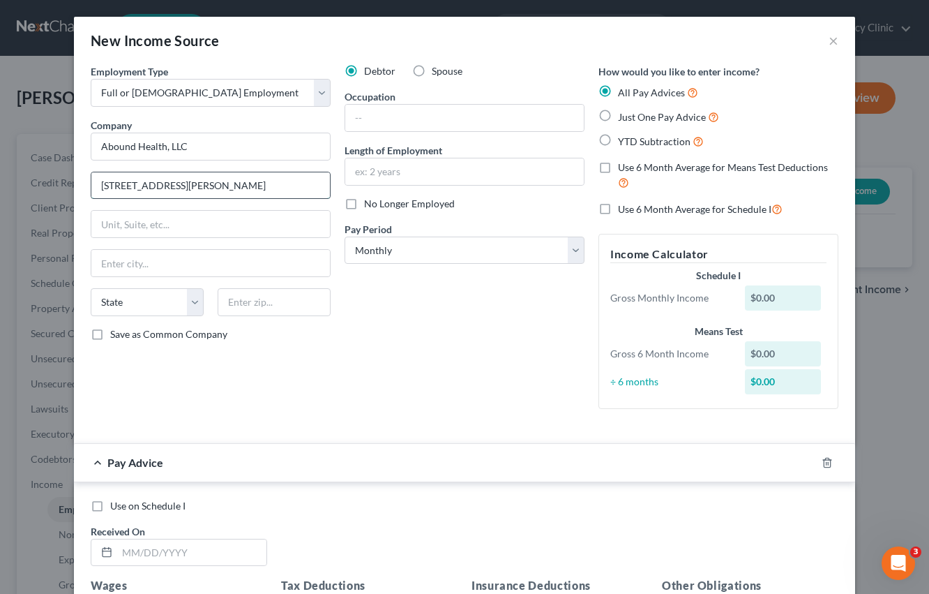
type input "[STREET_ADDRESS][PERSON_NAME]"
click at [147, 262] on input "Raliegh" at bounding box center [210, 263] width 239 height 27
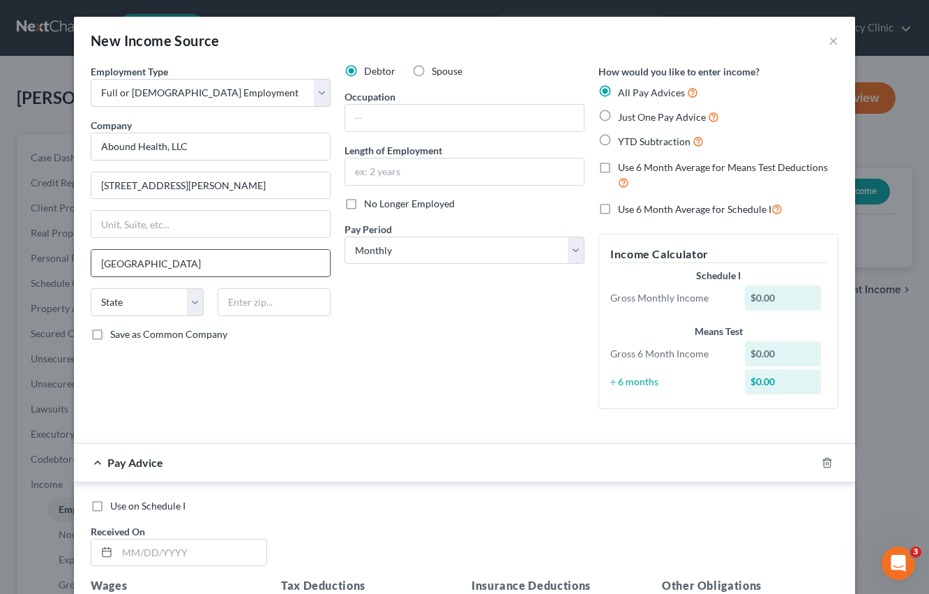
type input "[GEOGRAPHIC_DATA]"
select select "28"
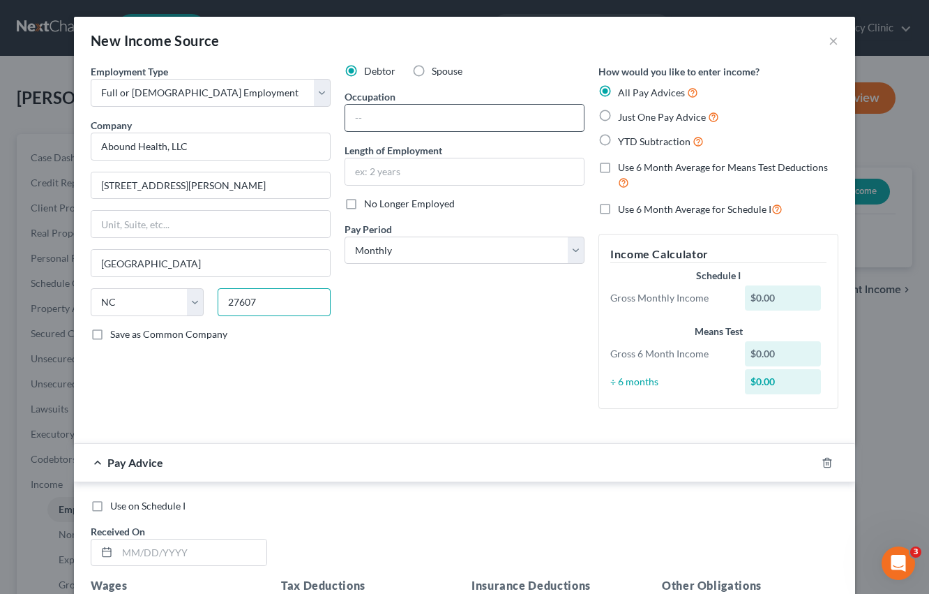
type input "27607"
click at [481, 112] on input "text" at bounding box center [464, 118] width 239 height 27
type input "Disability Services"
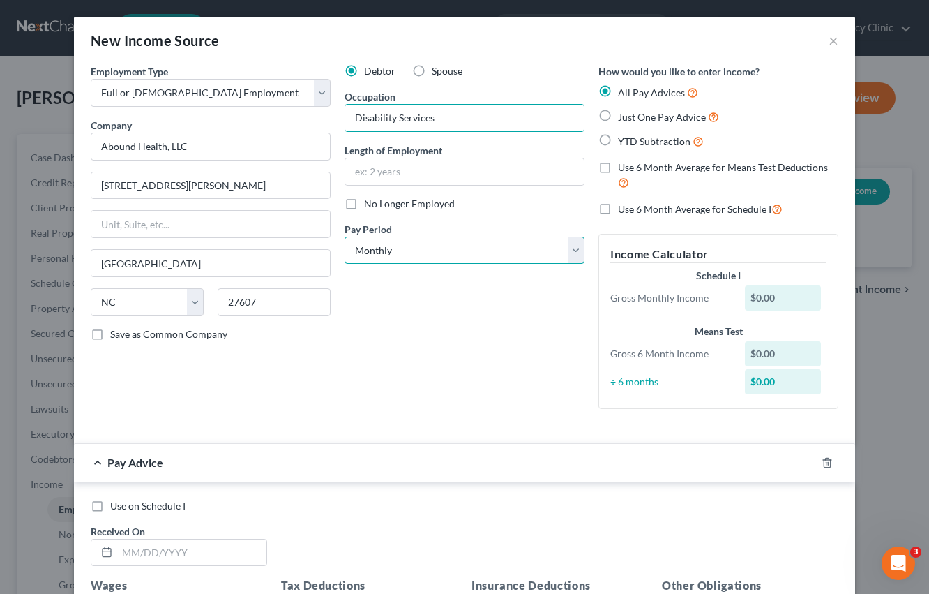
click at [417, 255] on select "Select Monthly Twice Monthly Every Other Week Weekly" at bounding box center [465, 251] width 240 height 28
select select "3"
click at [345, 237] on select "Select Monthly Twice Monthly Every Other Week Weekly" at bounding box center [465, 251] width 240 height 28
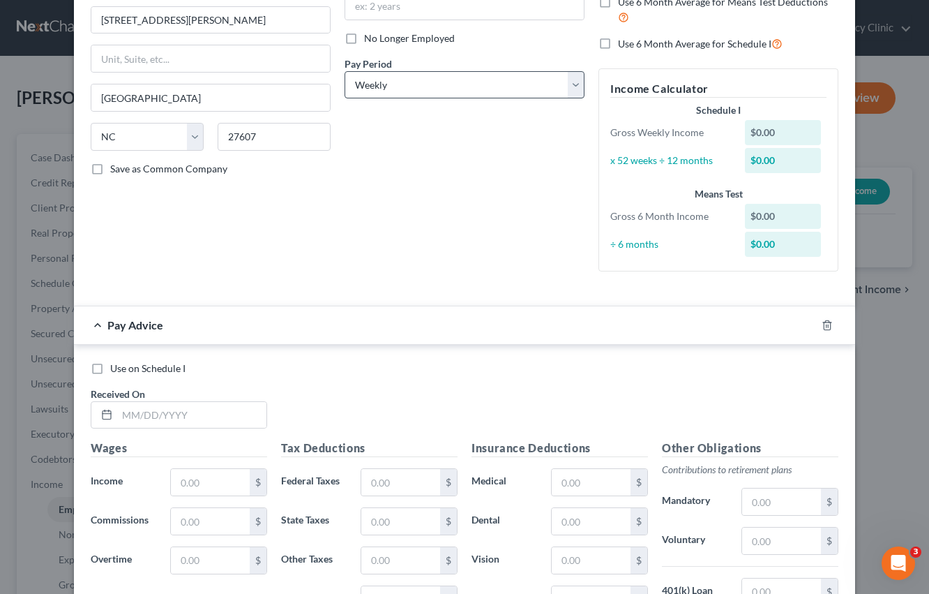
scroll to position [167, 0]
click at [781, 128] on div "$0.00" at bounding box center [783, 131] width 77 height 25
click at [763, 132] on div "$0.00" at bounding box center [783, 131] width 77 height 25
click at [772, 132] on div "$0.00" at bounding box center [783, 131] width 77 height 25
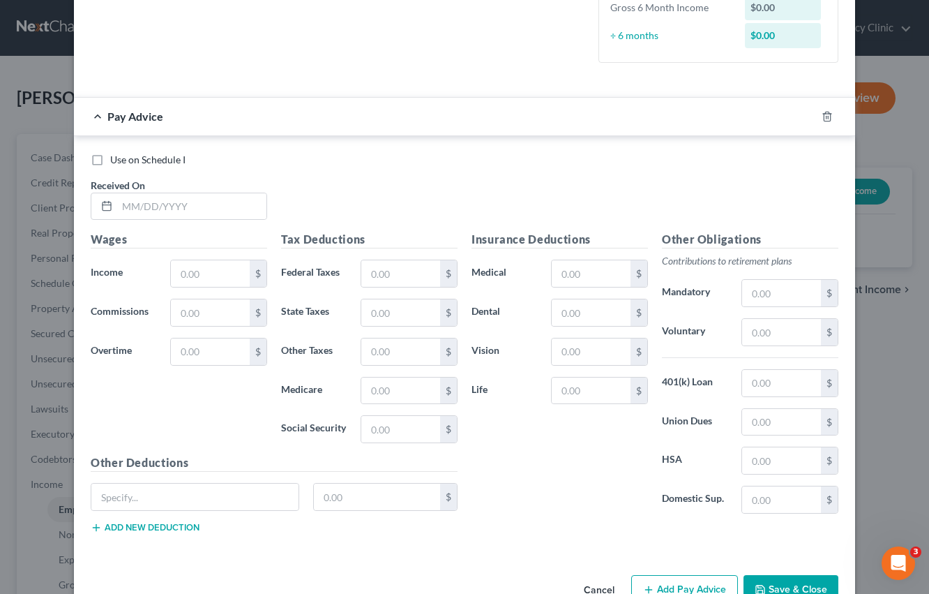
scroll to position [412, 0]
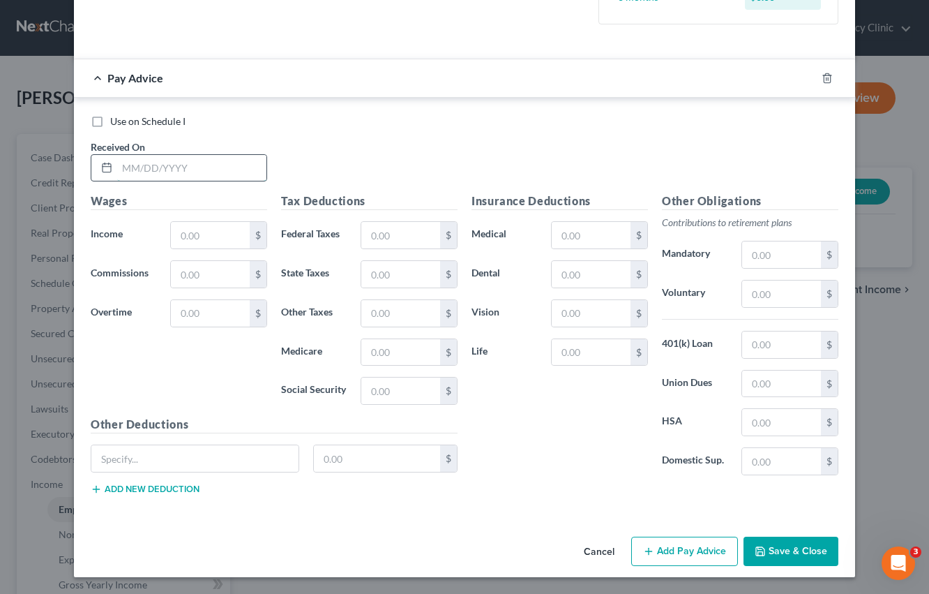
click at [133, 167] on input "text" at bounding box center [191, 168] width 149 height 27
type input "[DATE]"
click at [209, 241] on input "text" at bounding box center [210, 235] width 79 height 27
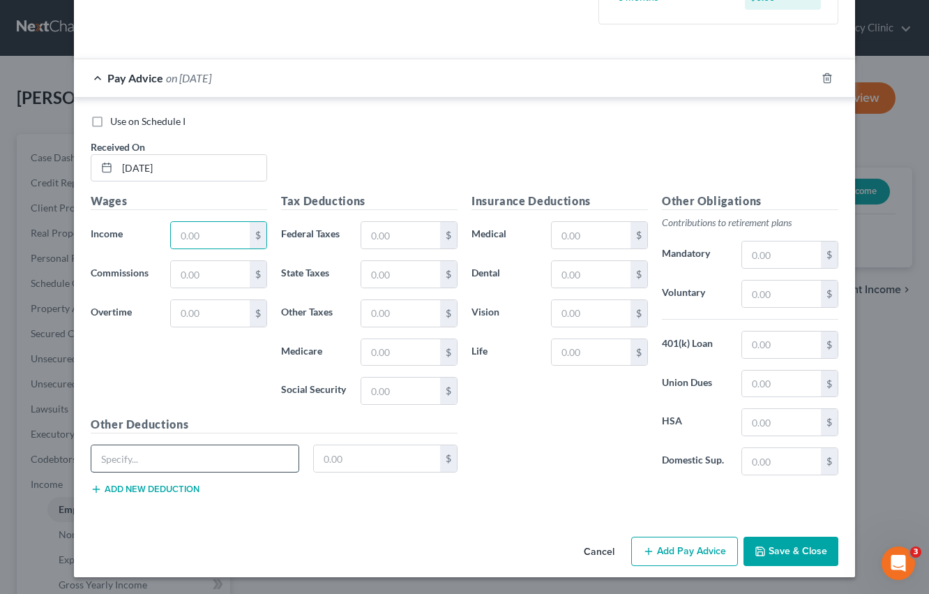
click at [259, 461] on input "text" at bounding box center [194, 458] width 207 height 27
click at [204, 244] on input "text" at bounding box center [210, 235] width 79 height 27
click at [453, 133] on div "Use on Schedule I Received On * [DATE]" at bounding box center [465, 153] width 762 height 79
click at [767, 538] on button "Save & Close" at bounding box center [791, 551] width 95 height 29
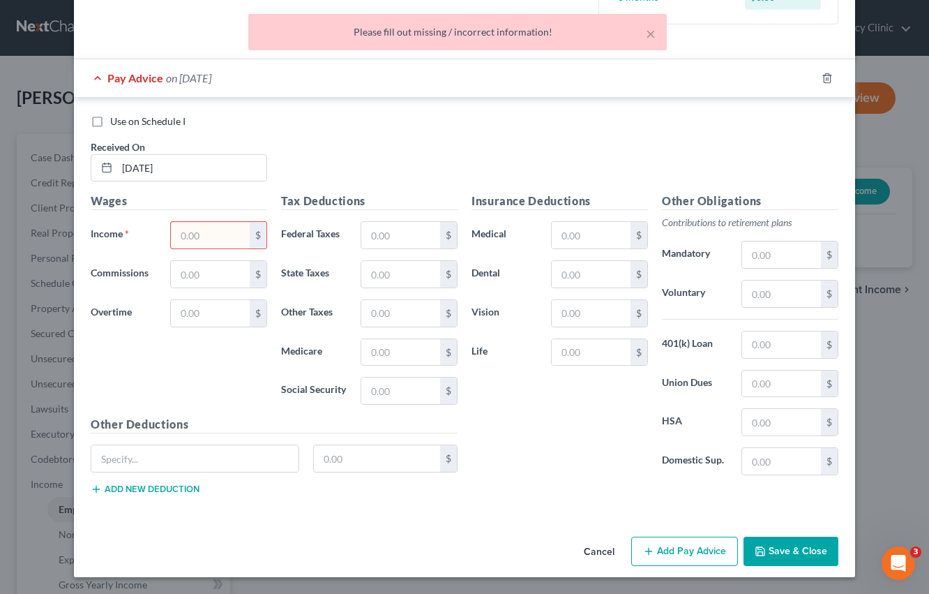
click at [221, 237] on input "text" at bounding box center [210, 235] width 79 height 27
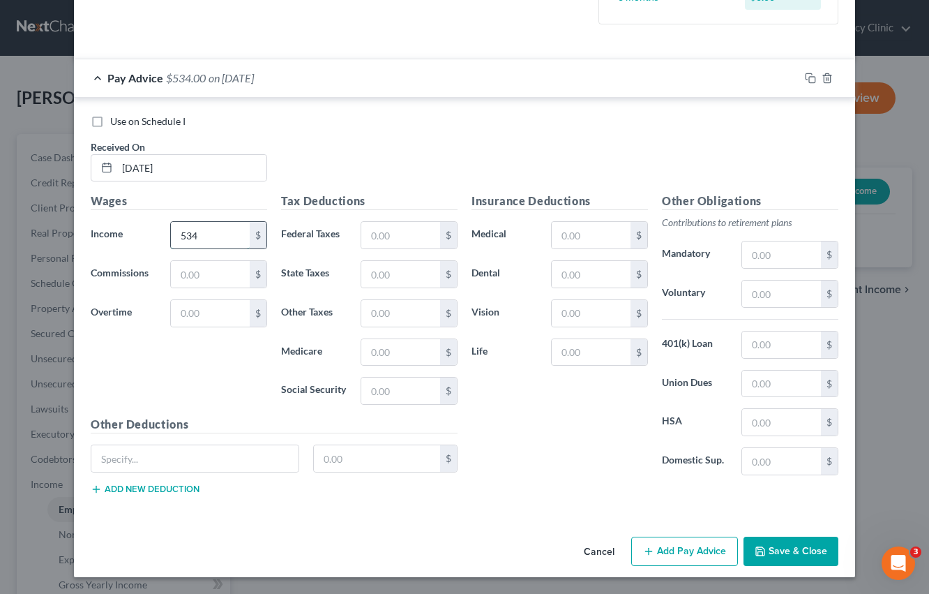
click at [199, 236] on input "534" at bounding box center [210, 235] width 79 height 27
type input "534.32"
click at [408, 153] on div "Use on Schedule I Received On * [DATE]" at bounding box center [465, 153] width 762 height 79
click at [787, 548] on button "Save & Close" at bounding box center [791, 551] width 95 height 29
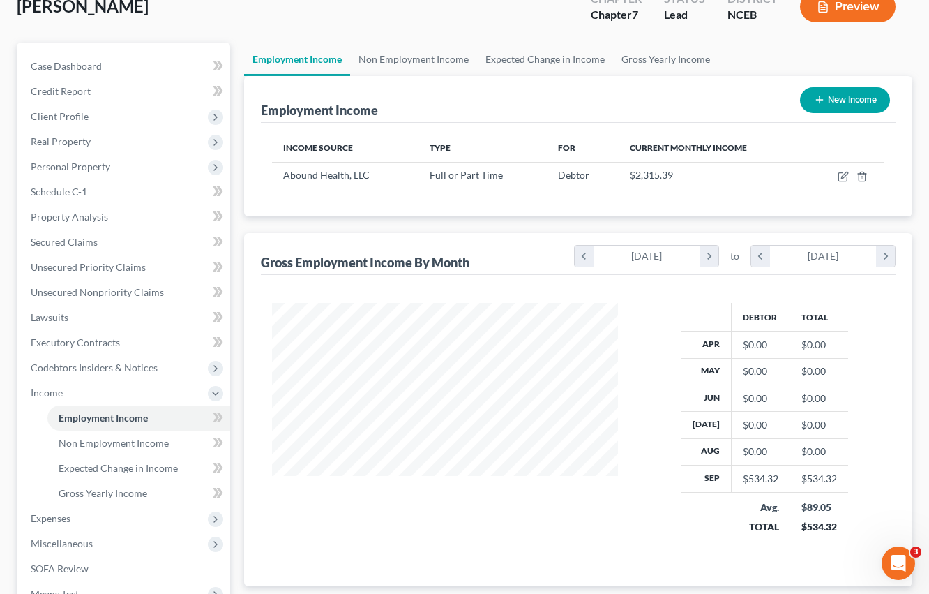
scroll to position [82, 0]
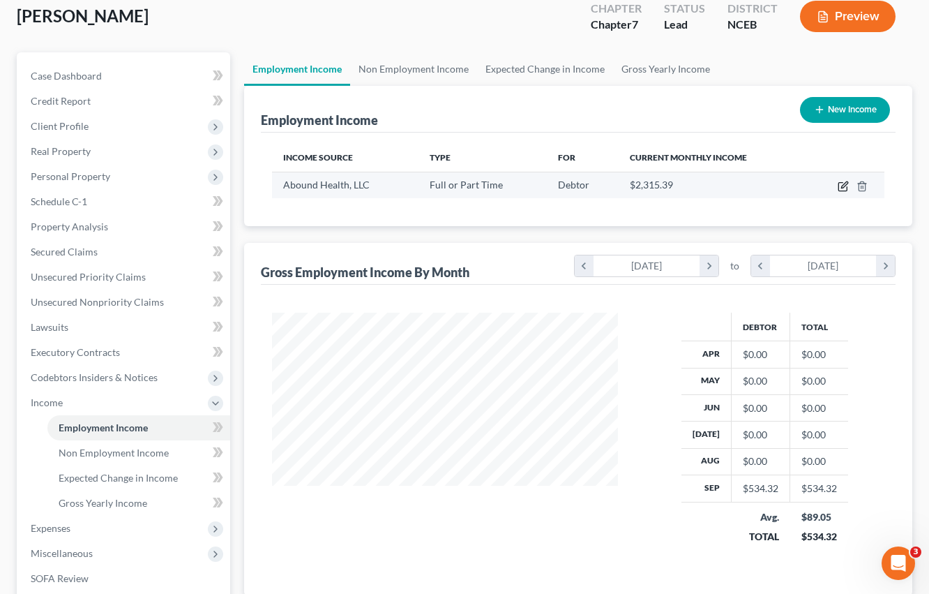
click at [840, 189] on icon "button" at bounding box center [843, 186] width 11 height 11
select select "0"
select select "28"
select select "3"
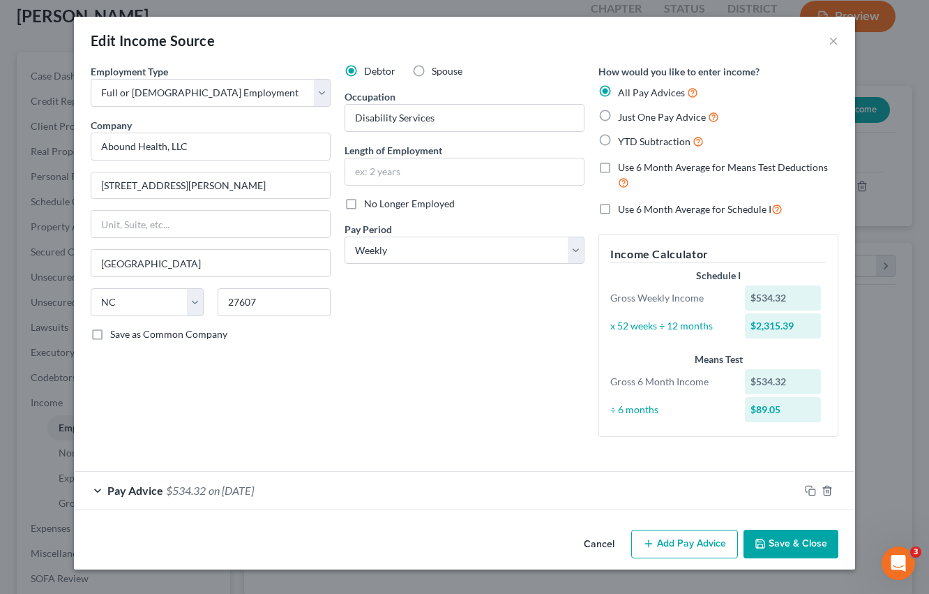
click at [102, 485] on div "Pay Advice $534.32 on [DATE]" at bounding box center [437, 490] width 726 height 37
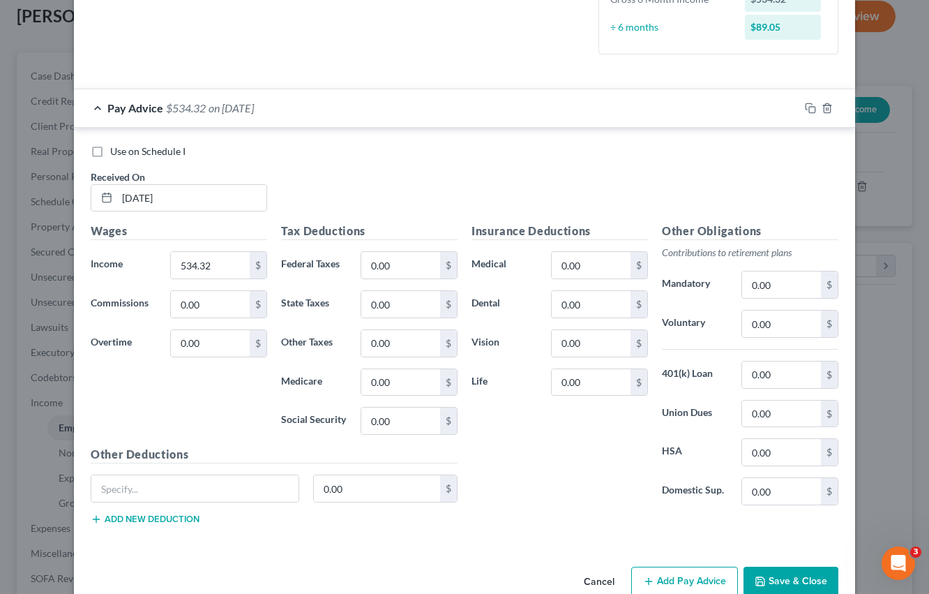
scroll to position [412, 0]
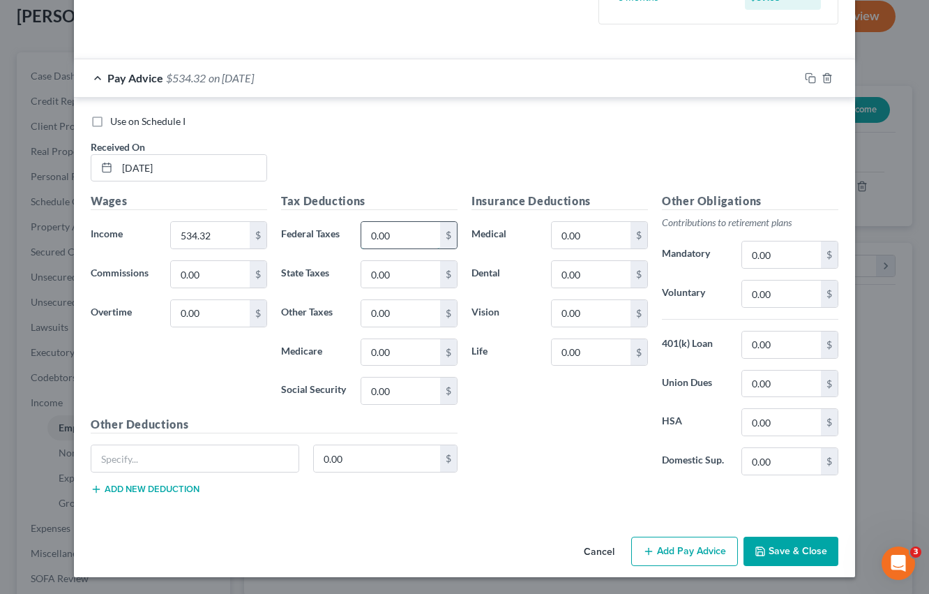
click at [412, 237] on input "0.00" at bounding box center [400, 235] width 79 height 27
click at [773, 295] on input "0.00" at bounding box center [781, 293] width 79 height 27
click at [776, 247] on input "0.00" at bounding box center [781, 254] width 79 height 27
click at [773, 260] on input "0.00" at bounding box center [781, 254] width 79 height 27
click at [775, 336] on input "0.00" at bounding box center [781, 344] width 79 height 27
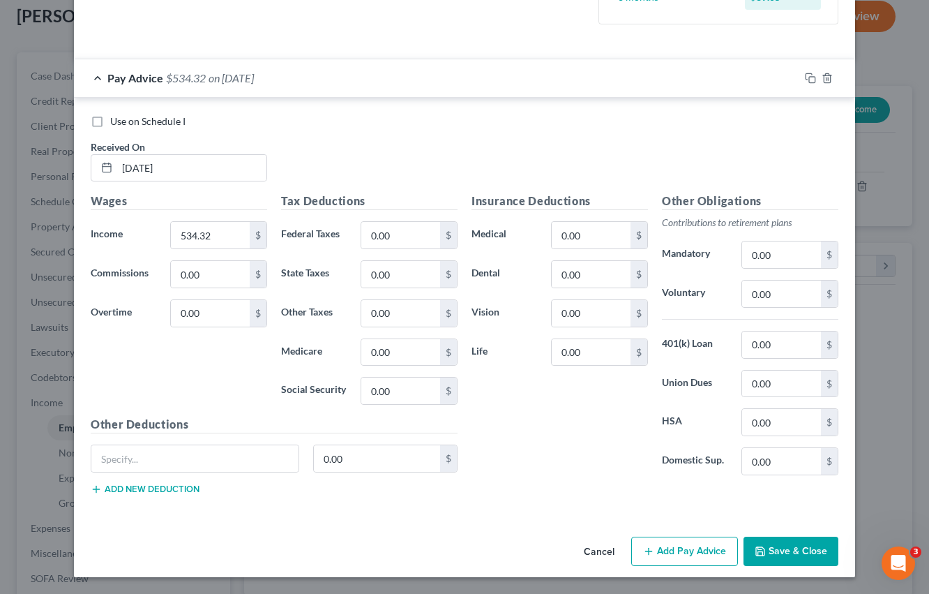
click at [689, 456] on label "Domestic Sup." at bounding box center [695, 461] width 80 height 28
click at [784, 345] on input "0.00" at bounding box center [781, 344] width 79 height 27
click at [208, 465] on input "text" at bounding box center [194, 458] width 207 height 27
paste input "Federal-S-1000"
type input "Federal-S-1000"
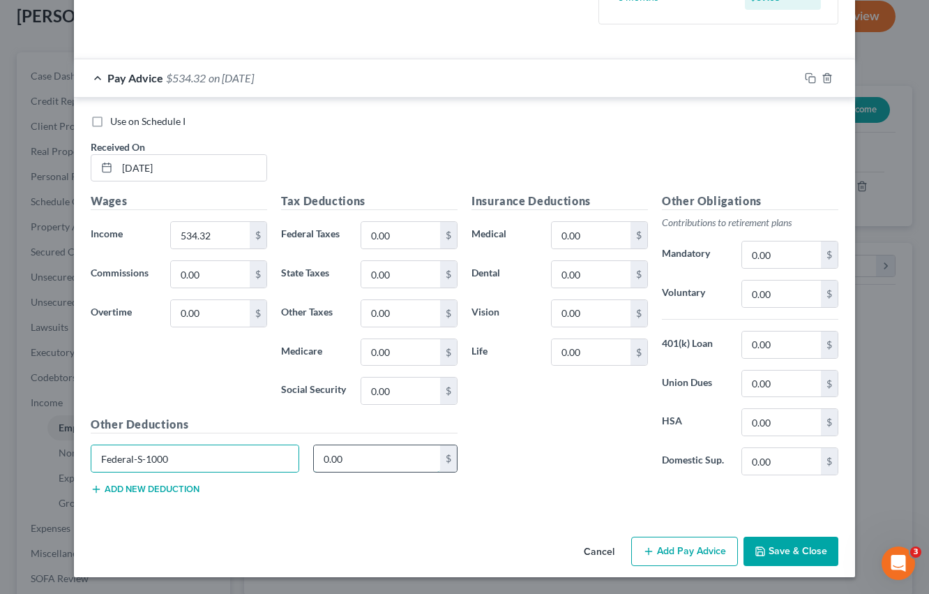
click at [339, 454] on input "0.00" at bounding box center [377, 458] width 127 height 27
paste input "44"
type input "44.00"
click at [163, 487] on button "Add new deduction" at bounding box center [145, 489] width 109 height 11
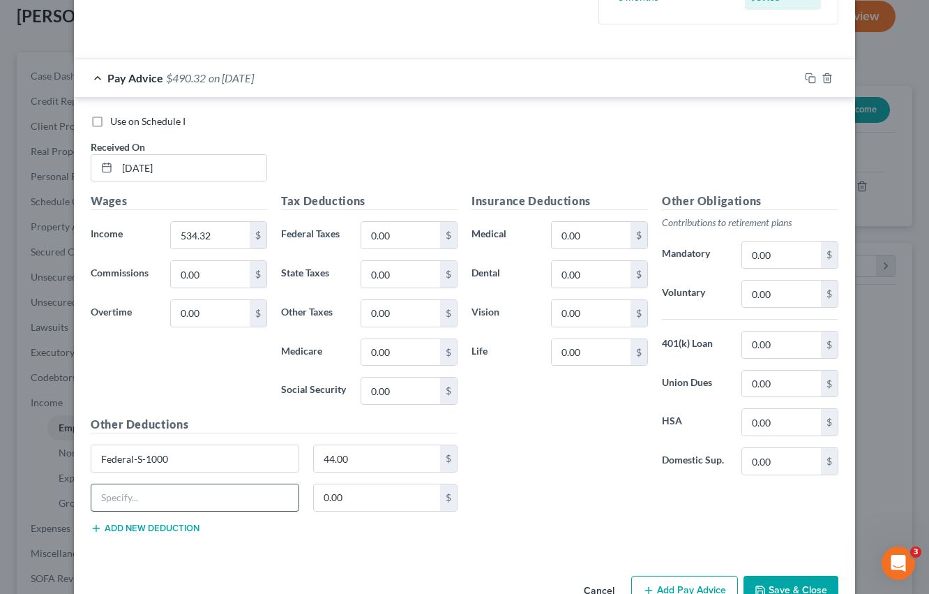
click at [175, 496] on input "text" at bounding box center [194, 497] width 207 height 27
paste input "Fica"
type input "Fica"
click at [331, 503] on input "0.00" at bounding box center [377, 497] width 127 height 27
paste input "53.01"
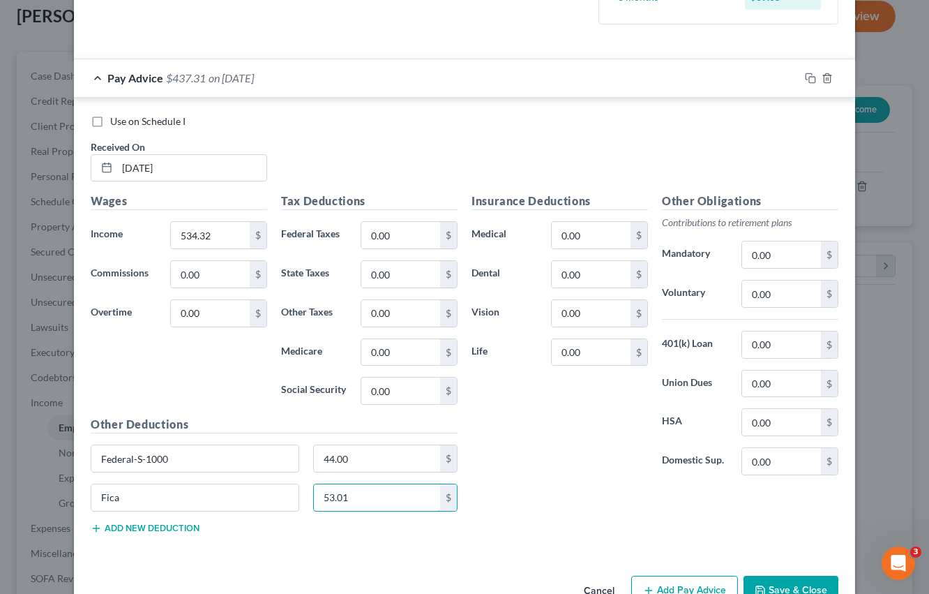
type input "53.01"
click at [153, 531] on button "Add new deduction" at bounding box center [145, 528] width 109 height 11
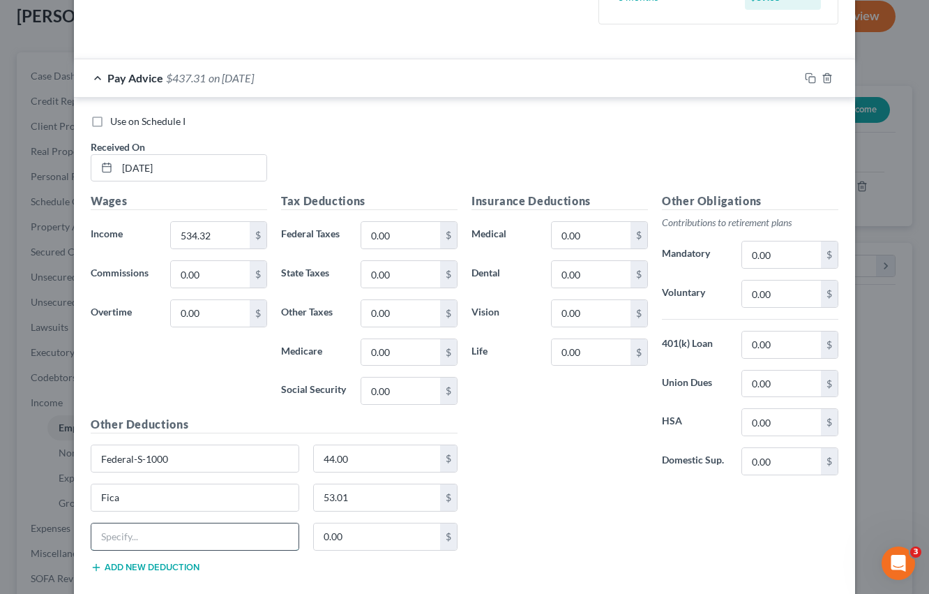
click at [193, 540] on input "text" at bounding box center [194, 536] width 207 height 27
paste input "Medicare"
type input "Medicare"
click at [352, 538] on input "0.00" at bounding box center [377, 536] width 127 height 27
paste input "12.4"
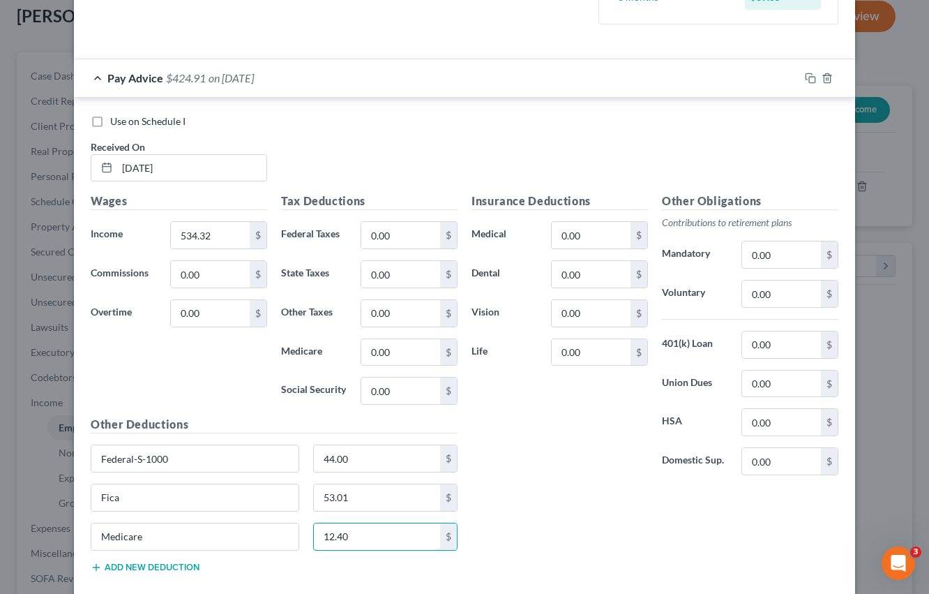
type input "12.40"
click at [123, 572] on button "Add new deduction" at bounding box center [145, 567] width 109 height 11
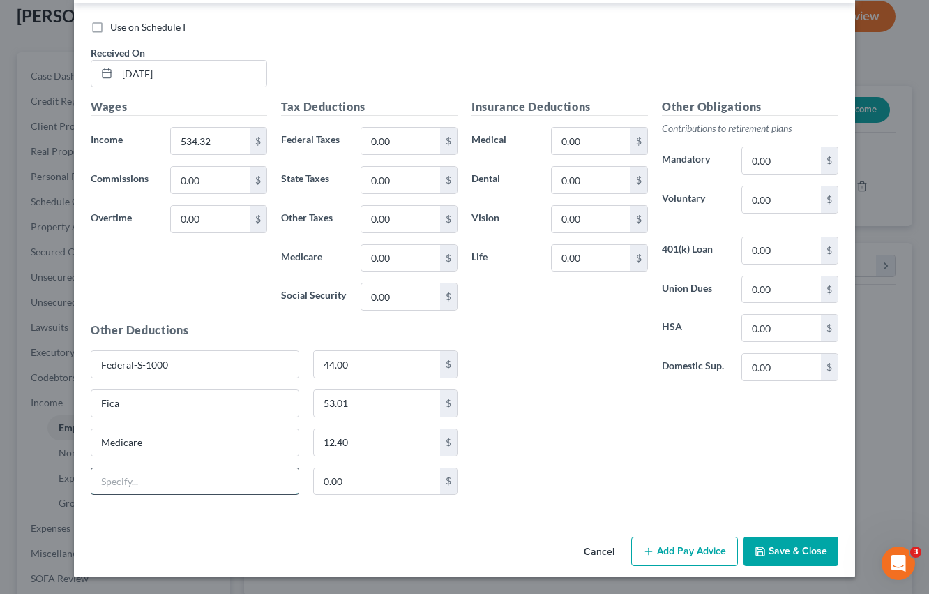
click at [203, 485] on input "text" at bounding box center [194, 481] width 207 height 27
paste input "State 1-NC-S-2"
type input "State 1-NC-S-2"
click at [332, 479] on input "0.00" at bounding box center [377, 481] width 127 height 27
paste input "22"
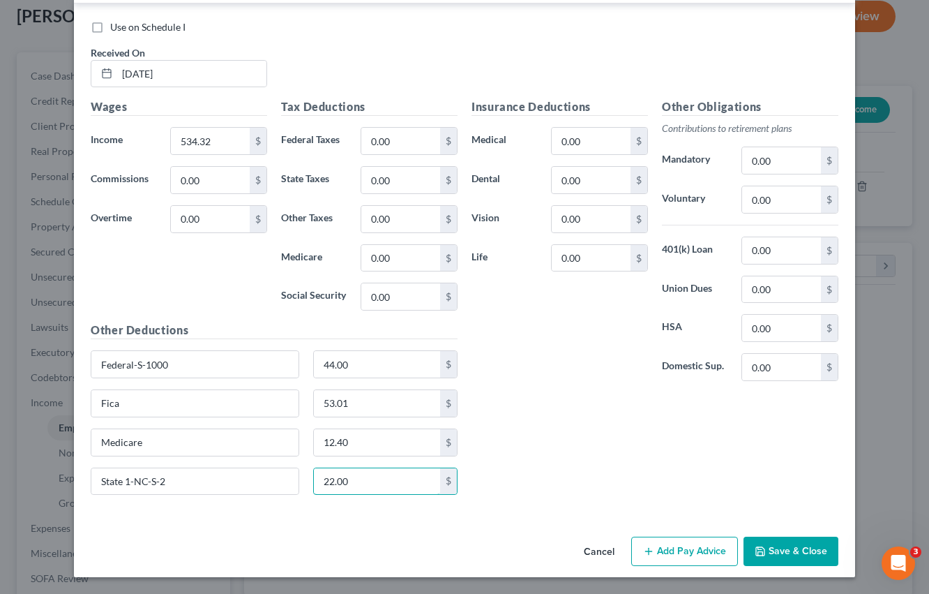
type input "22.00"
click at [612, 372] on div "Insurance Deductions Medical 0.00 $ Dental 0.00 $ Vision 0.00 $ Life 0.00 $" at bounding box center [560, 245] width 190 height 294
click at [777, 252] on input "0.00" at bounding box center [781, 250] width 79 height 27
click at [585, 143] on input "0.00" at bounding box center [591, 141] width 79 height 27
type input "22.00"
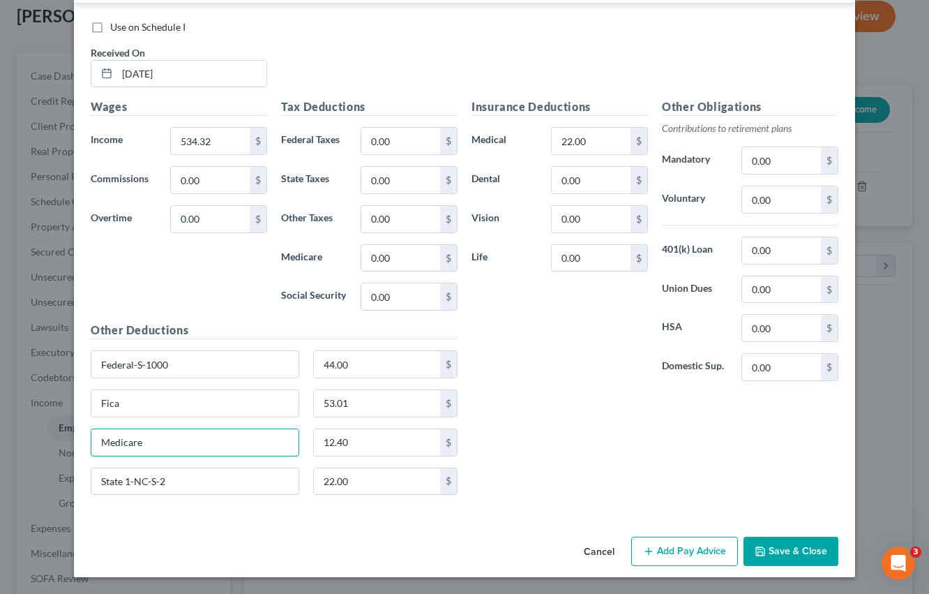
drag, startPoint x: 200, startPoint y: 443, endPoint x: 67, endPoint y: 443, distance: 133.3
click at [67, 443] on div "Edit Income Source × Employment Type * Select Full or [DEMOGRAPHIC_DATA] Employ…" at bounding box center [464, 297] width 929 height 594
paste input "Child Support"
type input "Child Support"
drag, startPoint x: 359, startPoint y: 442, endPoint x: 289, endPoint y: 442, distance: 69.8
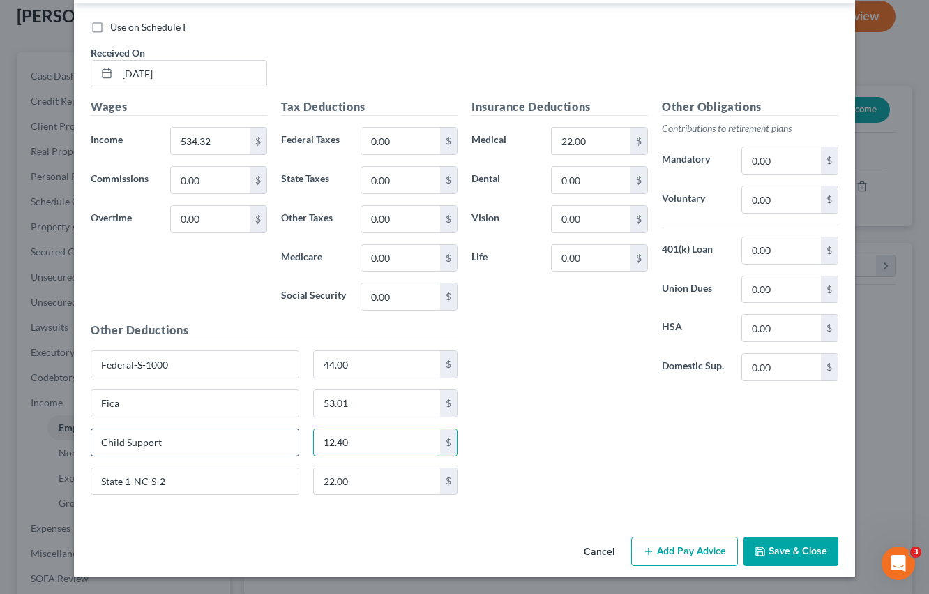
click at [289, 442] on div "Child Support 12.40 $" at bounding box center [274, 447] width 381 height 39
click at [271, 422] on div "Fica 53.01 $" at bounding box center [274, 408] width 381 height 39
click at [355, 442] on input "12.40" at bounding box center [377, 442] width 127 height 27
paste input "161.54"
type input "161.54"
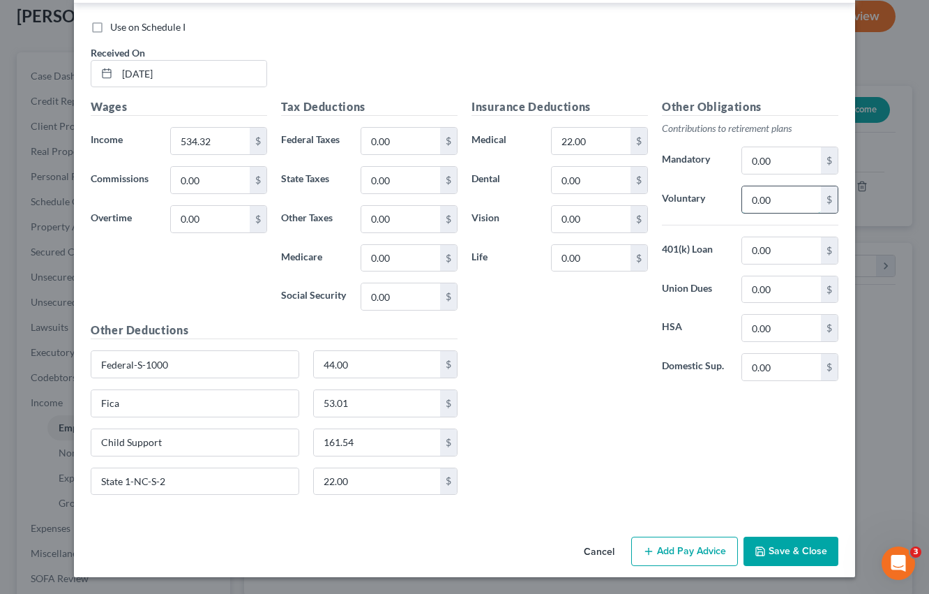
click at [784, 200] on input "0.00" at bounding box center [781, 199] width 79 height 27
click at [786, 160] on input "0.00" at bounding box center [781, 160] width 79 height 27
click at [770, 190] on input "0.00" at bounding box center [781, 199] width 79 height 27
click at [774, 196] on input "0.00" at bounding box center [781, 199] width 79 height 27
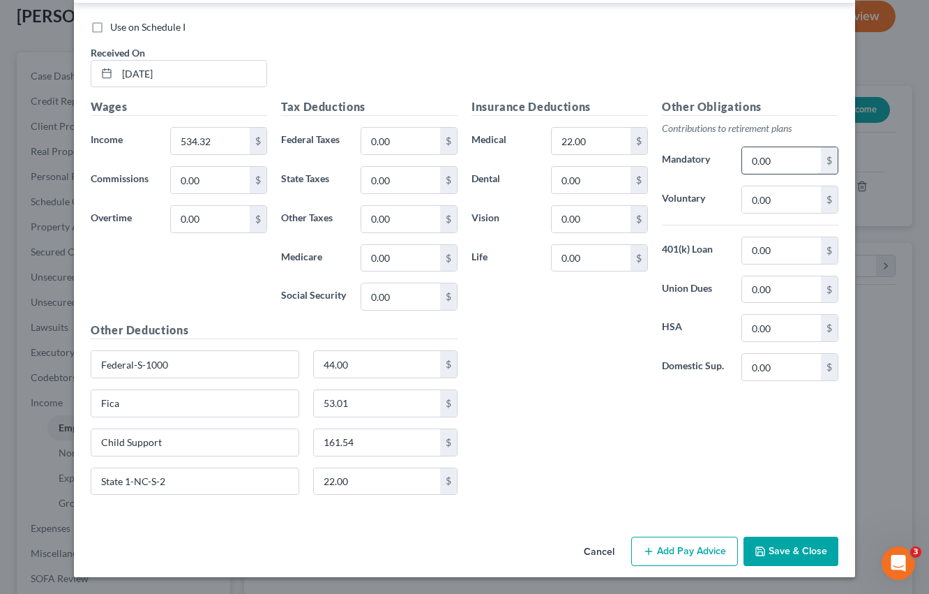
click at [786, 158] on input "0.00" at bounding box center [781, 160] width 79 height 27
click at [778, 250] on input "0.00" at bounding box center [781, 250] width 79 height 27
paste input "42.75"
type input "42.75"
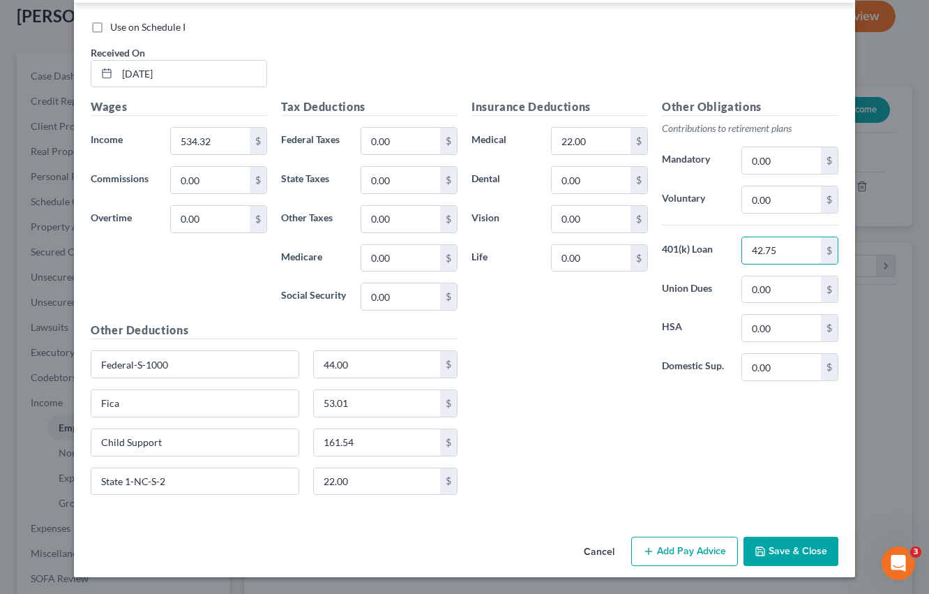
drag, startPoint x: 779, startPoint y: 255, endPoint x: 735, endPoint y: 255, distance: 44.0
click at [735, 255] on div "42.75 $" at bounding box center [790, 251] width 111 height 28
click at [777, 160] on input "0.00" at bounding box center [781, 160] width 79 height 27
paste input "42.75"
type input "42.75"
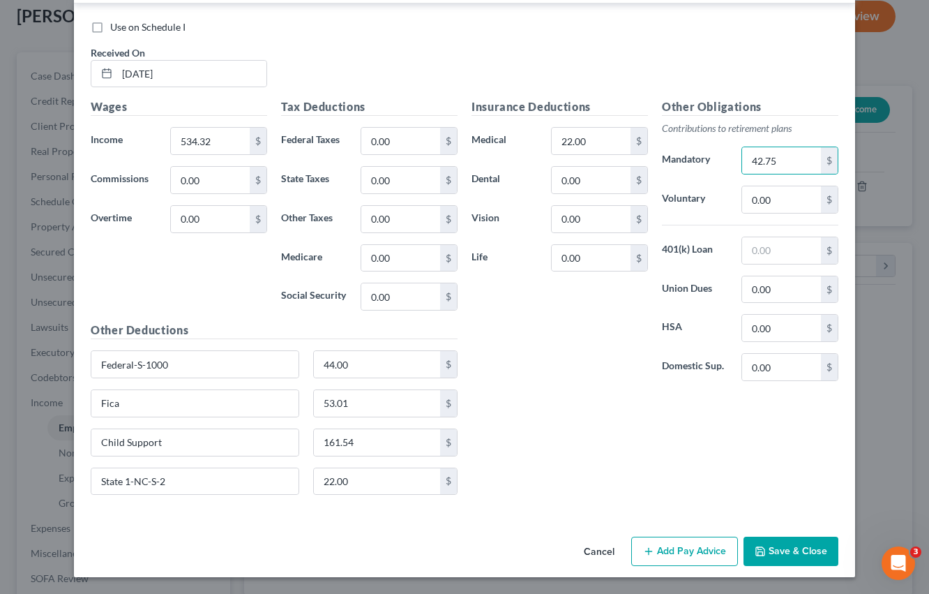
click at [784, 540] on button "Save & Close" at bounding box center [791, 551] width 95 height 29
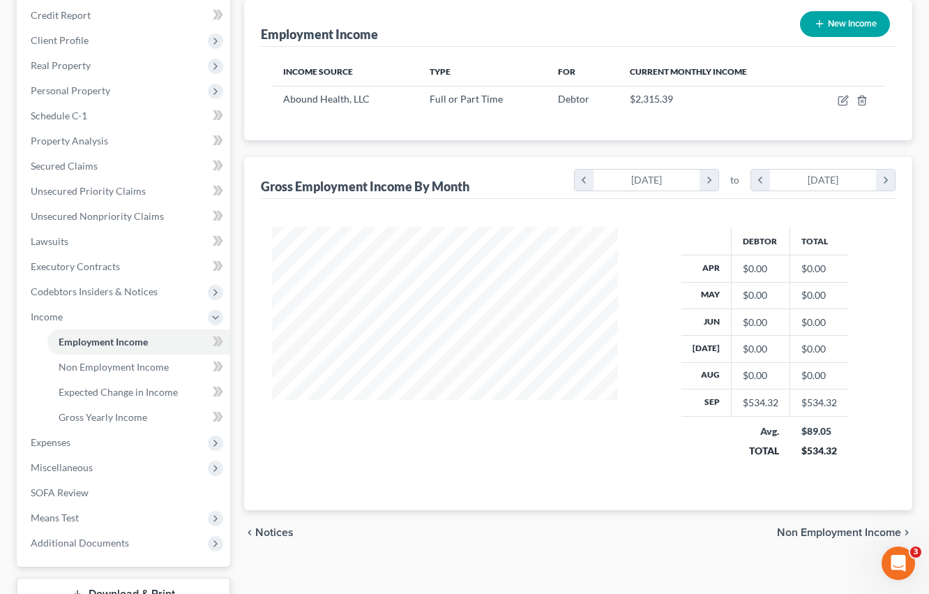
scroll to position [172, 0]
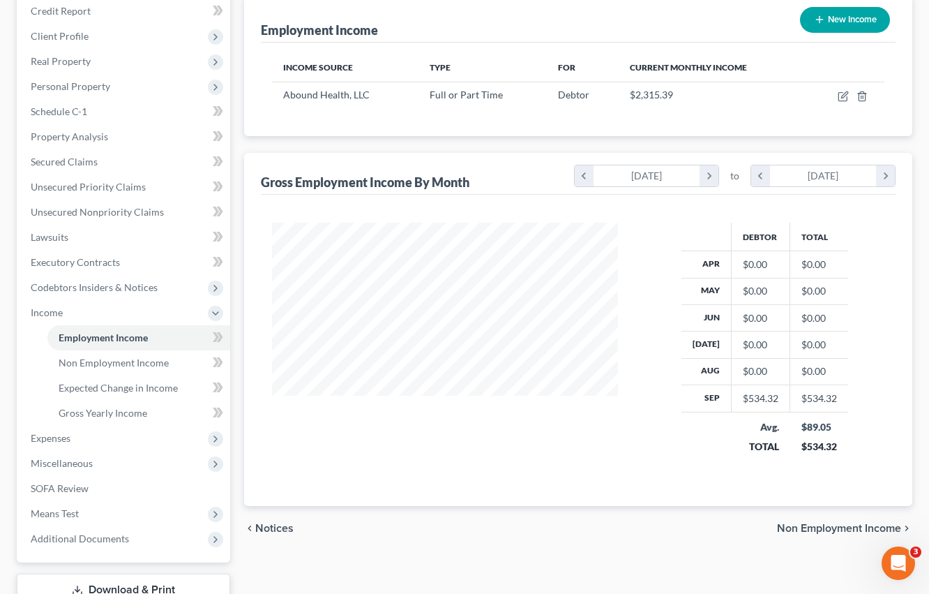
click at [814, 17] on icon "button" at bounding box center [819, 19] width 11 height 11
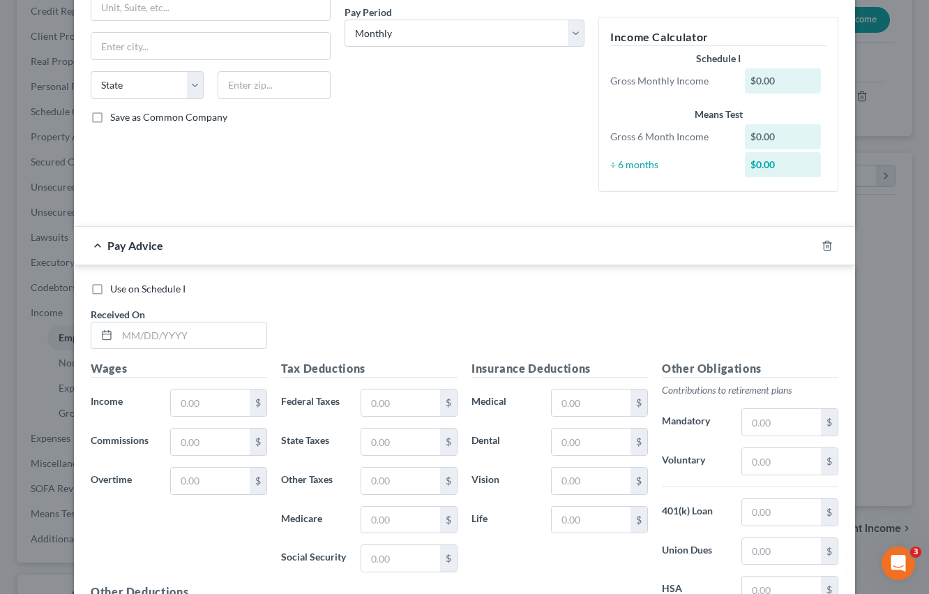
scroll to position [43, 0]
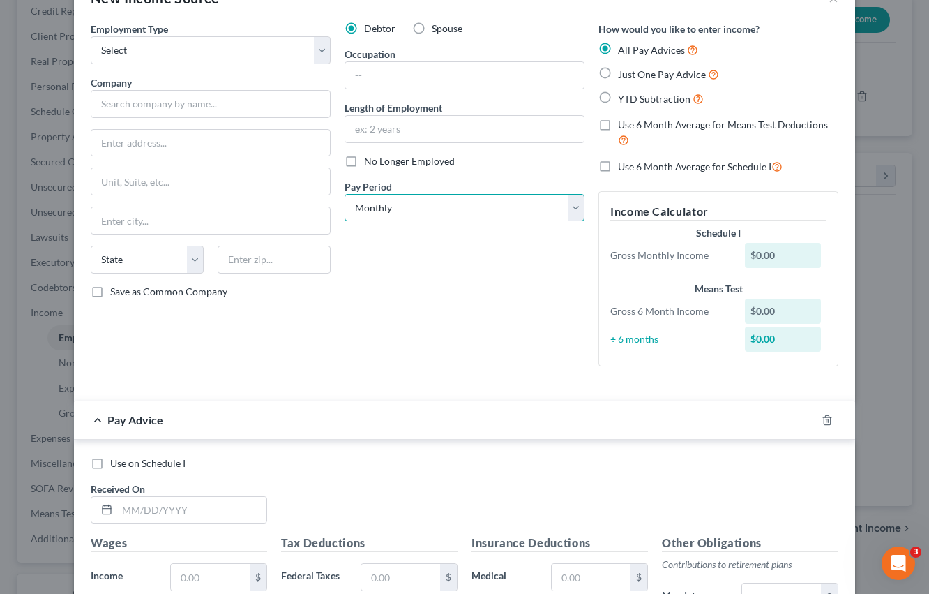
click at [481, 215] on select "Select Monthly Twice Monthly Every Other Week Weekly" at bounding box center [465, 208] width 240 height 28
select select "3"
click at [345, 194] on select "Select Monthly Twice Monthly Every Other Week Weekly" at bounding box center [465, 208] width 240 height 28
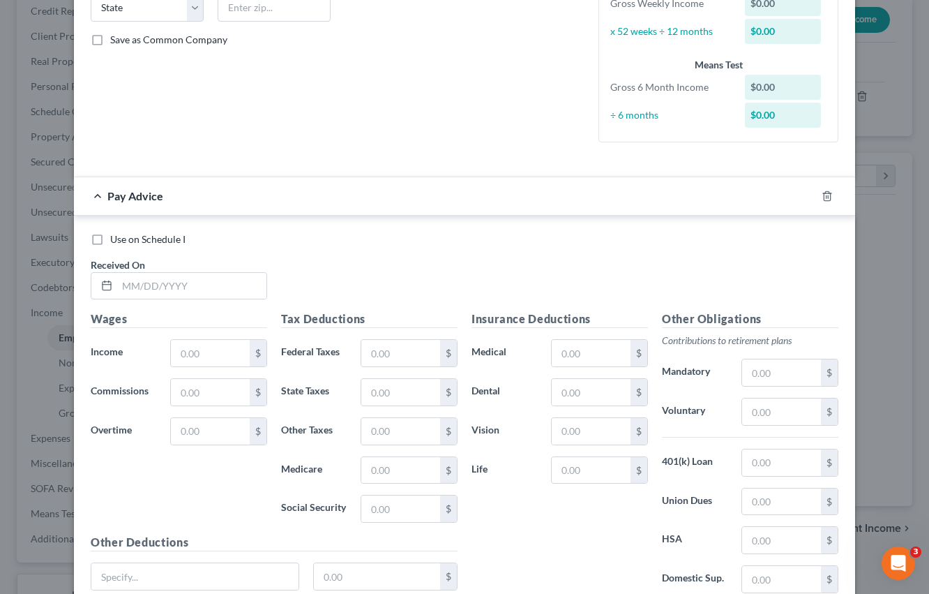
scroll to position [345, 0]
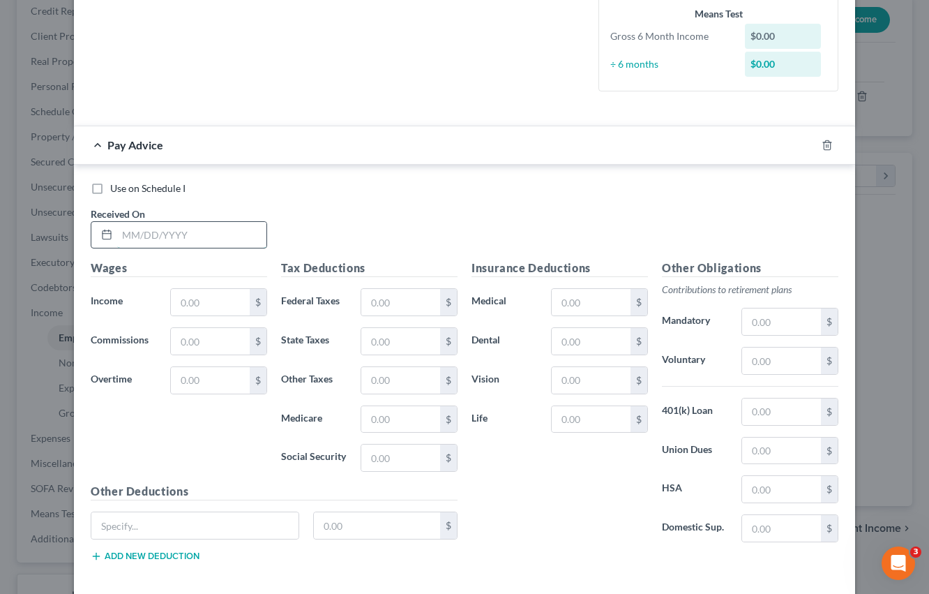
click at [134, 225] on input "text" at bounding box center [191, 235] width 149 height 27
type input "[DATE]"
click at [220, 303] on input "text" at bounding box center [210, 302] width 79 height 27
click at [179, 307] on input "text" at bounding box center [210, 302] width 79 height 27
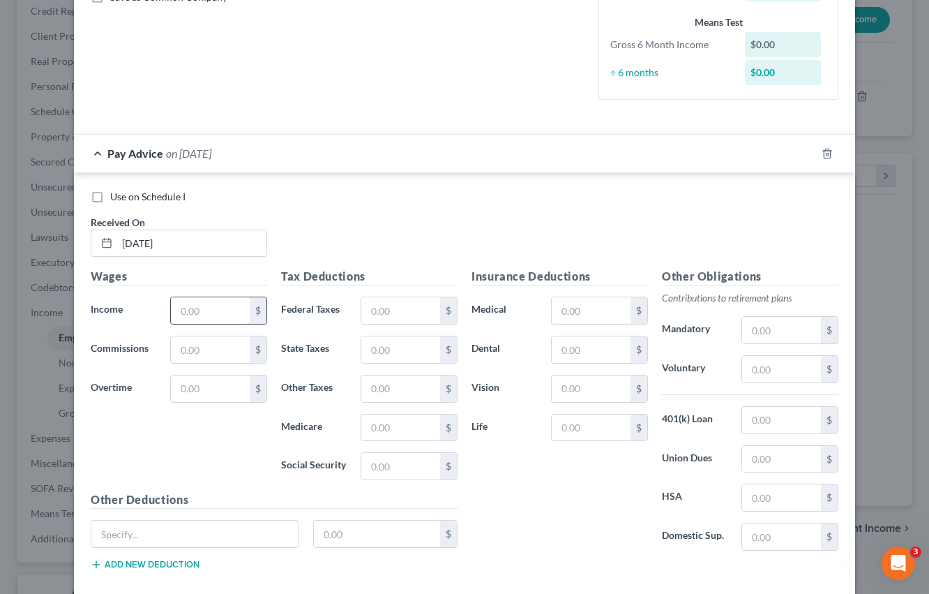
scroll to position [412, 0]
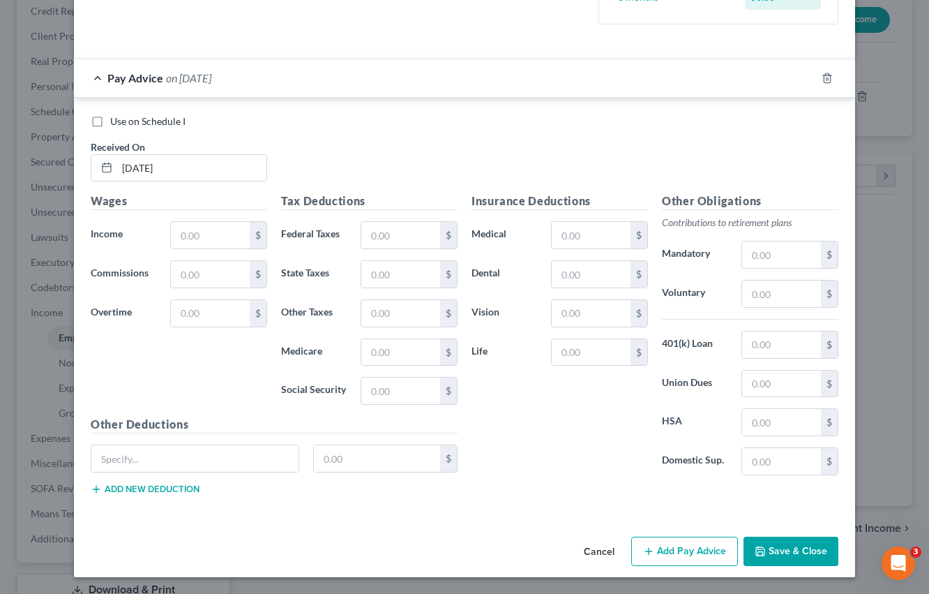
click at [599, 552] on button "Cancel" at bounding box center [599, 552] width 53 height 28
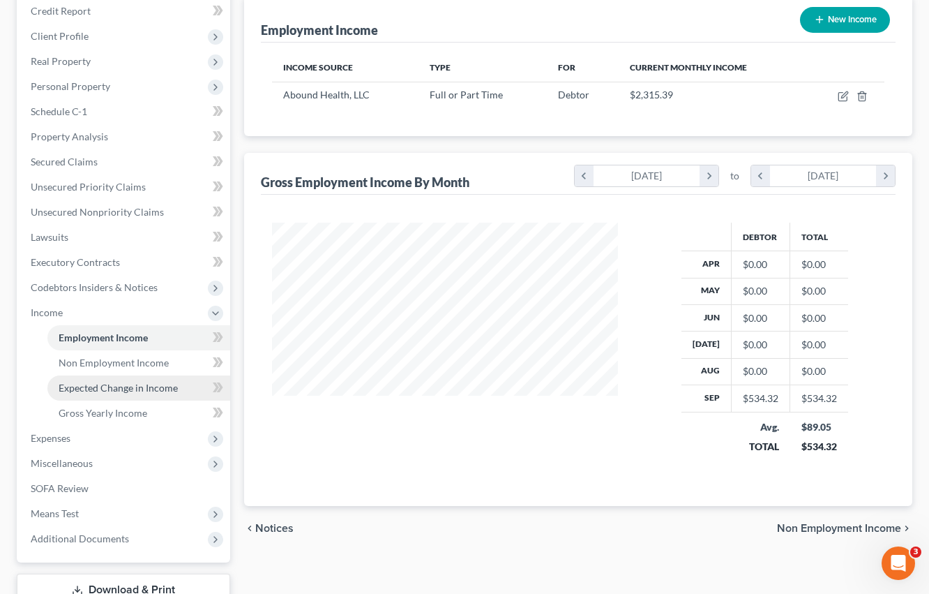
click at [112, 387] on span "Expected Change in Income" at bounding box center [118, 388] width 119 height 12
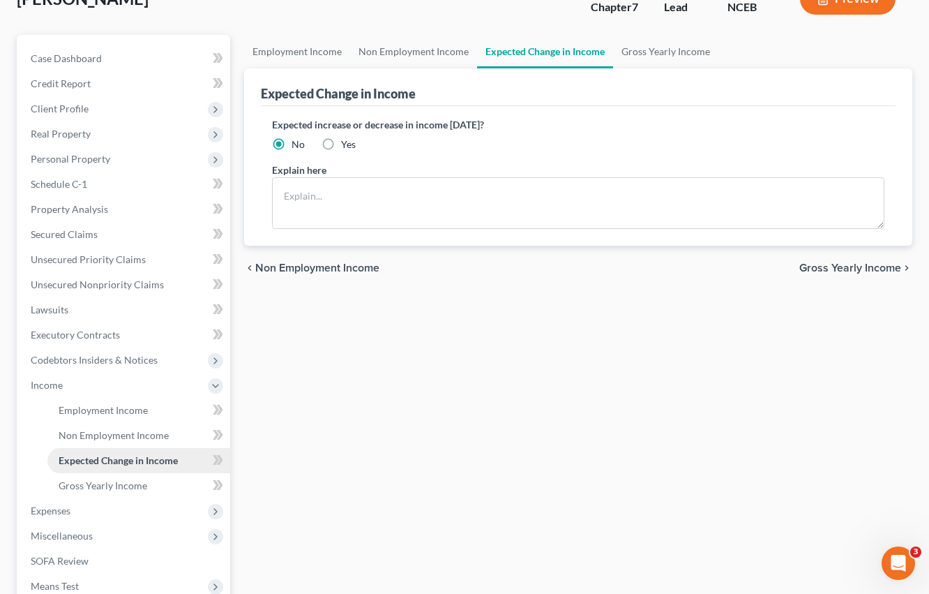
scroll to position [102, 0]
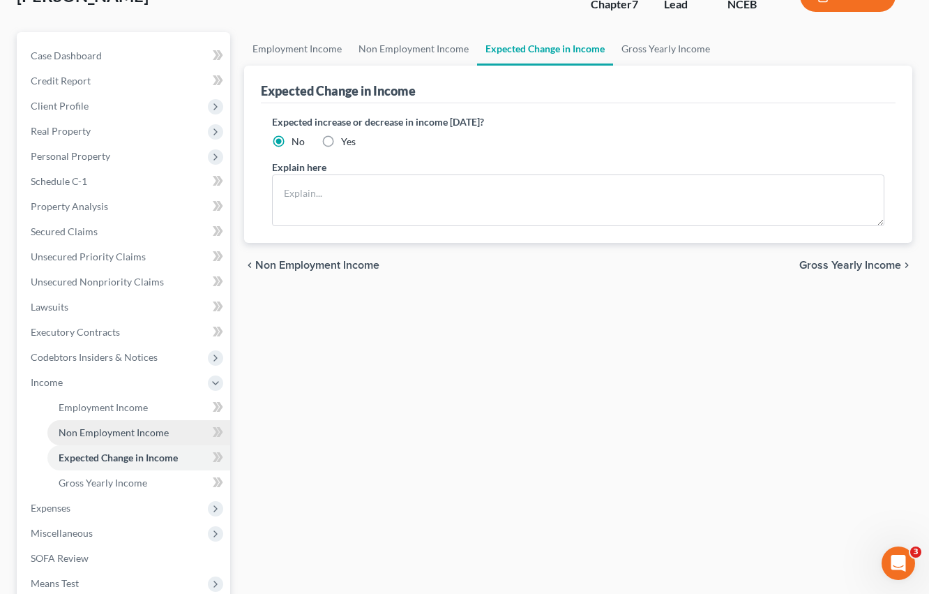
click at [124, 437] on span "Non Employment Income" at bounding box center [114, 432] width 110 height 12
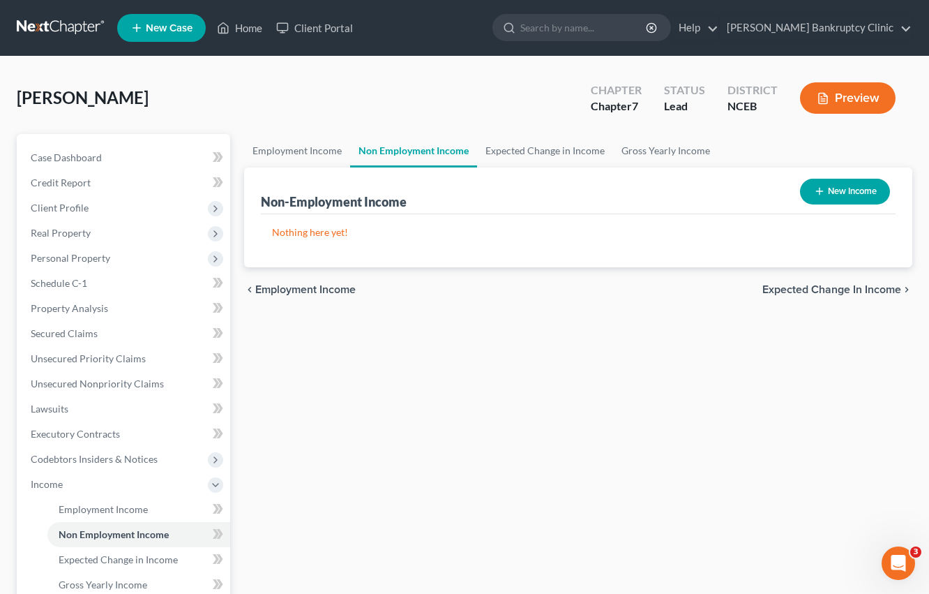
click at [807, 181] on button "New Income" at bounding box center [845, 192] width 90 height 26
select select "0"
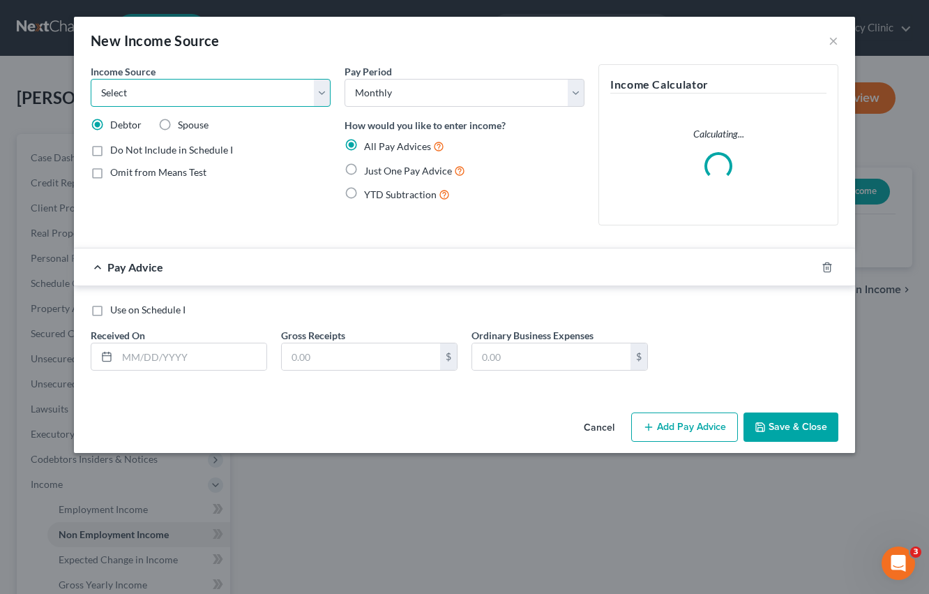
click at [240, 87] on select "Select Unemployment Disability (from employer) Pension Retirement Social Securi…" at bounding box center [211, 93] width 240 height 28
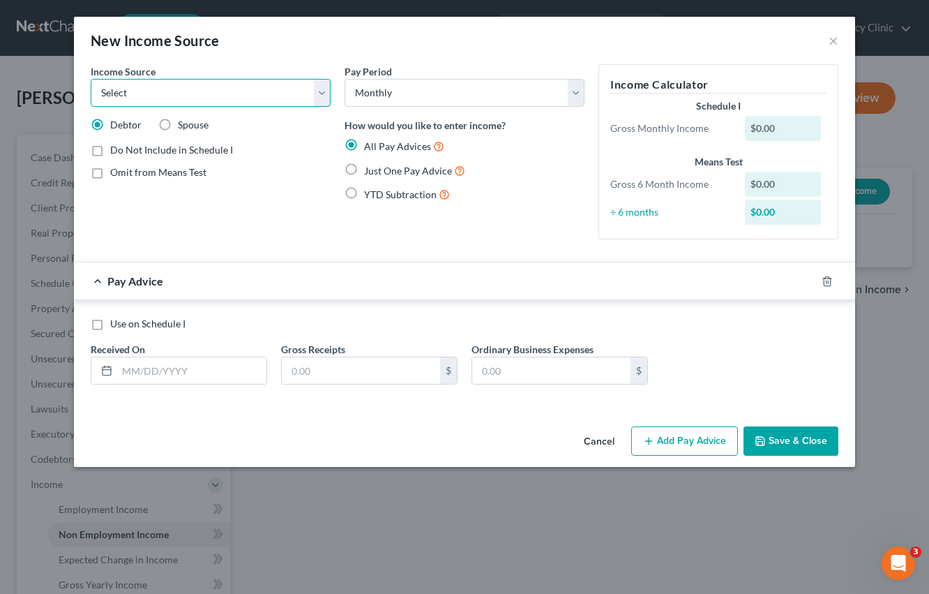
select select "13"
click at [91, 79] on select "Select Unemployment Disability (from employer) Pension Retirement Social Securi…" at bounding box center [211, 93] width 240 height 28
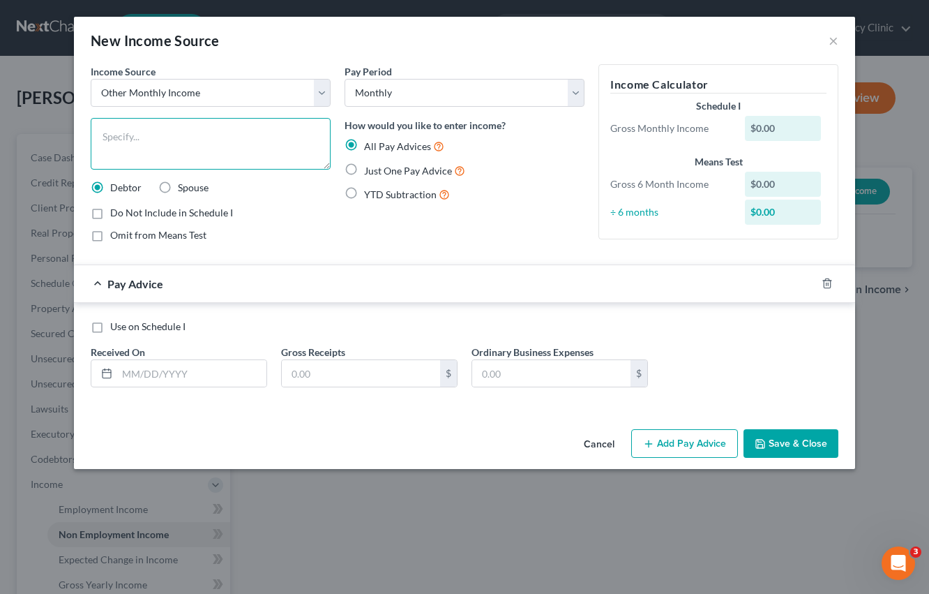
click at [197, 147] on textarea at bounding box center [211, 144] width 240 height 52
click at [405, 98] on select "Select Monthly Twice Monthly Every Other Week Weekly" at bounding box center [465, 93] width 240 height 28
click at [345, 79] on select "Select Monthly Twice Monthly Every Other Week Weekly" at bounding box center [465, 93] width 240 height 28
click at [216, 134] on textarea "The family he works for" at bounding box center [211, 144] width 240 height 52
type textarea "The family he works for"
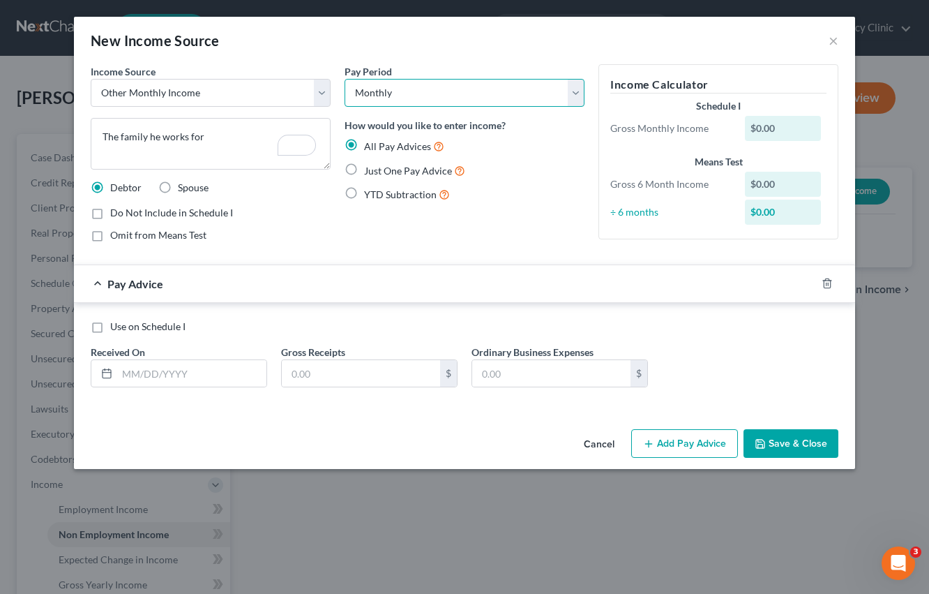
click at [506, 89] on select "Select Monthly Twice Monthly Every Other Week Weekly" at bounding box center [465, 93] width 240 height 28
click at [345, 79] on select "Select Monthly Twice Monthly Every Other Week Weekly" at bounding box center [465, 93] width 240 height 28
click at [499, 96] on select "Select Monthly Twice Monthly Every Other Week Weekly" at bounding box center [465, 93] width 240 height 28
select select "0"
click at [345, 79] on select "Select Monthly Twice Monthly Every Other Week Weekly" at bounding box center [465, 93] width 240 height 28
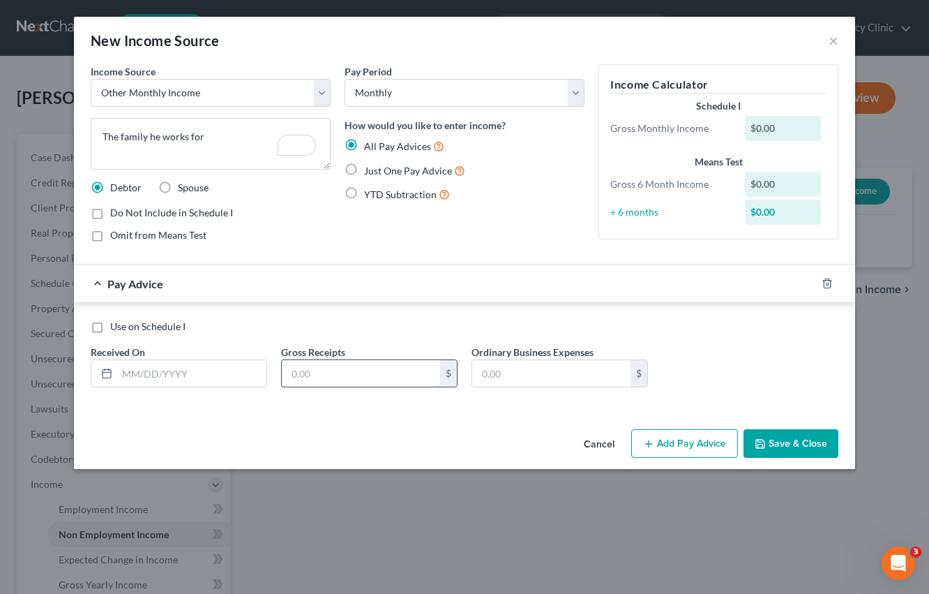
click at [364, 380] on input "text" at bounding box center [361, 373] width 158 height 27
click at [497, 375] on input "text" at bounding box center [551, 373] width 158 height 27
click at [336, 370] on input "text" at bounding box center [361, 373] width 158 height 27
click at [599, 441] on button "Cancel" at bounding box center [599, 444] width 53 height 28
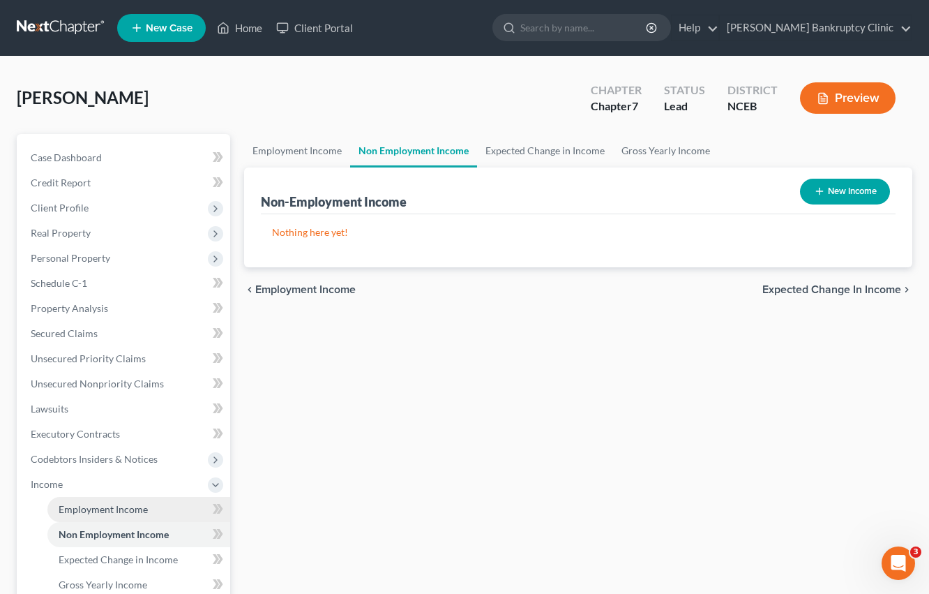
click at [89, 506] on span "Employment Income" at bounding box center [103, 509] width 89 height 12
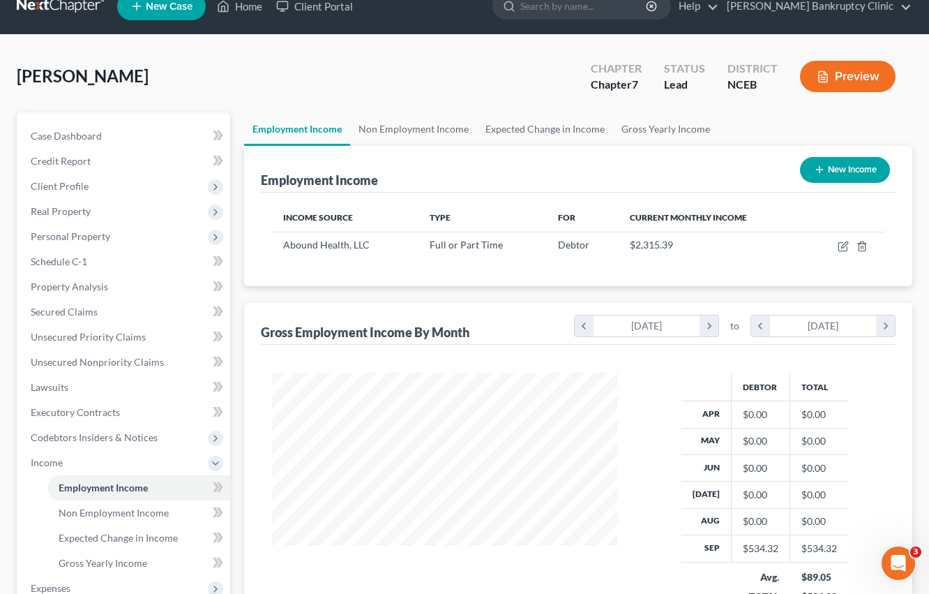
scroll to position [23, 0]
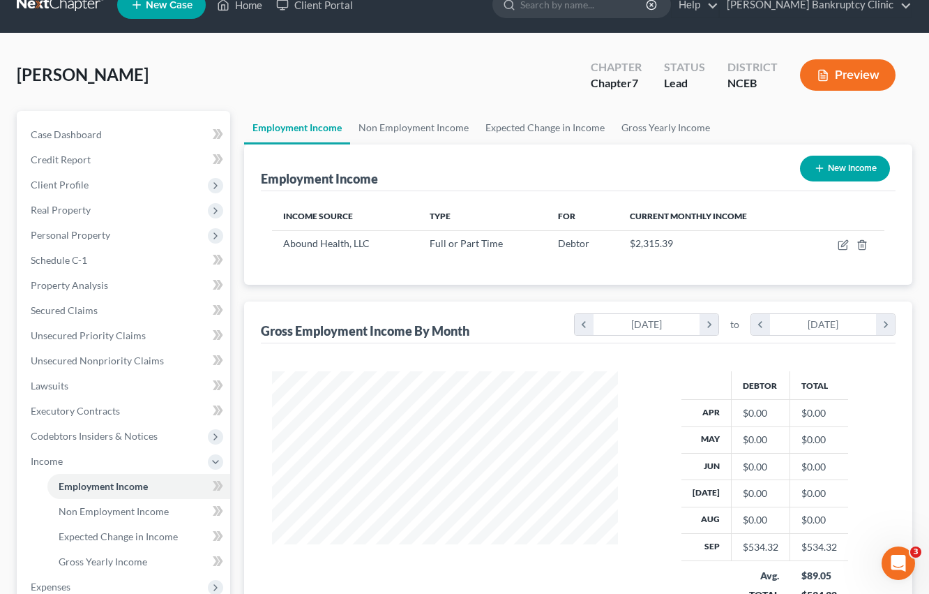
click at [816, 166] on icon "button" at bounding box center [819, 168] width 11 height 11
select select "0"
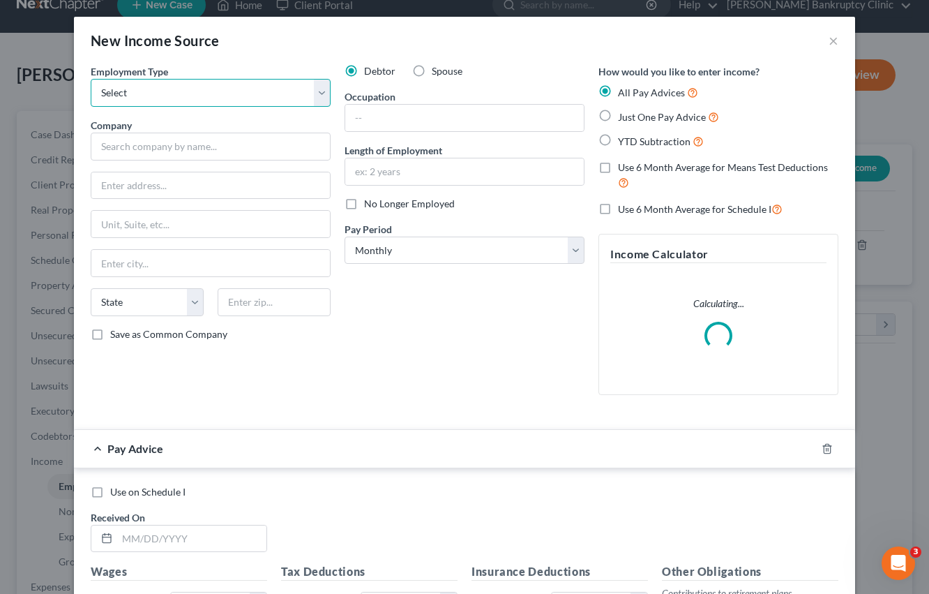
click at [320, 93] on select "Select Full or [DEMOGRAPHIC_DATA] Employment Self Employment" at bounding box center [211, 93] width 240 height 28
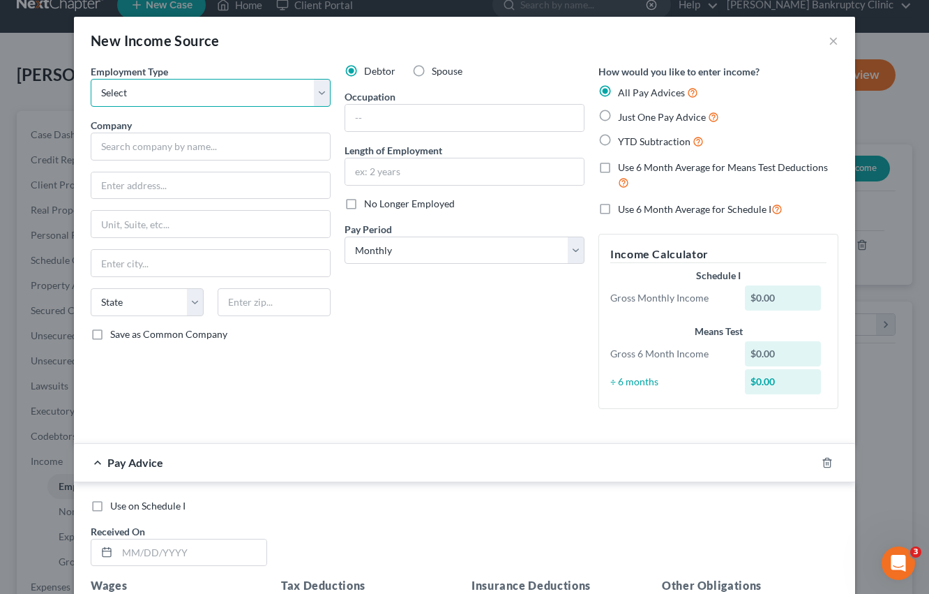
select select "0"
click at [91, 79] on select "Select Full or [DEMOGRAPHIC_DATA] Employment Self Employment" at bounding box center [211, 93] width 240 height 28
click at [301, 144] on input "text" at bounding box center [211, 147] width 240 height 28
click at [837, 36] on button "×" at bounding box center [834, 40] width 10 height 17
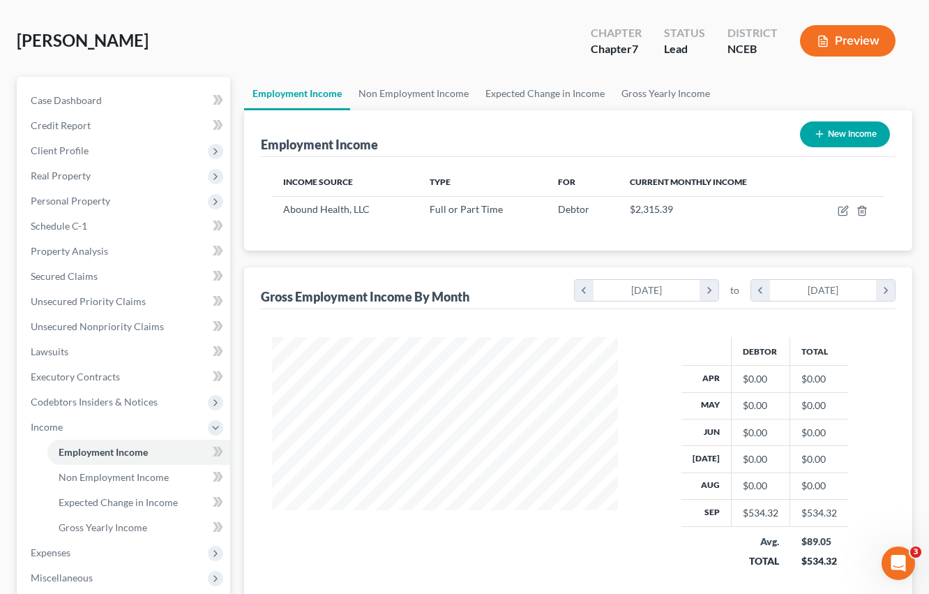
scroll to position [58, 0]
click at [818, 137] on icon "button" at bounding box center [819, 133] width 11 height 11
select select "0"
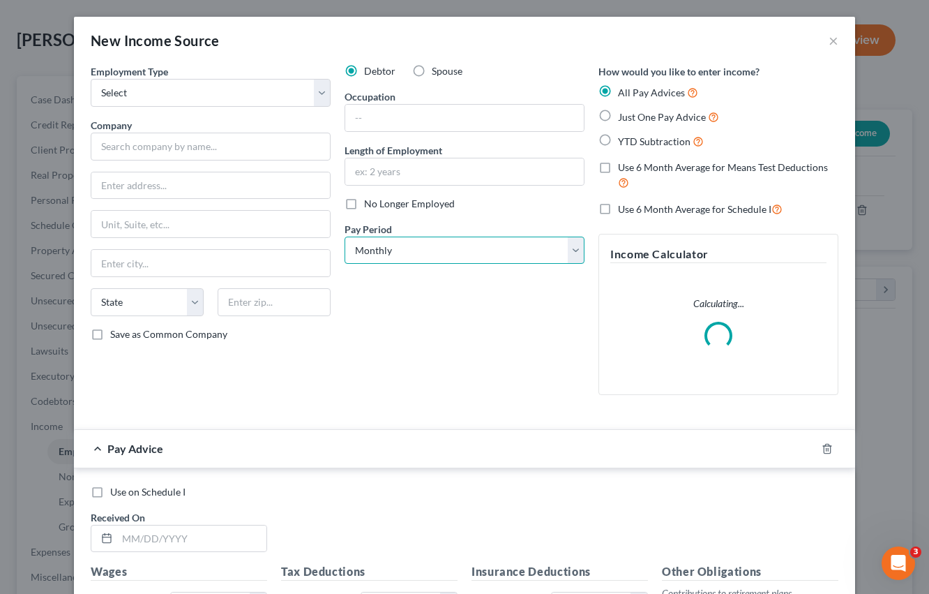
click at [449, 255] on select "Select Monthly Twice Monthly Every Other Week Weekly" at bounding box center [465, 251] width 240 height 28
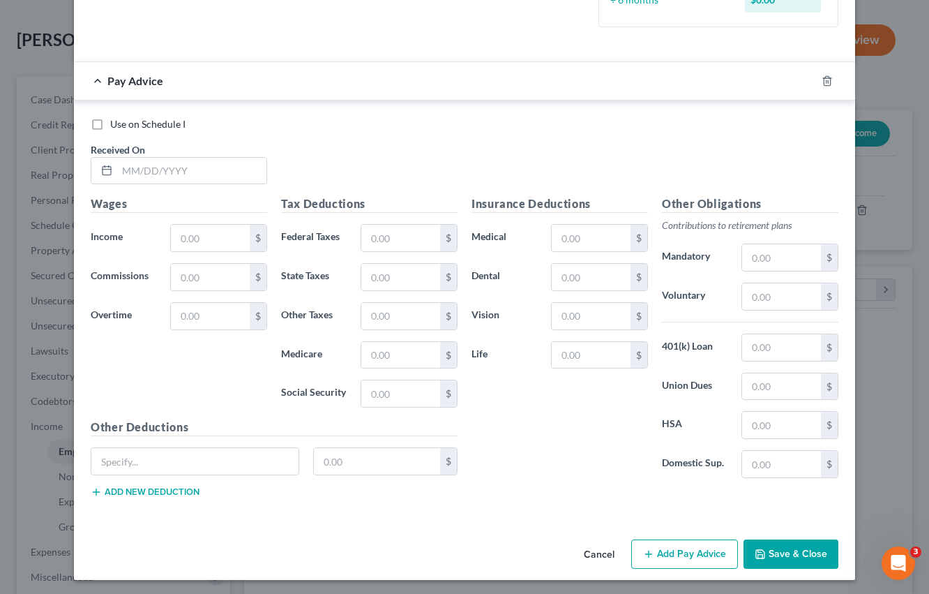
scroll to position [384, 0]
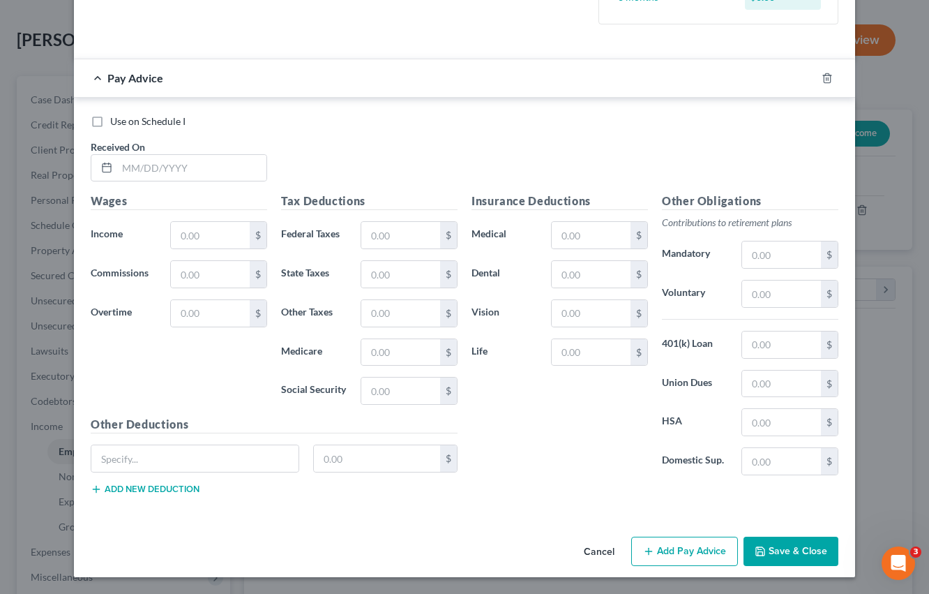
click at [606, 550] on button "Cancel" at bounding box center [599, 552] width 53 height 28
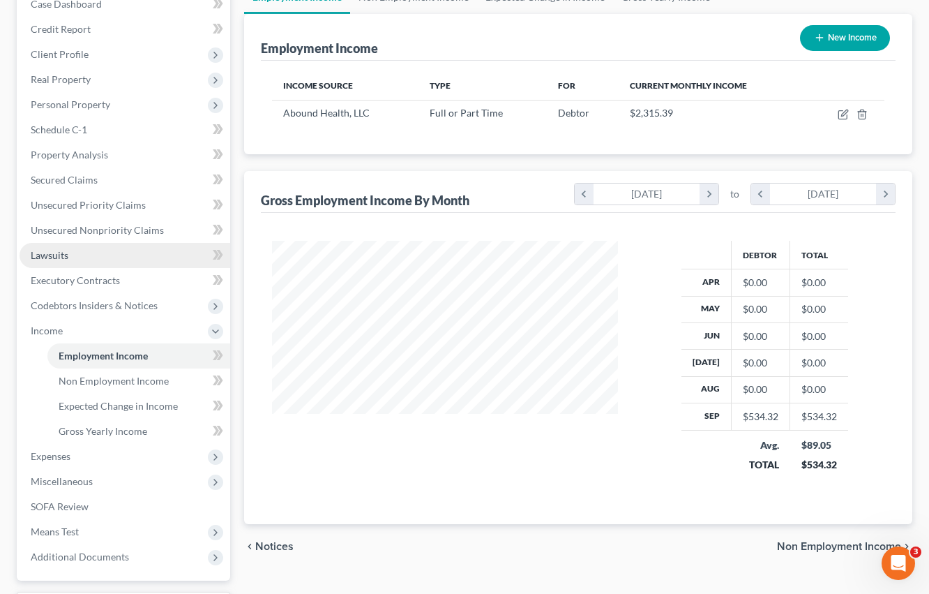
scroll to position [155, 0]
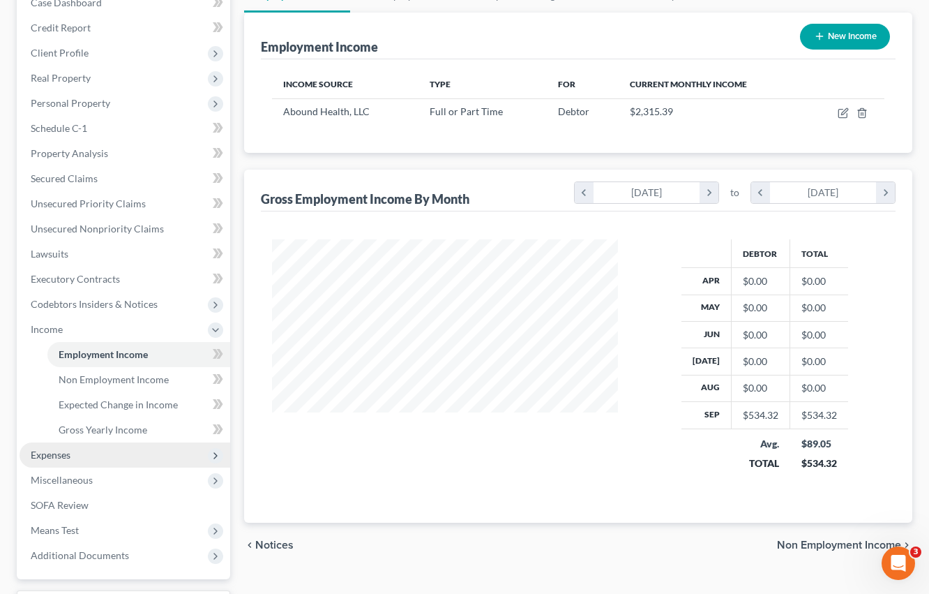
click at [103, 454] on span "Expenses" at bounding box center [125, 454] width 211 height 25
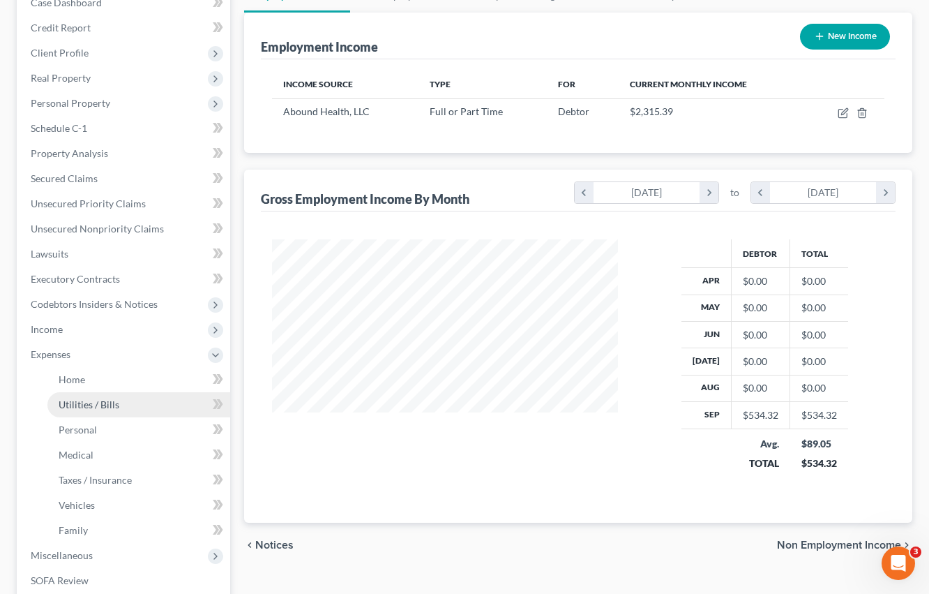
click at [109, 406] on span "Utilities / Bills" at bounding box center [89, 404] width 61 height 12
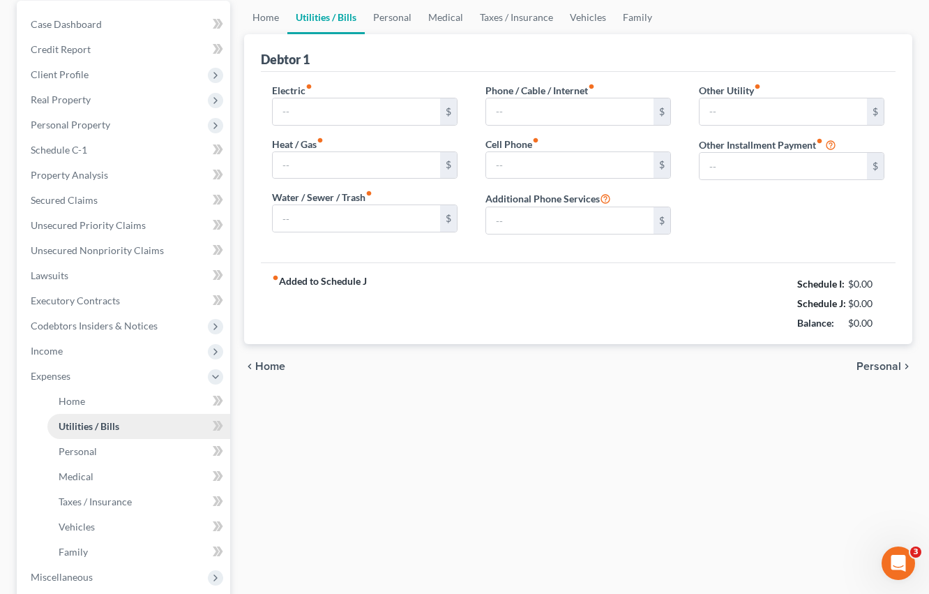
type input "350.00"
type input "0.00"
type input "70.00"
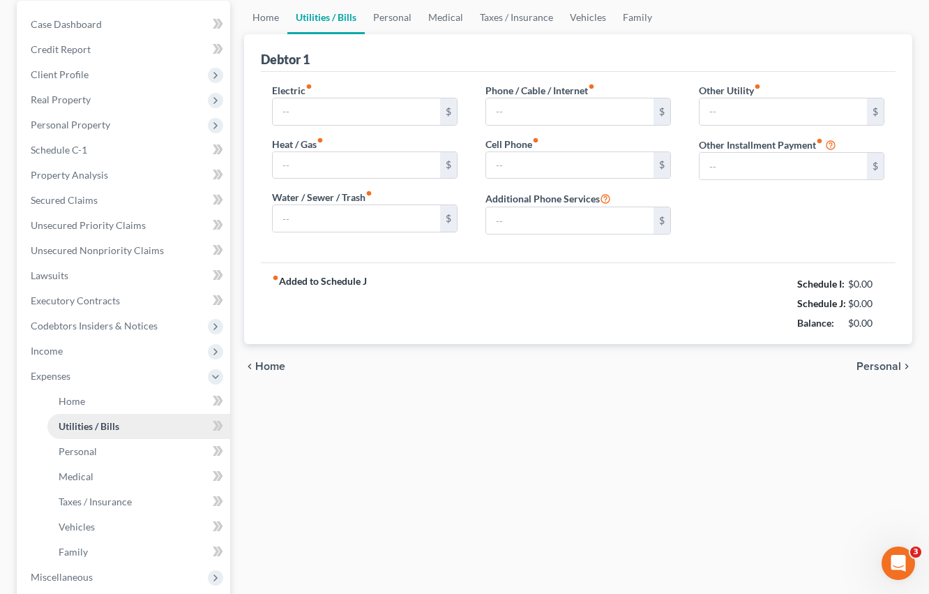
type input "0.00"
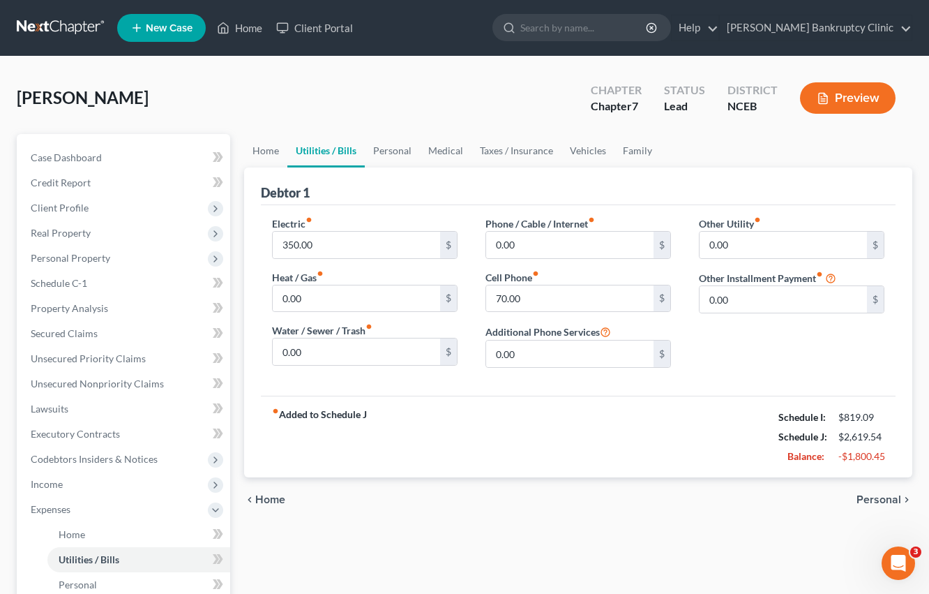
click at [457, 103] on div "[PERSON_NAME] Upgraded Chapter Chapter 7 Status Lead District NCEB Preview" at bounding box center [465, 103] width 896 height 61
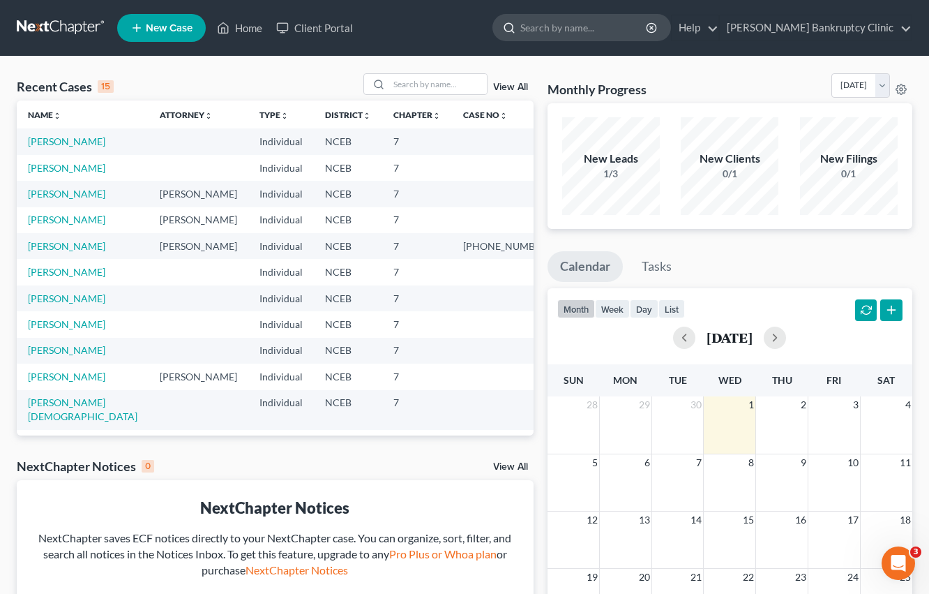
click at [597, 14] on div at bounding box center [582, 27] width 179 height 27
click at [600, 26] on input "search" at bounding box center [584, 28] width 128 height 26
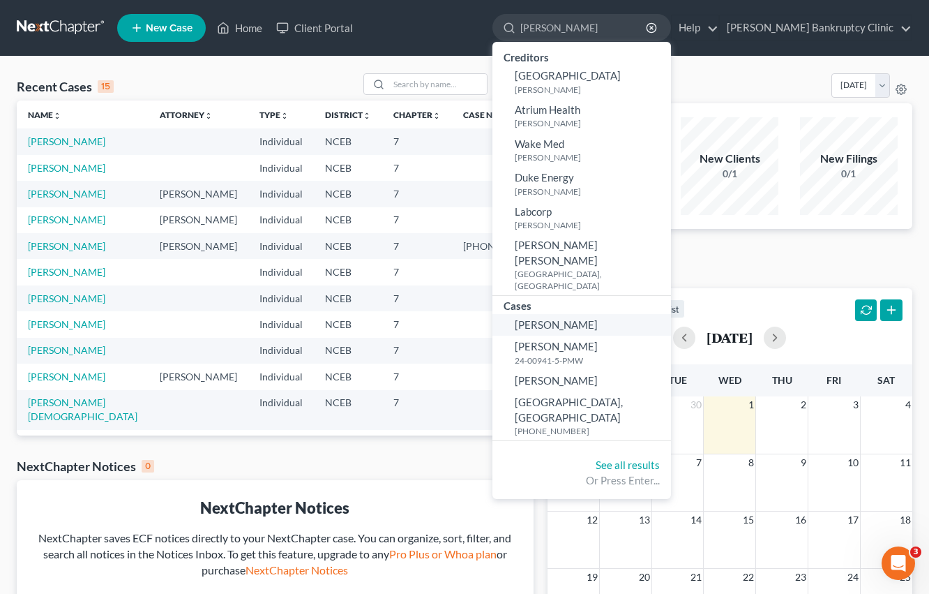
type input "[PERSON_NAME]"
click at [580, 318] on span "[PERSON_NAME]" at bounding box center [556, 324] width 83 height 13
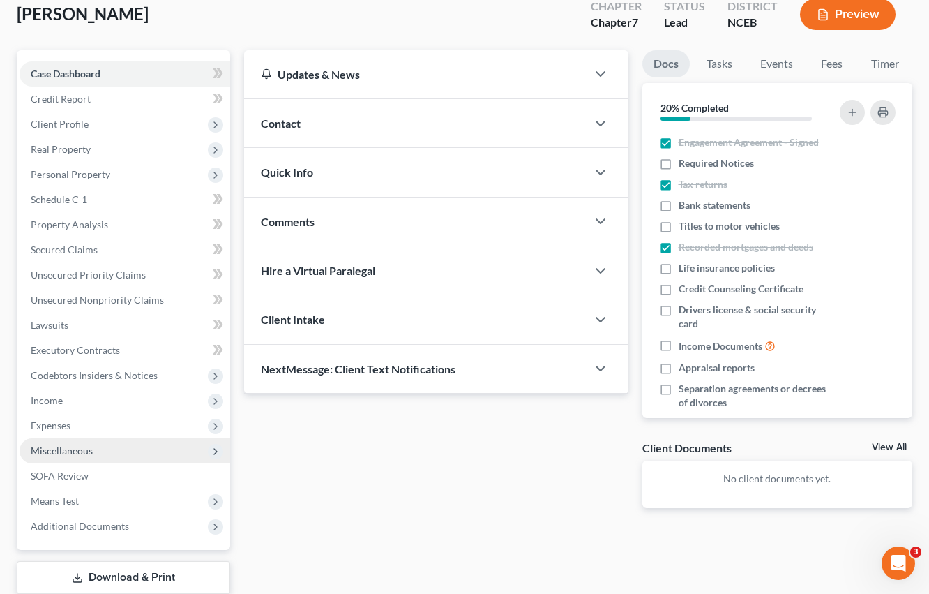
scroll to position [84, 0]
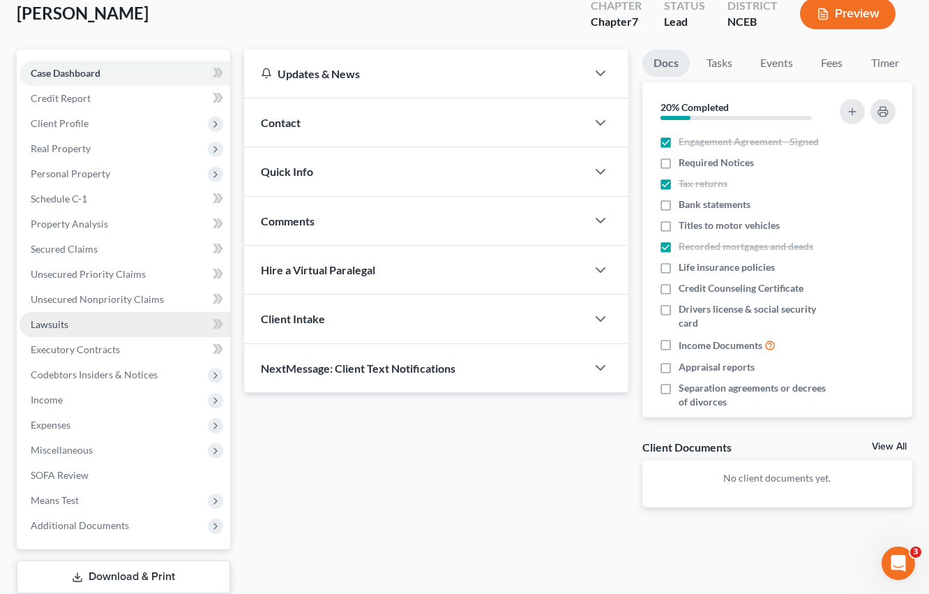
click at [130, 325] on link "Lawsuits" at bounding box center [125, 324] width 211 height 25
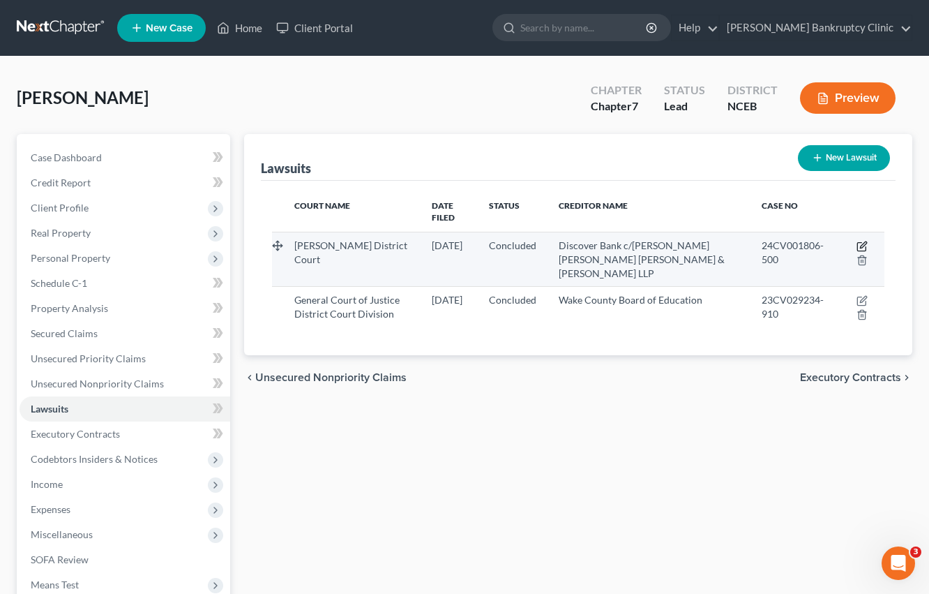
click at [860, 241] on icon "button" at bounding box center [862, 246] width 11 height 11
select select "28"
select select "2"
select select "4"
select select "28"
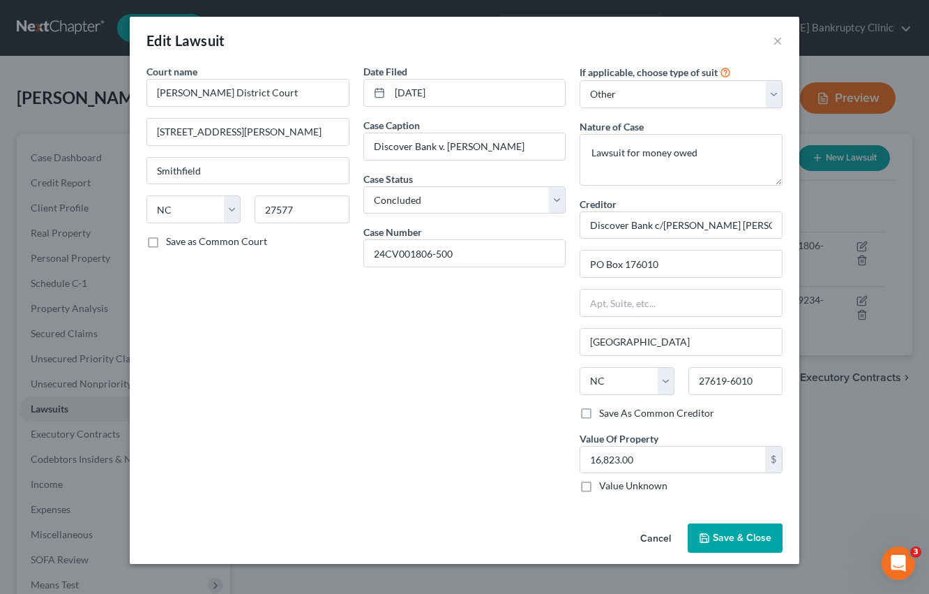
click at [650, 534] on button "Cancel" at bounding box center [655, 539] width 53 height 28
